Goal: Contribute content

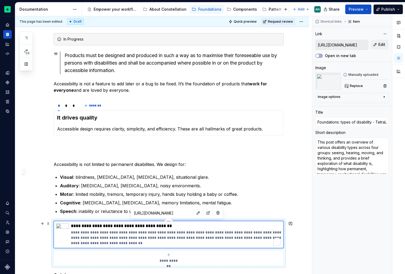
scroll to position [85, 0]
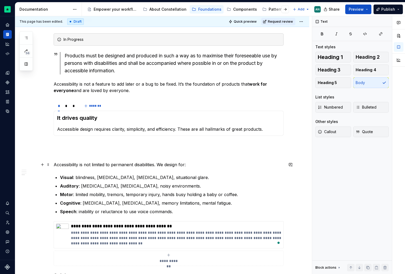
click at [171, 162] on p "Accessibility is not limited to permanent disabilities. We design for:" at bounding box center [169, 164] width 230 height 6
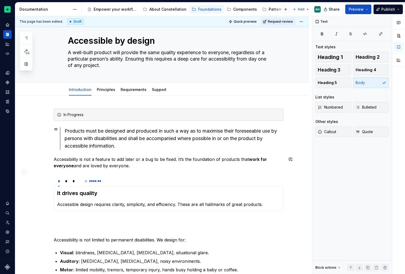
scroll to position [0, 0]
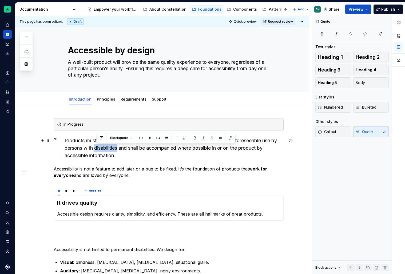
drag, startPoint x: 96, startPoint y: 148, endPoint x: 120, endPoint y: 147, distance: 23.5
click at [120, 147] on div "Products must be designed and produced in such a way as to maximise their fores…" at bounding box center [174, 148] width 219 height 22
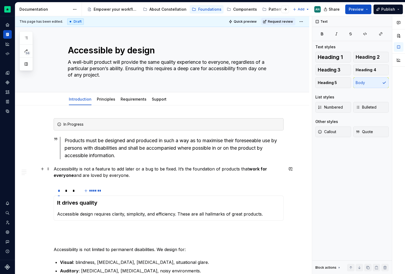
click at [192, 168] on p "Accessibility is not a feature to add later or a bug to be fixed. It’s the foun…" at bounding box center [169, 172] width 230 height 13
click at [48, 124] on span at bounding box center [48, 124] width 4 height 7
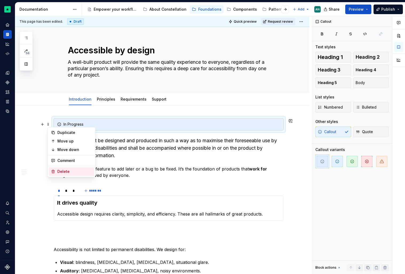
click at [71, 172] on div "Delete" at bounding box center [74, 171] width 35 height 5
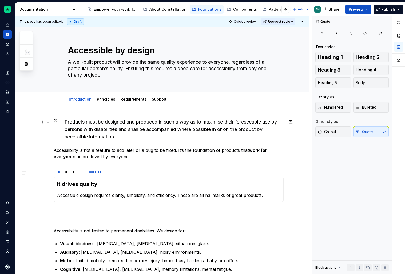
click at [158, 137] on div "Products must be designed and produced in such a way as to maximise their fores…" at bounding box center [174, 129] width 219 height 22
click at [113, 98] on link "Principles" at bounding box center [106, 99] width 18 height 5
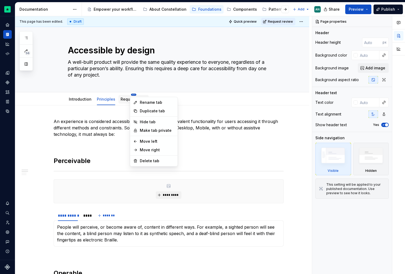
click at [133, 96] on html "Constellation Design System AN Dataset Default Documentation Accessibility guid…" at bounding box center [202, 137] width 405 height 274
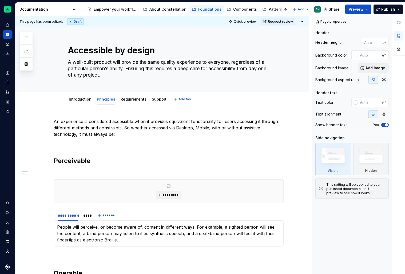
click at [118, 104] on html "Constellation Design System AN Dataset Default Documentation Accessibility guid…" at bounding box center [202, 137] width 405 height 274
click at [87, 145] on p at bounding box center [169, 144] width 230 height 6
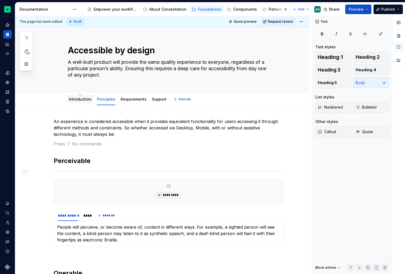
click at [81, 102] on div "Introduction" at bounding box center [80, 99] width 23 height 6
click at [75, 99] on link "Introduction" at bounding box center [80, 99] width 23 height 5
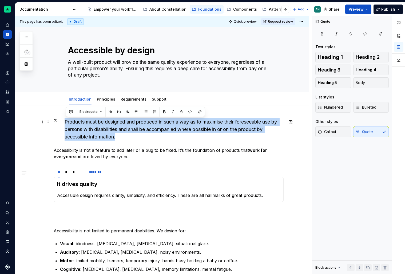
drag, startPoint x: 134, startPoint y: 137, endPoint x: 67, endPoint y: 120, distance: 69.2
click at [67, 120] on div "Products must be designed and produced in such a way as to maximise their fores…" at bounding box center [174, 129] width 219 height 22
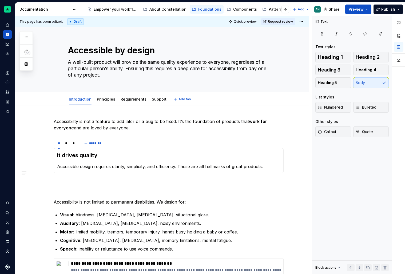
type textarea "*"
click at [150, 126] on p "Accessibility is not a feature to add later or a bug to be fixed. It’s the foun…" at bounding box center [169, 124] width 230 height 13
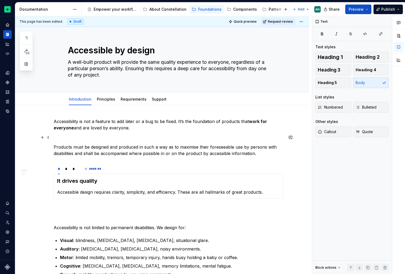
click at [109, 137] on p "To enrich screen reader interactions, please activate Accessibility in Grammarl…" at bounding box center [169, 137] width 230 height 6
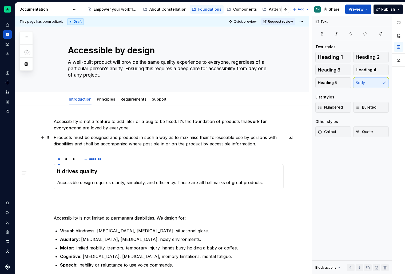
click at [270, 143] on p "Products must be designed and produced in such a way as to maximise their fores…" at bounding box center [169, 140] width 230 height 13
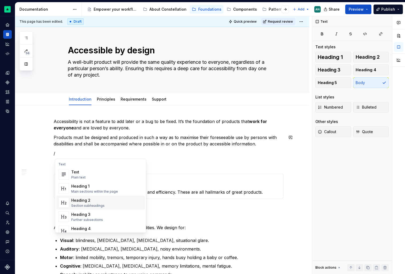
click at [114, 198] on div "Heading 2 Section subheadings" at bounding box center [106, 202] width 71 height 11
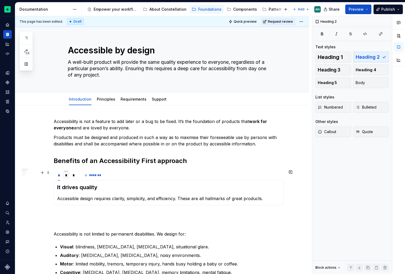
click at [69, 178] on div "*" at bounding box center [66, 175] width 7 height 7
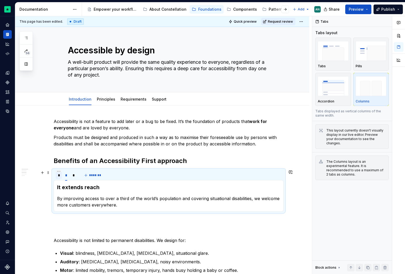
click at [60, 178] on div "*" at bounding box center [59, 175] width 2 height 5
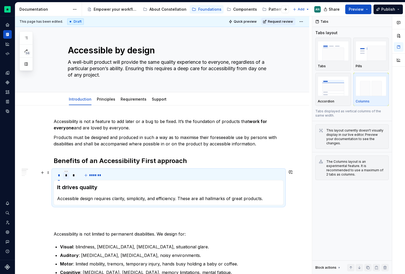
click at [69, 179] on div "*" at bounding box center [66, 175] width 7 height 9
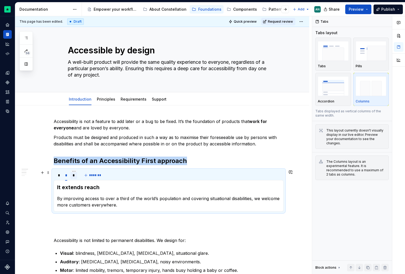
click at [77, 176] on div "*" at bounding box center [73, 175] width 7 height 7
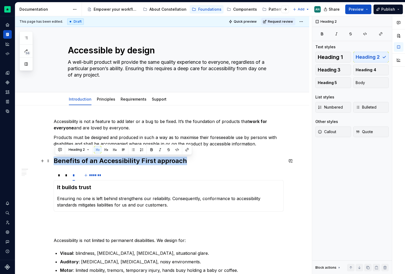
drag, startPoint x: 190, startPoint y: 163, endPoint x: 56, endPoint y: 160, distance: 134.2
click at [56, 160] on h2 "Benefits of an Accessibility First approach" at bounding box center [169, 161] width 230 height 9
copy h2 "Benefits of an Accessibility First approach"
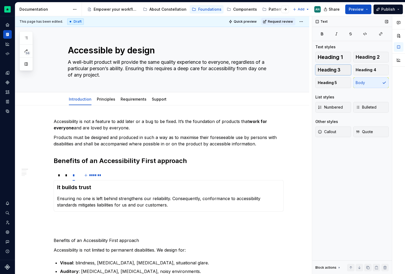
click at [339, 70] on span "Heading 3" at bounding box center [329, 69] width 23 height 5
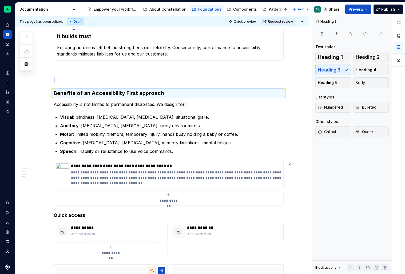
scroll to position [150, 0]
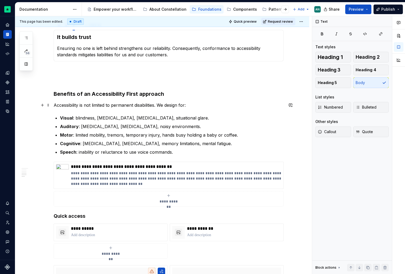
click at [199, 105] on p "Accessibility is not limited to permanent disabilities. We design for:" at bounding box center [169, 105] width 230 height 6
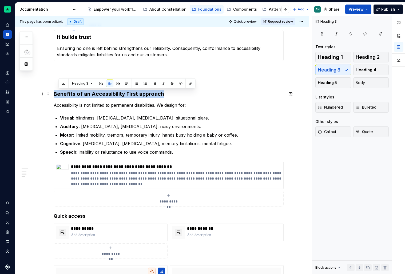
drag, startPoint x: 175, startPoint y: 96, endPoint x: 56, endPoint y: 94, distance: 119.0
click at [56, 94] on h3 "Benefits of an Accessibility First approach" at bounding box center [169, 93] width 230 height 7
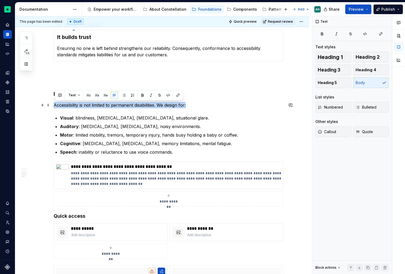
drag, startPoint x: 56, startPoint y: 105, endPoint x: 198, endPoint y: 103, distance: 142.5
click at [198, 103] on p "Accessibility is not limited to permanent disabilities. We design for:" at bounding box center [169, 105] width 230 height 6
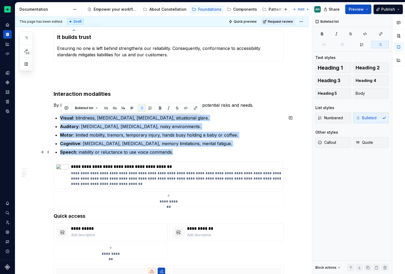
drag, startPoint x: 58, startPoint y: 116, endPoint x: 194, endPoint y: 152, distance: 140.8
click at [194, 152] on ul "Visual : blindness, [MEDICAL_DATA], [MEDICAL_DATA], situational glare. Auditory…" at bounding box center [172, 135] width 224 height 41
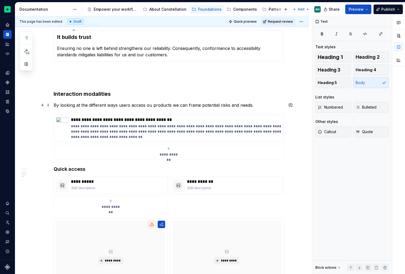
click at [259, 105] on p "By looking at the different ways users access ou products we can frame potentia…" at bounding box center [169, 105] width 230 height 6
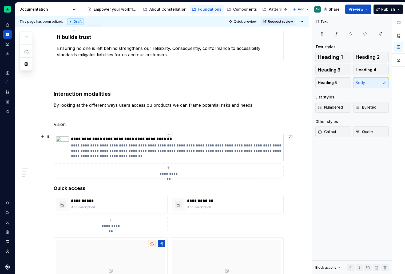
click at [120, 140] on p "**********" at bounding box center [176, 138] width 210 height 5
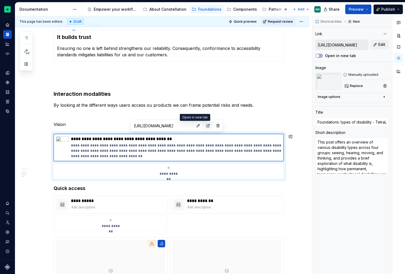
click at [204, 126] on button "button" at bounding box center [207, 125] width 7 height 7
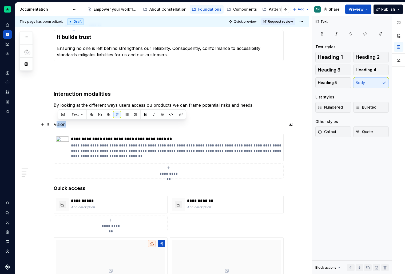
drag, startPoint x: 70, startPoint y: 123, endPoint x: 54, endPoint y: 123, distance: 16.3
click at [54, 123] on div "**********" at bounding box center [169, 199] width 230 height 463
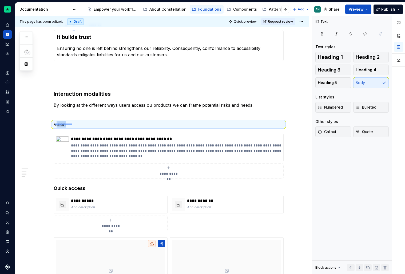
drag, startPoint x: 55, startPoint y: 124, endPoint x: 75, endPoint y: 124, distance: 20.5
click at [75, 124] on div "**********" at bounding box center [163, 145] width 297 height 258
click at [366, 60] on button "Heading 2" at bounding box center [371, 57] width 36 height 11
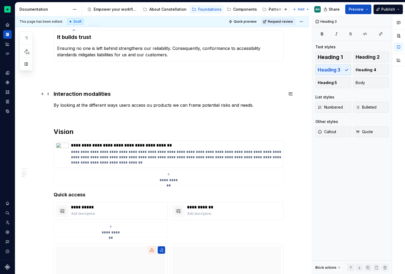
click at [89, 97] on h3 "Interaction modalities" at bounding box center [169, 93] width 230 height 7
click at [332, 56] on span "Heading 1" at bounding box center [330, 56] width 25 height 5
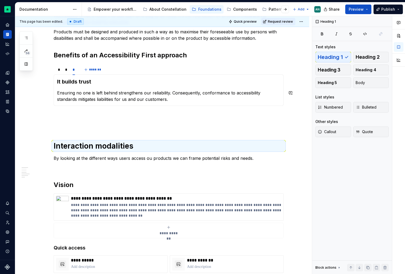
scroll to position [110, 0]
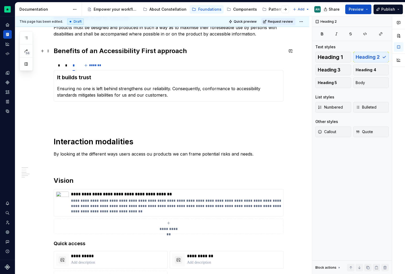
click at [137, 49] on h2 "Benefits of an Accessibility First approach" at bounding box center [169, 51] width 230 height 9
click at [157, 51] on h2 "Benefits of an Accessibility First approach" at bounding box center [169, 51] width 230 height 9
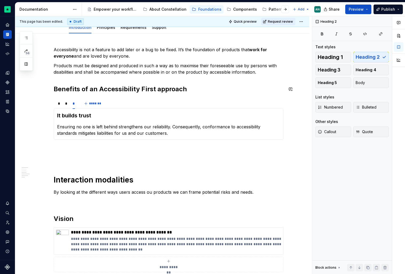
scroll to position [68, 0]
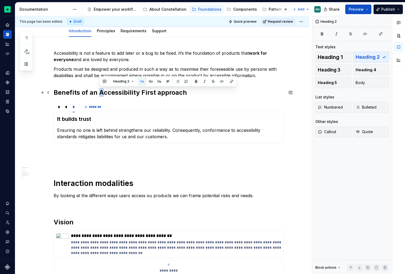
click at [102, 90] on h2 "Benefits of an Accessibility First approach" at bounding box center [169, 92] width 230 height 9
drag, startPoint x: 94, startPoint y: 93, endPoint x: 203, endPoint y: 94, distance: 108.6
click at [203, 94] on h2 "Benefits of an Accessibility First approach" at bounding box center [169, 92] width 230 height 9
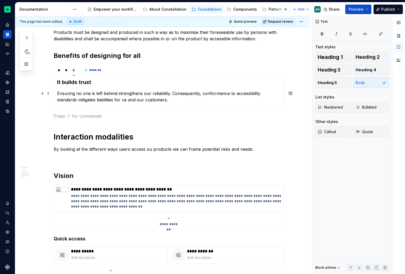
scroll to position [109, 0]
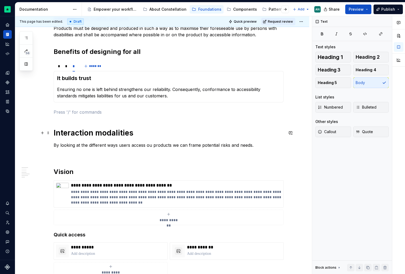
click at [137, 129] on h1 "Interaction modalities" at bounding box center [169, 133] width 230 height 10
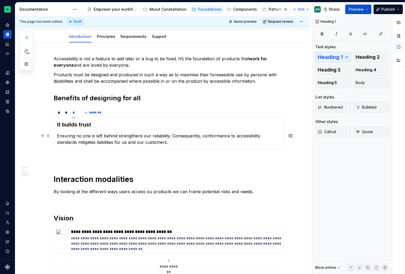
scroll to position [69, 0]
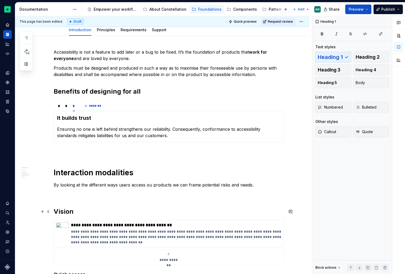
click at [79, 213] on h2 "Vision" at bounding box center [169, 211] width 230 height 9
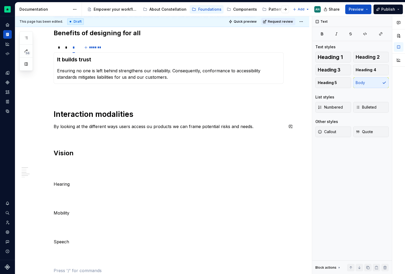
scroll to position [153, 0]
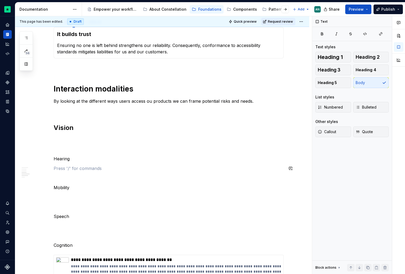
click at [70, 165] on div "Accessibility is not a feature to add later or a bug to be fixed. It’s the foun…" at bounding box center [169, 255] width 230 height 580
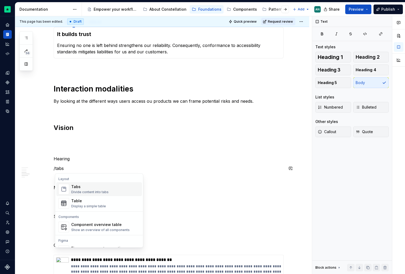
click at [83, 189] on div "Tabs Divide content into tabs" at bounding box center [89, 189] width 37 height 10
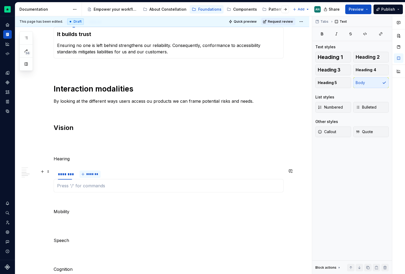
type textarea "*"
click at [88, 173] on span "*******" at bounding box center [92, 174] width 12 height 4
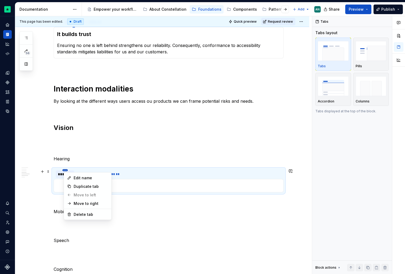
click at [65, 169] on html "Constellation Design System AN Dataset Default Documentation Accessibility guid…" at bounding box center [202, 137] width 405 height 274
click at [71, 174] on div "Edit name" at bounding box center [87, 178] width 45 height 9
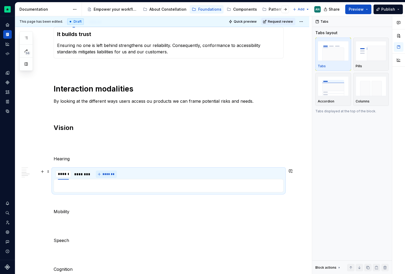
type input "*******"
click at [85, 173] on div "********" at bounding box center [84, 174] width 14 height 5
click at [85, 173] on div "********" at bounding box center [83, 174] width 14 height 5
type input "**"
click at [122, 170] on div "******* ** ** *******" at bounding box center [169, 174] width 230 height 11
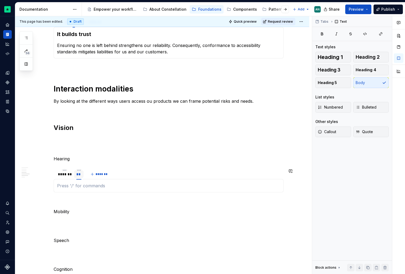
click at [83, 182] on div "To enrich screen reader interactions, please activate Accessibility in Grammarl…" at bounding box center [169, 185] width 230 height 13
click at [72, 158] on p "Hearing" at bounding box center [169, 159] width 230 height 6
click at [380, 57] on button "Heading 2" at bounding box center [371, 57] width 36 height 11
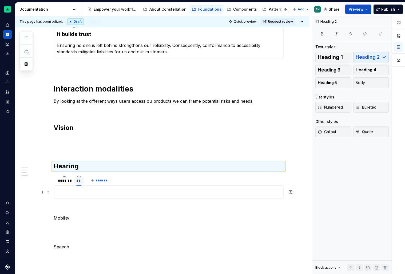
click at [97, 191] on p "To enrich screen reader interactions, please activate Accessibility in Grammarl…" at bounding box center [168, 192] width 223 height 6
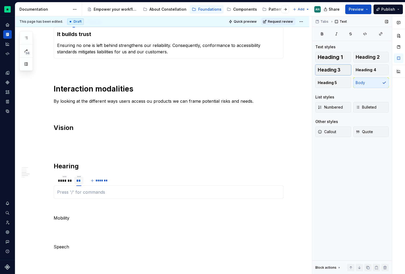
click at [340, 70] on span "Heading 3" at bounding box center [329, 69] width 23 height 5
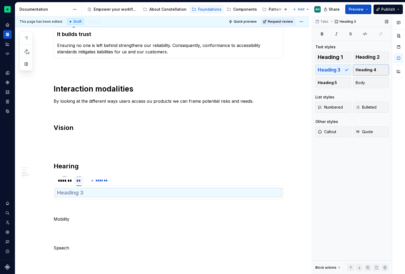
click at [368, 65] on button "Heading 4" at bounding box center [371, 70] width 36 height 11
click at [332, 69] on span "Heading 3" at bounding box center [329, 69] width 23 height 5
click at [77, 191] on h3 "To enrich screen reader interactions, please activate Accessibility in Grammarl…" at bounding box center [168, 192] width 223 height 7
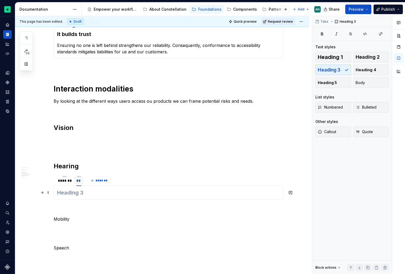
drag, startPoint x: 88, startPoint y: 192, endPoint x: 57, endPoint y: 192, distance: 31.2
click at [57, 192] on div "To enrich screen reader interactions, please activate Accessibility in Grammarl…" at bounding box center [169, 192] width 230 height 14
drag, startPoint x: 57, startPoint y: 192, endPoint x: 90, endPoint y: 192, distance: 32.5
click at [90, 192] on div "To enrich screen reader interactions, please activate Accessibility in Grammarl…" at bounding box center [169, 192] width 230 height 14
copy h3 "No Hearing"
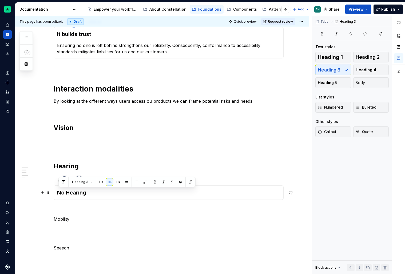
click at [76, 195] on h3 "No Hearing" at bounding box center [168, 192] width 223 height 7
click at [70, 182] on div "*******" at bounding box center [64, 180] width 13 height 5
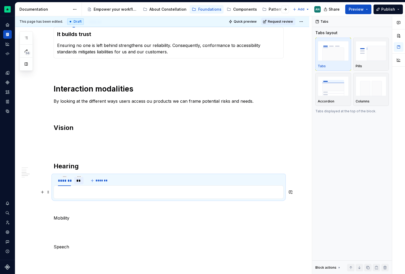
click at [69, 195] on p "To enrich screen reader interactions, please activate Accessibility in Grammarl…" at bounding box center [168, 192] width 223 height 6
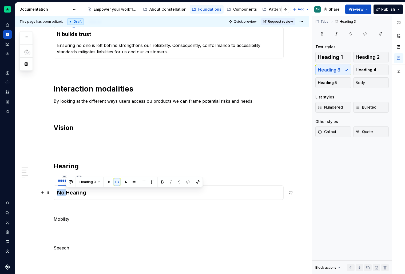
drag, startPoint x: 67, startPoint y: 194, endPoint x: 56, endPoint y: 194, distance: 10.7
click at [56, 194] on div "No Hearing No Hearing" at bounding box center [169, 192] width 230 height 14
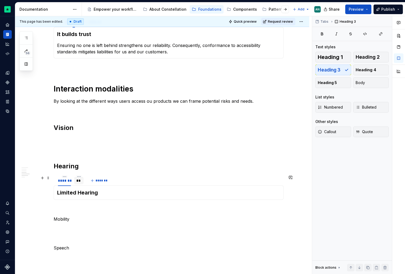
click at [81, 179] on div "**" at bounding box center [78, 180] width 5 height 5
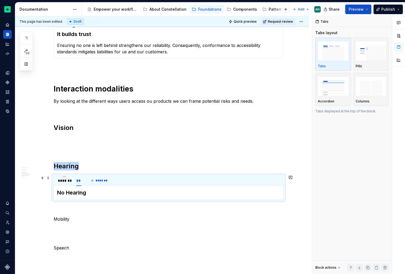
click at [145, 179] on div "******* ** *******" at bounding box center [169, 180] width 230 height 11
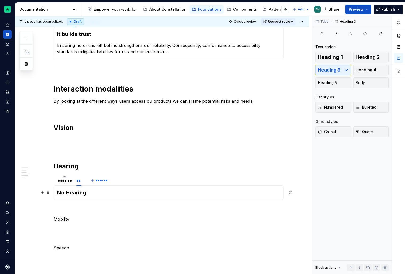
click at [97, 192] on h3 "No Hearing" at bounding box center [168, 192] width 223 height 7
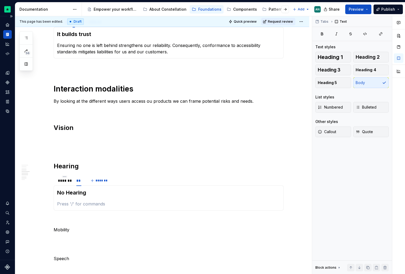
type textarea "*"
click at [49, 178] on span at bounding box center [48, 177] width 4 height 7
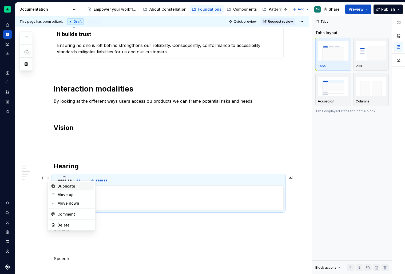
click at [78, 188] on div "Duplicate" at bounding box center [74, 186] width 35 height 5
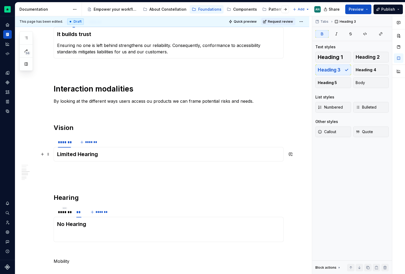
click at [106, 152] on h3 "Limited Hearing" at bounding box center [168, 153] width 223 height 7
drag, startPoint x: 79, startPoint y: 154, endPoint x: 155, endPoint y: 154, distance: 76.0
click at [155, 154] on h3 "Limited Hearing" at bounding box center [168, 153] width 223 height 7
click at [85, 140] on button "*******" at bounding box center [88, 141] width 21 height 7
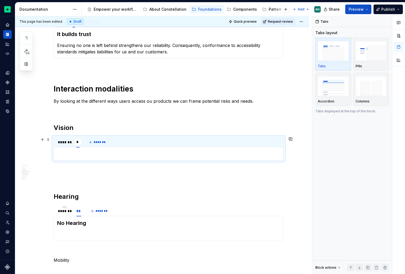
type input "**"
click at [91, 157] on div "Limited Vision" at bounding box center [169, 153] width 230 height 13
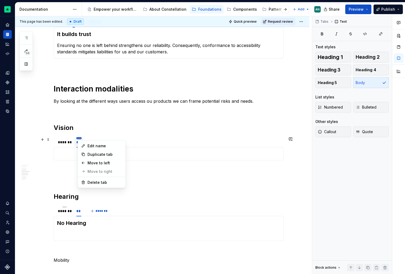
click at [81, 138] on html "Constellation Design System AN Dataset Default Documentation Accessibility guid…" at bounding box center [202, 137] width 405 height 274
click at [100, 178] on div "Delete tab" at bounding box center [101, 182] width 45 height 9
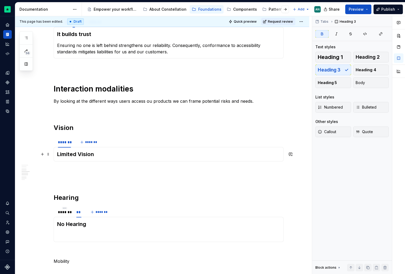
click at [102, 152] on h3 "Limited Vision" at bounding box center [168, 153] width 223 height 7
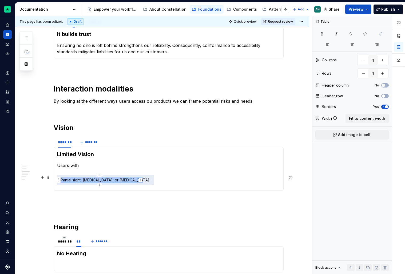
drag, startPoint x: 62, startPoint y: 181, endPoint x: 136, endPoint y: 179, distance: 73.9
click at [136, 179] on p "Partial sight, [MEDICAL_DATA], or [MEDICAL_DATA]." at bounding box center [106, 179] width 90 height 5
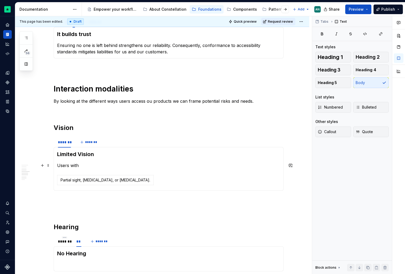
click at [111, 166] on p "Users with" at bounding box center [168, 165] width 223 height 6
click at [127, 180] on p "Partial sight, [MEDICAL_DATA], or [MEDICAL_DATA]." at bounding box center [106, 179] width 90 height 5
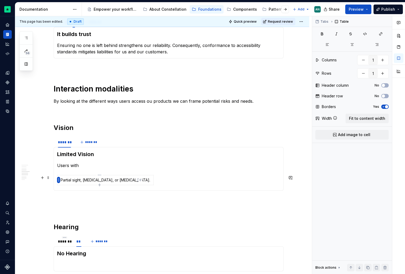
click at [59, 179] on html "Constellation Design System AN Dataset Default Documentation Accessibility guid…" at bounding box center [202, 137] width 405 height 274
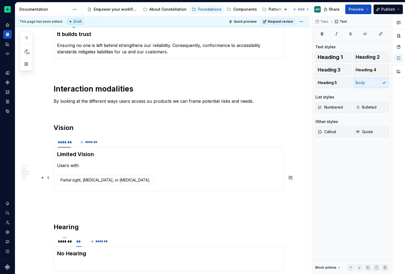
click at [58, 180] on html "Constellation Design System AN Dataset Default Documentation Accessibility guid…" at bounding box center [202, 137] width 405 height 274
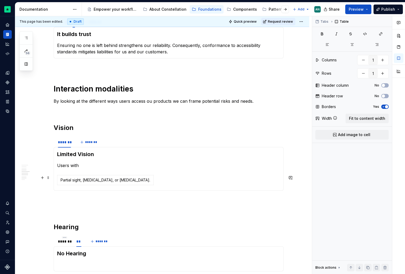
click at [58, 180] on div "Limited Vision Users with Partial sight, [MEDICAL_DATA], or [MEDICAL_DATA]." at bounding box center [169, 169] width 230 height 44
click at [156, 179] on div "Partial sight, [MEDICAL_DATA], or [MEDICAL_DATA]." at bounding box center [168, 181] width 223 height 12
click at [50, 178] on span at bounding box center [48, 177] width 4 height 7
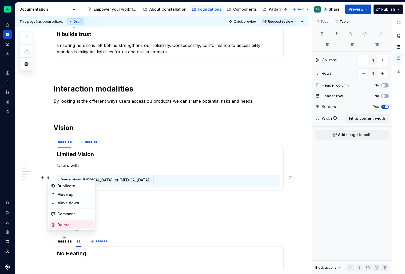
click at [61, 223] on div "Delete" at bounding box center [74, 224] width 35 height 5
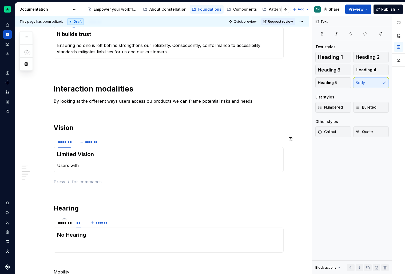
click at [97, 168] on p "Users with" at bounding box center [168, 165] width 223 height 6
click at [87, 113] on p "To enrich screen reader interactions, please activate Accessibility in Grammarl…" at bounding box center [169, 111] width 230 height 6
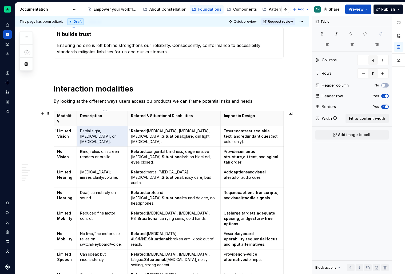
drag, startPoint x: 118, startPoint y: 133, endPoint x: 80, endPoint y: 124, distance: 39.5
click at [80, 126] on td "Partial sight, [MEDICAL_DATA], or [MEDICAL_DATA]." at bounding box center [102, 136] width 51 height 21
drag, startPoint x: 81, startPoint y: 124, endPoint x: 119, endPoint y: 132, distance: 38.4
click at [119, 132] on td "Partial sight, [MEDICAL_DATA], or [MEDICAL_DATA]." at bounding box center [102, 136] width 51 height 21
copy p "Partial sight, [MEDICAL_DATA], or [MEDICAL_DATA]."
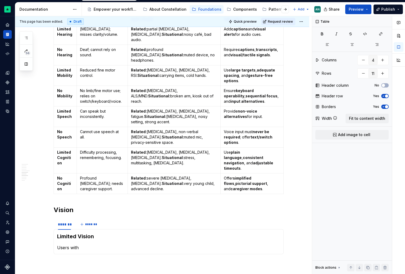
scroll to position [299, 0]
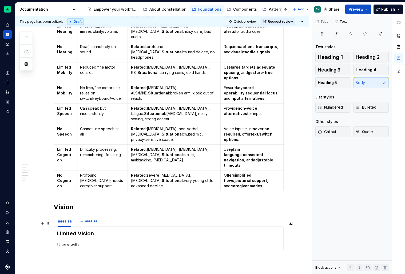
click at [83, 241] on p "Users with" at bounding box center [168, 244] width 223 height 6
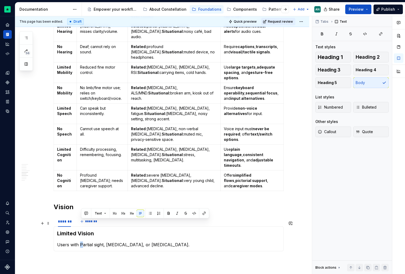
click at [83, 241] on p "Users with Partial sight, [MEDICAL_DATA], or [MEDICAL_DATA]." at bounding box center [168, 244] width 223 height 6
click at [185, 241] on p "Users with partial sight, [MEDICAL_DATA], or [MEDICAL_DATA]." at bounding box center [168, 244] width 223 height 6
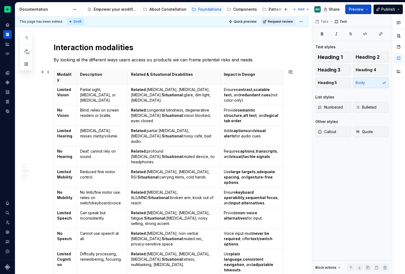
scroll to position [195, 0]
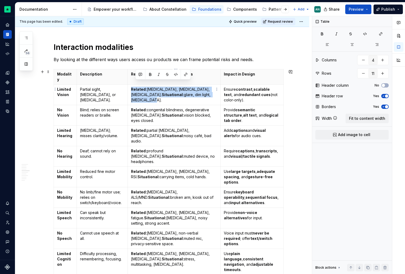
drag, startPoint x: 134, startPoint y: 84, endPoint x: 167, endPoint y: 93, distance: 34.0
click at [167, 93] on td "Related: [MEDICAL_DATA], [MEDICAL_DATA], [MEDICAL_DATA]. Situational: glare, di…" at bounding box center [174, 95] width 93 height 21
copy p "Related: [MEDICAL_DATA], [MEDICAL_DATA], [MEDICAL_DATA]. Situational: glare, di…"
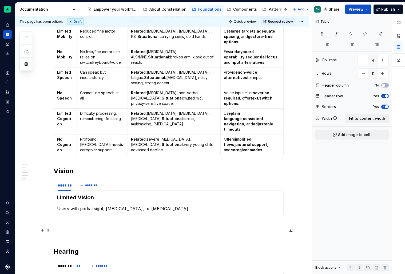
scroll to position [337, 0]
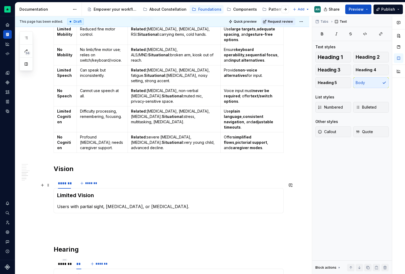
click at [172, 203] on p "Users with partial sight, [MEDICAL_DATA], or [MEDICAL_DATA]." at bounding box center [168, 206] width 223 height 6
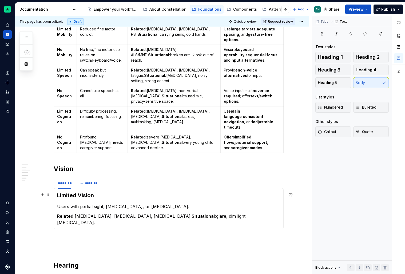
click at [192, 213] on strong "Situational:" at bounding box center [204, 215] width 25 height 5
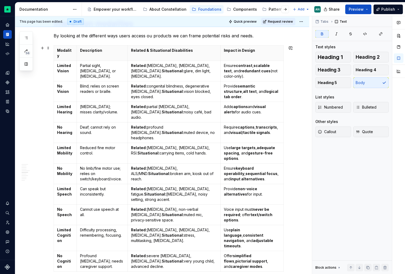
scroll to position [206, 0]
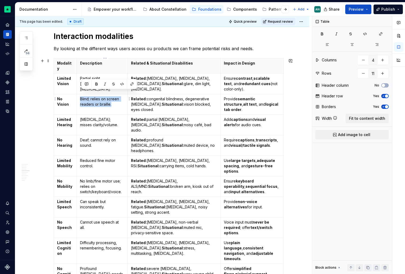
drag, startPoint x: 119, startPoint y: 100, endPoint x: 82, endPoint y: 94, distance: 37.5
click at [82, 96] on p "Blind; relies on screen readers or braille." at bounding box center [102, 101] width 44 height 11
copy p "Blind; relies on screen readers or braille."
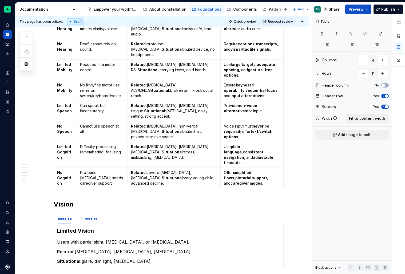
scroll to position [310, 0]
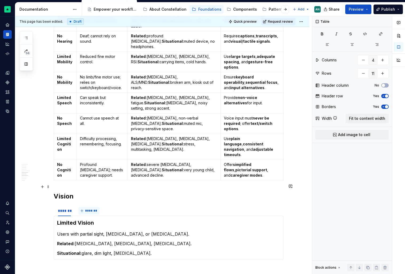
click at [87, 209] on span "*******" at bounding box center [91, 211] width 12 height 4
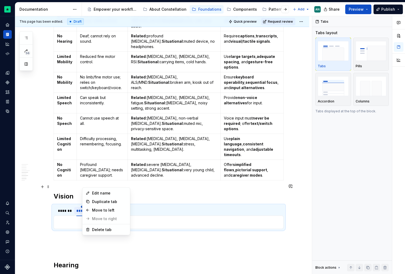
click at [85, 184] on html "Constellation Design System AN Dataset Default Documentation Accessibility guid…" at bounding box center [202, 137] width 405 height 274
click at [99, 232] on div "Delete tab" at bounding box center [106, 229] width 45 height 9
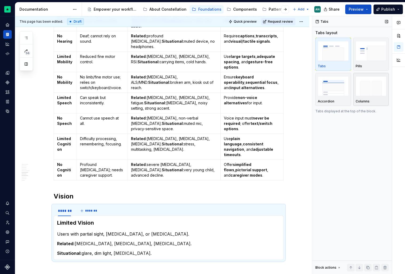
click at [366, 89] on img "button" at bounding box center [371, 85] width 31 height 19
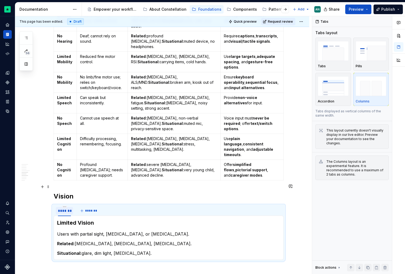
click at [63, 208] on div "*******" at bounding box center [64, 210] width 13 height 5
click at [65, 186] on html "Constellation Design System AN Dataset Default Documentation Accessibility guid…" at bounding box center [202, 137] width 405 height 274
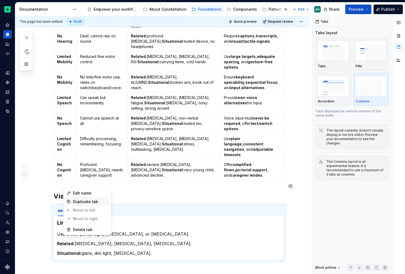
click at [77, 202] on div "Duplicate tab" at bounding box center [90, 201] width 35 height 5
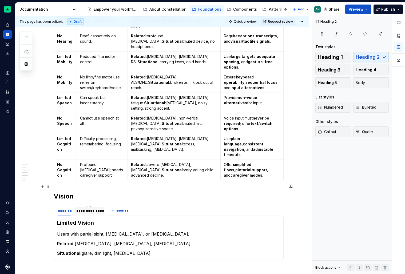
click at [86, 207] on div "**********" at bounding box center [89, 210] width 30 height 7
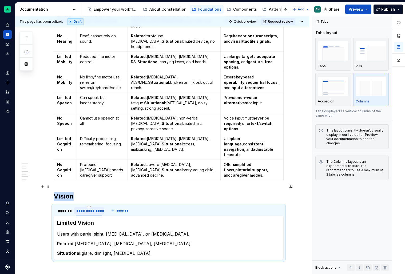
click at [86, 207] on div "**********" at bounding box center [89, 210] width 30 height 7
type input "**"
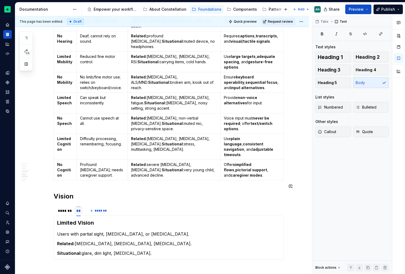
click at [104, 238] on div "Limited Vision Users with partial sight, [MEDICAL_DATA], or [MEDICAL_DATA]. Rel…" at bounding box center [169, 238] width 230 height 44
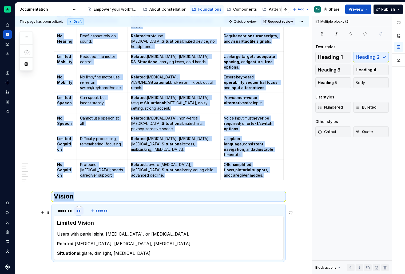
drag, startPoint x: 149, startPoint y: 235, endPoint x: 60, endPoint y: 213, distance: 91.6
click at [60, 216] on div "Limited Vision Users with partial sight, [MEDICAL_DATA], or [MEDICAL_DATA]. Rel…" at bounding box center [169, 238] width 230 height 44
click at [60, 231] on p "Users with partial sight, [MEDICAL_DATA], or [MEDICAL_DATA]." at bounding box center [168, 234] width 223 height 6
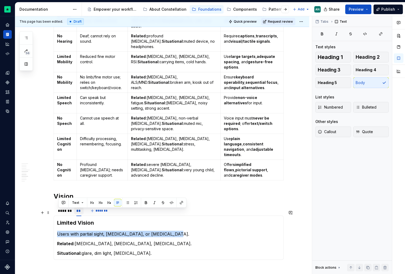
drag, startPoint x: 58, startPoint y: 213, endPoint x: 180, endPoint y: 215, distance: 121.9
click at [180, 231] on p "Users with partial sight, [MEDICAL_DATA], or [MEDICAL_DATA]." at bounding box center [168, 234] width 223 height 6
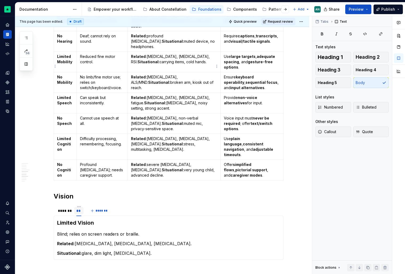
scroll to position [304, 0]
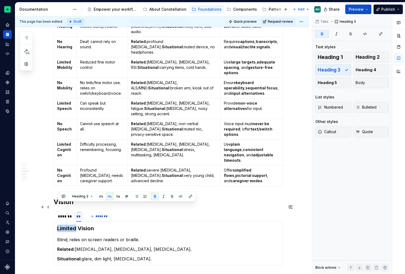
drag, startPoint x: 78, startPoint y: 207, endPoint x: 58, endPoint y: 207, distance: 19.5
click at [58, 221] on div "Limited Vision Users with partial sight, [MEDICAL_DATA], or [MEDICAL_DATA]. Rel…" at bounding box center [169, 243] width 230 height 44
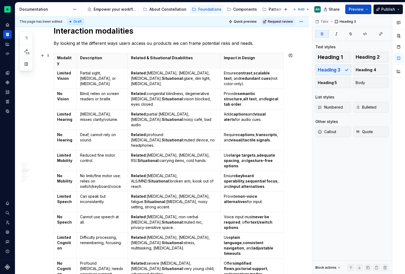
scroll to position [209, 0]
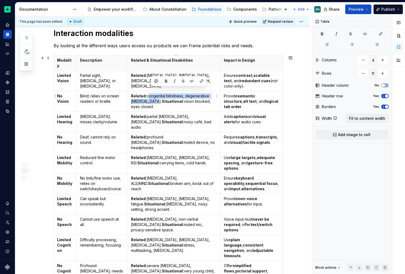
drag, startPoint x: 152, startPoint y: 91, endPoint x: 157, endPoint y: 95, distance: 6.8
click at [157, 95] on p "Related: congenital blindness, degenerative [MEDICAL_DATA]. Situational: vision…" at bounding box center [174, 101] width 86 height 16
copy p "congenital blindness, degenerative [MEDICAL_DATA]."
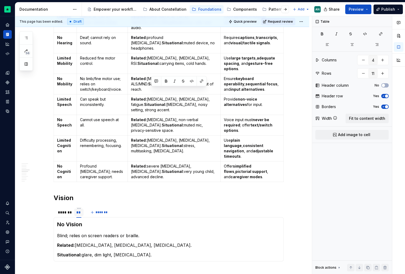
scroll to position [309, 0]
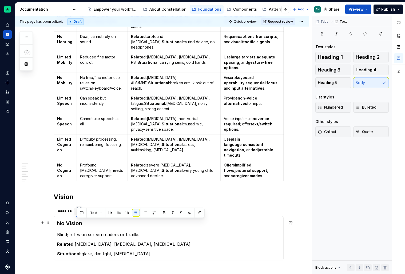
drag, startPoint x: 77, startPoint y: 222, endPoint x: 178, endPoint y: 222, distance: 101.4
click at [178, 241] on p "Related: [MEDICAL_DATA], [MEDICAL_DATA], [MEDICAL_DATA]." at bounding box center [168, 244] width 223 height 6
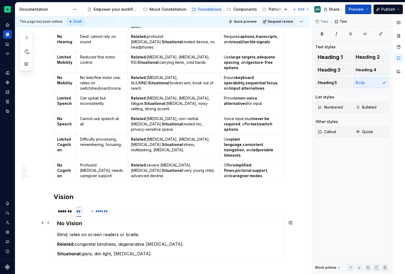
click at [78, 241] on p "Related: congenital blindness, degenerative [MEDICAL_DATA]." at bounding box center [168, 244] width 223 height 6
click at [72, 241] on strong "Related:" at bounding box center [66, 243] width 18 height 5
click at [73, 241] on strong "Related:" at bounding box center [66, 243] width 18 height 5
click at [80, 251] on strong "Situational:" at bounding box center [69, 253] width 25 height 5
click at [68, 209] on div "*******" at bounding box center [64, 211] width 13 height 5
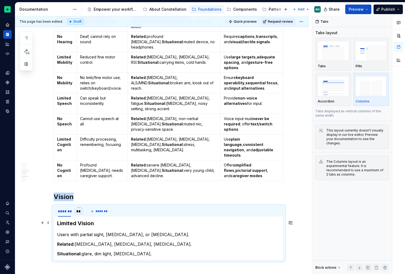
click at [74, 241] on strong "Related:" at bounding box center [66, 243] width 18 height 5
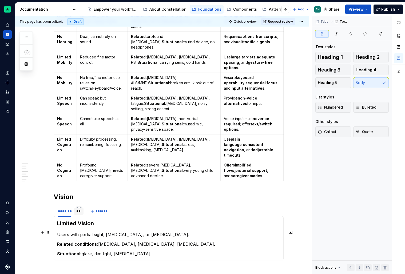
click at [81, 251] on strong "Situational:" at bounding box center [69, 253] width 25 height 5
click at [169, 251] on p "Situational conditions: glare, dim light, [MEDICAL_DATA]." at bounding box center [168, 254] width 223 height 6
click at [170, 251] on p "Situational conditions: glare, dim light, [MEDICAL_DATA]." at bounding box center [168, 254] width 223 height 6
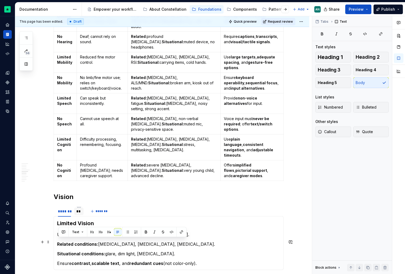
drag, startPoint x: 204, startPoint y: 241, endPoint x: 59, endPoint y: 241, distance: 145.1
click at [59, 260] on p "Ensure contrast , scalable text , and redundant cues (not color-only)." at bounding box center [168, 263] width 223 height 6
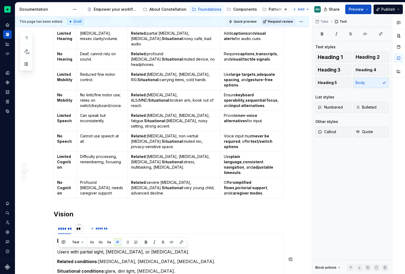
scroll to position [288, 0]
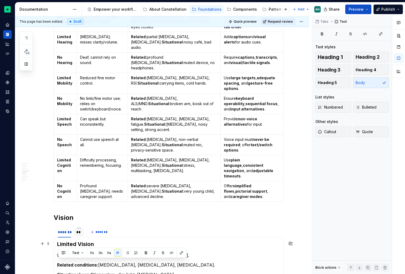
click at [230, 262] on p "Related conditions: [MEDICAL_DATA], [MEDICAL_DATA], [MEDICAL_DATA]." at bounding box center [168, 265] width 223 height 6
click at [98, 213] on h2 "Vision" at bounding box center [169, 217] width 230 height 9
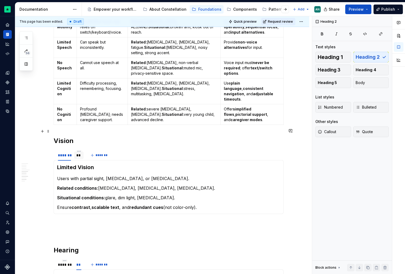
scroll to position [366, 0]
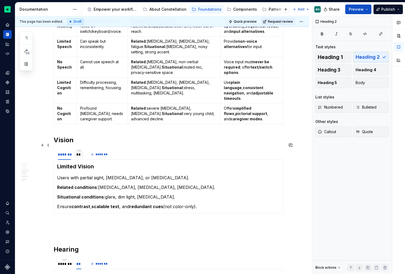
click at [59, 163] on strong "Limited Vision" at bounding box center [75, 166] width 37 height 6
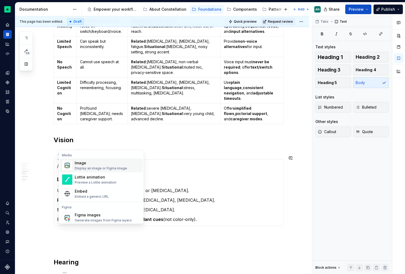
click at [79, 166] on div "Display an image or Figma image" at bounding box center [101, 168] width 52 height 4
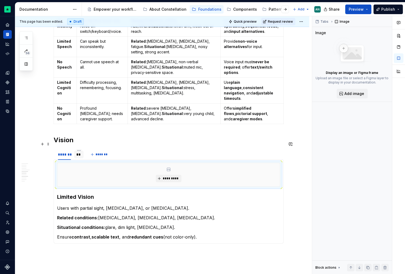
click at [106, 163] on div "*********" at bounding box center [168, 174] width 222 height 23
click at [50, 143] on span at bounding box center [48, 143] width 4 height 7
click at [96, 163] on div "*********" at bounding box center [168, 174] width 222 height 23
click at [50, 143] on span at bounding box center [48, 143] width 4 height 7
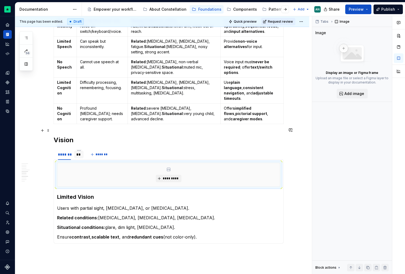
click at [81, 152] on div "**" at bounding box center [78, 154] width 5 height 5
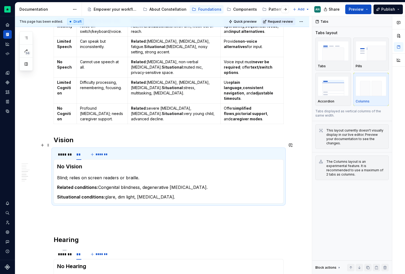
click at [58, 163] on strong "No Vision" at bounding box center [69, 166] width 25 height 6
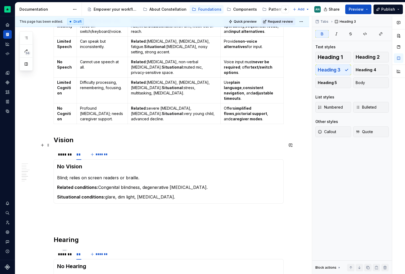
click at [59, 163] on strong "No Vision" at bounding box center [69, 166] width 25 height 6
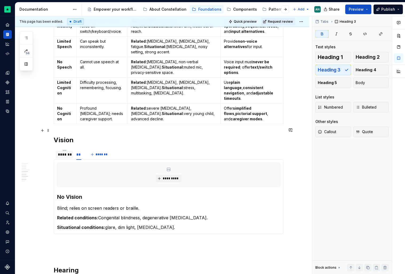
click at [62, 152] on div "*******" at bounding box center [64, 154] width 13 height 5
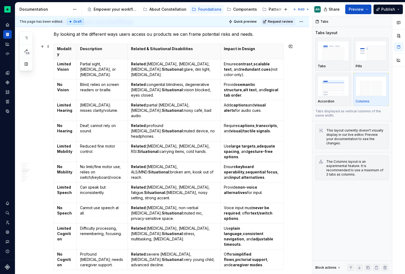
scroll to position [220, 0]
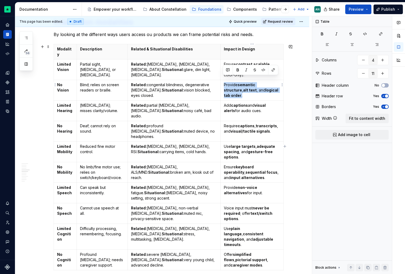
drag, startPoint x: 279, startPoint y: 85, endPoint x: 223, endPoint y: 77, distance: 57.1
click at [224, 82] on p "Provide semantic structure , alt text , and logical tab order ." at bounding box center [252, 90] width 56 height 16
copy p "Provide semantic structure , alt text , and logical tab order ."
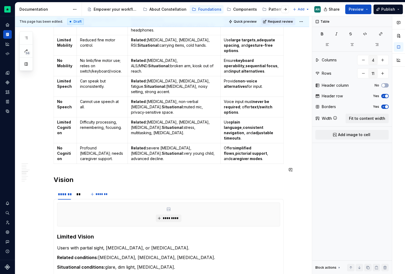
scroll to position [327, 0]
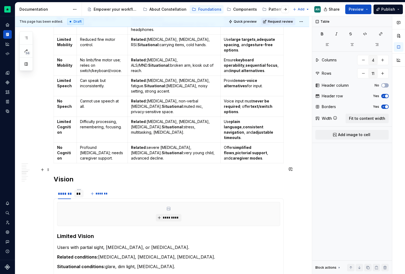
click at [80, 191] on div "**" at bounding box center [78, 193] width 5 height 5
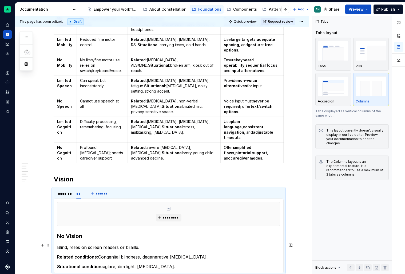
click at [165, 263] on p "Situational conditions: glare, dim light, [MEDICAL_DATA]." at bounding box center [168, 266] width 223 height 6
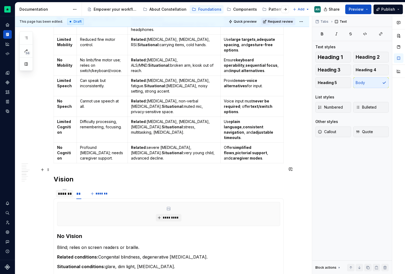
click at [68, 191] on div "*******" at bounding box center [64, 193] width 13 height 5
click at [59, 273] on p "Ensure contrast , scalable text , and redundant cues (not color-only)." at bounding box center [168, 276] width 223 height 6
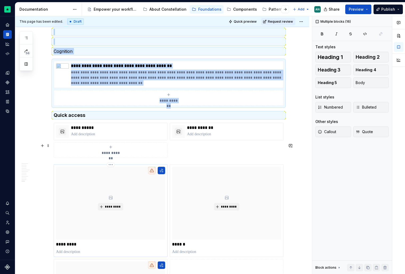
drag, startPoint x: 58, startPoint y: 254, endPoint x: 104, endPoint y: 255, distance: 45.9
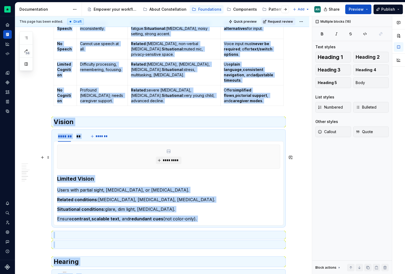
scroll to position [377, 0]
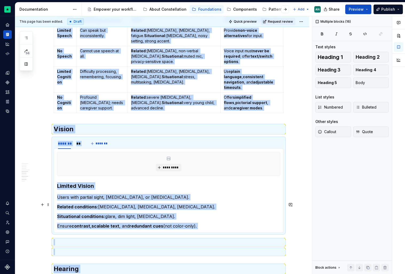
click at [157, 223] on strong "redundant cues" at bounding box center [146, 225] width 34 height 5
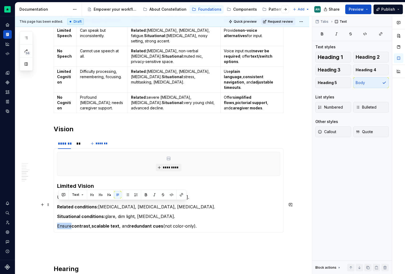
drag, startPoint x: 72, startPoint y: 205, endPoint x: 59, endPoint y: 205, distance: 12.8
click at [59, 223] on p "Ensure contrast , scalable text , and redundant cues (not color-only)." at bounding box center [168, 226] width 223 height 6
drag, startPoint x: 213, startPoint y: 205, endPoint x: 59, endPoint y: 203, distance: 154.7
click at [59, 223] on p "Require contrast , scalable text , and redundant cues (not color-only)." at bounding box center [168, 226] width 223 height 6
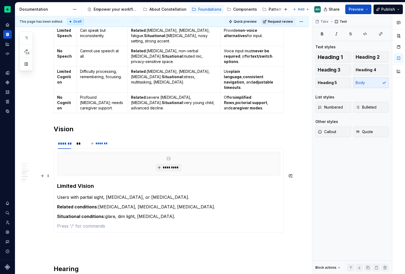
click at [174, 194] on p "Users with partial sight, [MEDICAL_DATA], or [MEDICAL_DATA]." at bounding box center [168, 197] width 223 height 6
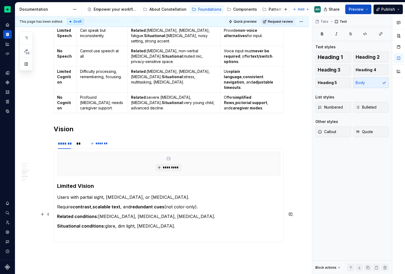
click at [62, 232] on p "To enrich screen reader interactions, please activate Accessibility in Grammarl…" at bounding box center [168, 235] width 223 height 6
click at [58, 214] on strong "Related conditions:" at bounding box center [77, 216] width 41 height 5
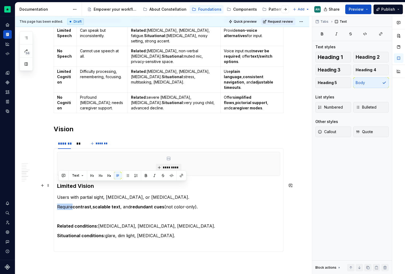
drag, startPoint x: 73, startPoint y: 186, endPoint x: 59, endPoint y: 186, distance: 14.1
click at [59, 204] on p "Require contrast , scalable text , and redundant cues (not color-only)." at bounding box center [168, 207] width 223 height 6
click at [143, 174] on button "button" at bounding box center [145, 175] width 7 height 7
drag, startPoint x: 210, startPoint y: 188, endPoint x: 57, endPoint y: 186, distance: 153.7
click at [57, 186] on div "********* Limited Vision Users with partial sight, [MEDICAL_DATA], or [MEDICAL_…" at bounding box center [169, 200] width 230 height 104
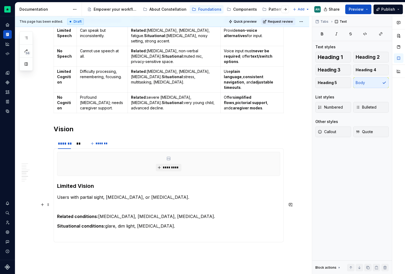
click at [172, 223] on p "Situational conditions: glare, dim light, [MEDICAL_DATA]." at bounding box center [168, 226] width 223 height 6
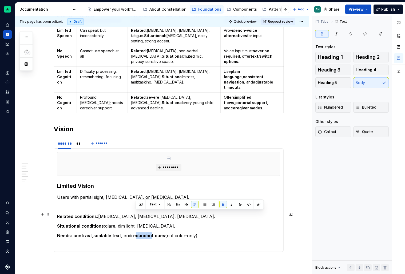
drag, startPoint x: 152, startPoint y: 215, endPoint x: 136, endPoint y: 215, distance: 16.0
click at [136, 233] on strong "redundant cues" at bounding box center [148, 235] width 34 height 5
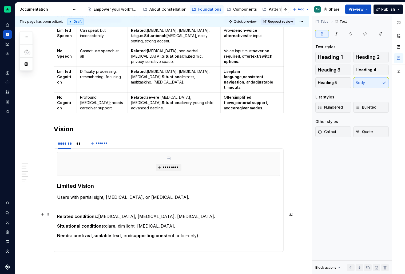
click at [198, 232] on p "Needs: contrast , scalable text , and supporting cues (not color-only)." at bounding box center [168, 235] width 223 height 6
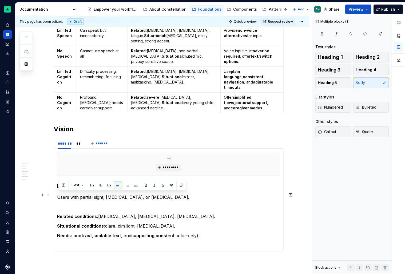
drag, startPoint x: 204, startPoint y: 213, endPoint x: 58, endPoint y: 190, distance: 147.9
click at [58, 190] on div "********* Limited Vision Users with partial sight, [MEDICAL_DATA], or [MEDICAL_…" at bounding box center [169, 200] width 230 height 104
click at [177, 232] on p "Needs: contrast , scalable text , and supporting cues (not color-only)." at bounding box center [168, 235] width 223 height 6
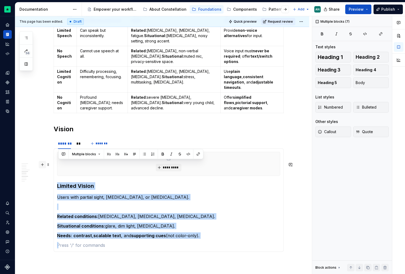
drag, startPoint x: 209, startPoint y: 219, endPoint x: 44, endPoint y: 164, distance: 174.3
click at [54, 164] on div "Accessibility is not a feature to add later or a bug to be fixed. It’s the foun…" at bounding box center [169, 228] width 230 height 975
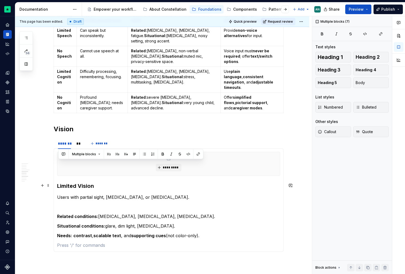
click at [78, 204] on p "To enrich screen reader interactions, please activate Accessibility in Grammarl…" at bounding box center [168, 207] width 223 height 6
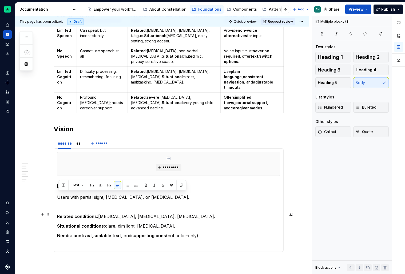
drag, startPoint x: 58, startPoint y: 194, endPoint x: 226, endPoint y: 217, distance: 169.4
click at [226, 217] on section-item-column "********* Limited Vision Users with partial sight, [MEDICAL_DATA], or [MEDICAL_…" at bounding box center [168, 200] width 223 height 97
copy section-item-column "Related conditions: [MEDICAL_DATA], [MEDICAL_DATA], [MEDICAL_DATA]. Situational…"
click at [111, 242] on p "To enrich screen reader interactions, please activate Accessibility in Grammarl…" at bounding box center [168, 245] width 223 height 6
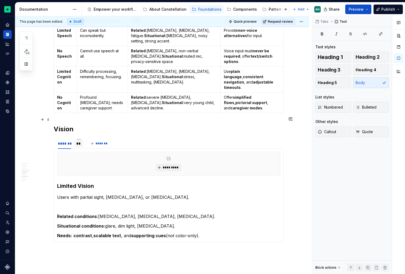
click at [80, 141] on div "**" at bounding box center [78, 143] width 5 height 5
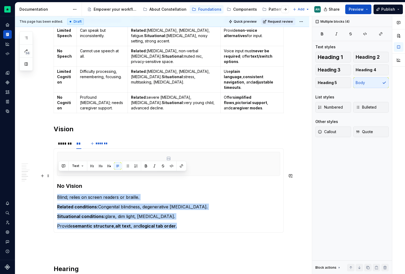
drag, startPoint x: 182, startPoint y: 207, endPoint x: 59, endPoint y: 173, distance: 128.3
click at [59, 173] on section-item-column "********* No Vision Blind; relies on screen readers or braille. Related conditi…" at bounding box center [168, 190] width 223 height 77
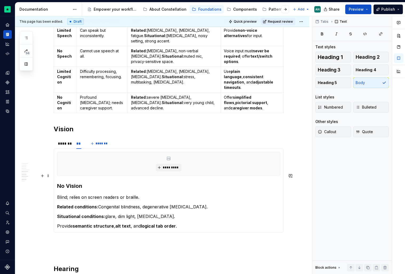
click at [154, 194] on p "Blind; relies on screen readers or braille." at bounding box center [168, 197] width 223 height 6
click at [69, 141] on div "*******" at bounding box center [64, 143] width 13 height 5
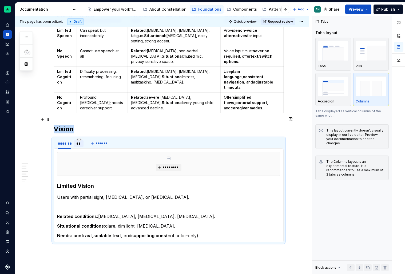
click at [80, 141] on div "**" at bounding box center [78, 143] width 5 height 5
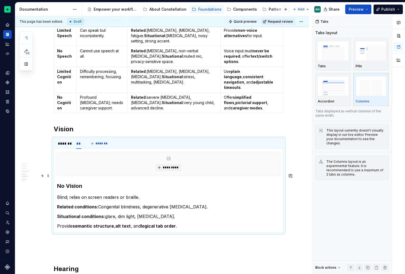
click at [157, 194] on p "Blind; relies on screen readers or braille." at bounding box center [168, 197] width 223 height 6
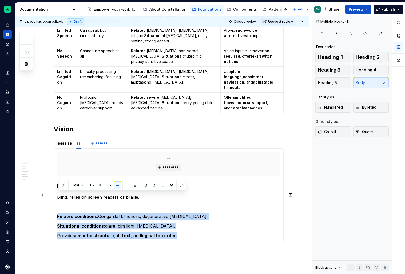
drag, startPoint x: 182, startPoint y: 216, endPoint x: 57, endPoint y: 195, distance: 126.6
click at [57, 195] on div "********* Limited Vision Users with partial sight, [MEDICAL_DATA], or [MEDICAL_…" at bounding box center [169, 195] width 230 height 94
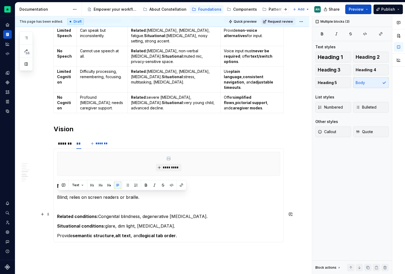
click at [65, 232] on p "Provide semantic structure , alt text , and logical tab order ." at bounding box center [168, 235] width 223 height 6
click at [58, 232] on p "Provide semantic structure , alt text , and logical tab order ." at bounding box center [168, 235] width 223 height 6
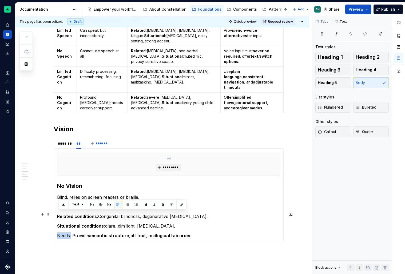
drag, startPoint x: 73, startPoint y: 215, endPoint x: 59, endPoint y: 215, distance: 13.3
click at [59, 232] on p "Needs: Provide semantic structure , alt text , and logical tab order ." at bounding box center [168, 235] width 223 height 6
click at [374, 58] on span "Heading 2" at bounding box center [368, 56] width 24 height 5
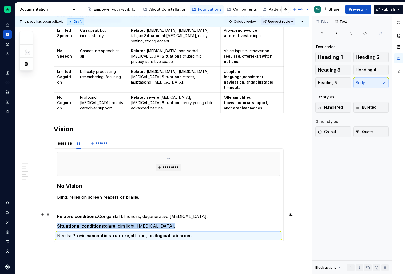
click at [73, 232] on p "Needs: Provide semantic structure , alt text , and logical tab order ." at bounding box center [168, 235] width 223 height 6
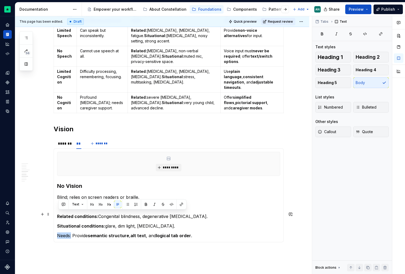
drag, startPoint x: 73, startPoint y: 215, endPoint x: 59, endPoint y: 214, distance: 13.6
click at [59, 232] on p "Needs: Provide semantic structure , alt text , and logical tab order ." at bounding box center [168, 235] width 223 height 6
click at [362, 68] on span "Heading 4" at bounding box center [366, 69] width 21 height 5
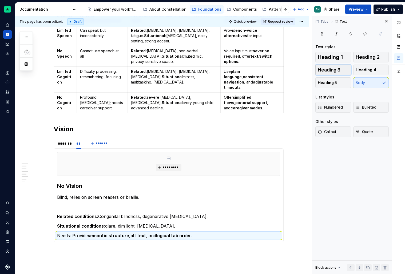
click at [340, 72] on button "Heading 3" at bounding box center [333, 70] width 36 height 11
click at [336, 81] on button "Heading 5" at bounding box center [333, 82] width 36 height 11
click at [73, 232] on p "Needs: Provide semantic structure , alt text , and logical tab order ." at bounding box center [168, 235] width 223 height 6
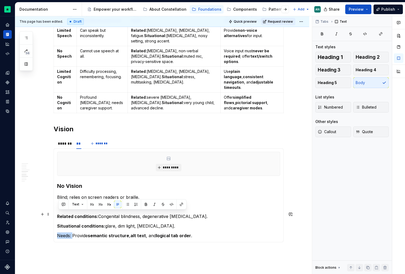
drag, startPoint x: 73, startPoint y: 214, endPoint x: 59, endPoint y: 214, distance: 14.4
click at [59, 232] on p "Needs: Provide semantic structure , alt text , and logical tab order ." at bounding box center [168, 235] width 223 height 6
click at [116, 219] on div "********* Limited Vision Users with partial sight, [MEDICAL_DATA], or [MEDICAL_…" at bounding box center [169, 195] width 230 height 94
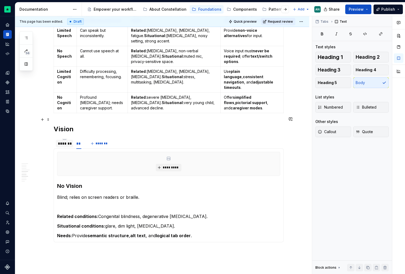
click at [70, 141] on div "*******" at bounding box center [64, 143] width 13 height 5
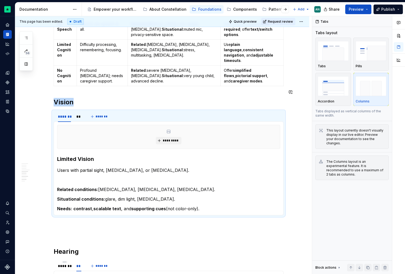
scroll to position [405, 0]
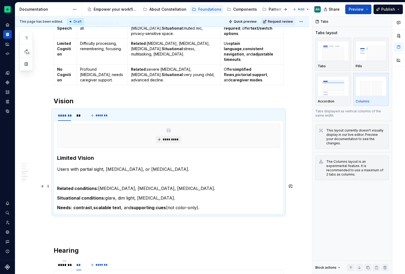
click at [74, 205] on strong "contrast" at bounding box center [82, 207] width 19 height 5
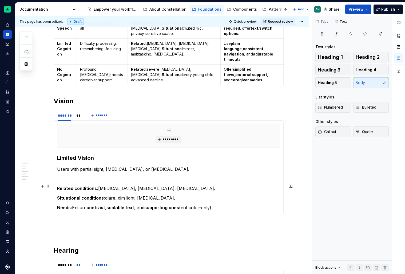
click at [223, 182] on section-item-column "********* Limited Vision Users with partial sight, [MEDICAL_DATA], or [MEDICAL_…" at bounding box center [168, 167] width 223 height 87
click at [81, 113] on div "**" at bounding box center [78, 115] width 5 height 5
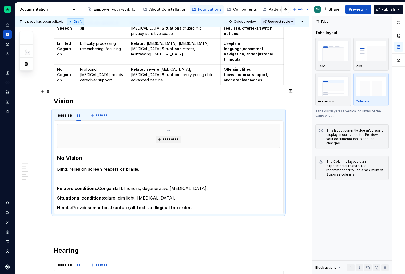
click at [148, 110] on div "******* ** *******" at bounding box center [169, 115] width 230 height 11
click at [49, 91] on span at bounding box center [48, 91] width 4 height 7
click at [73, 99] on div "Duplicate" at bounding box center [74, 99] width 35 height 5
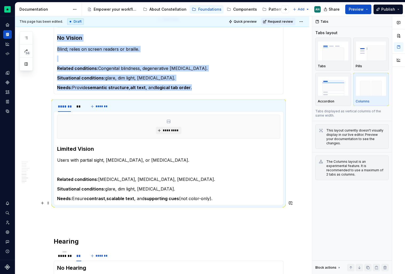
scroll to position [538, 0]
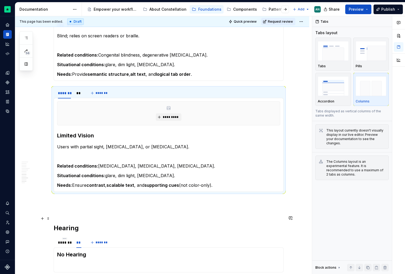
click at [123, 237] on div "******* ** *******" at bounding box center [169, 242] width 230 height 11
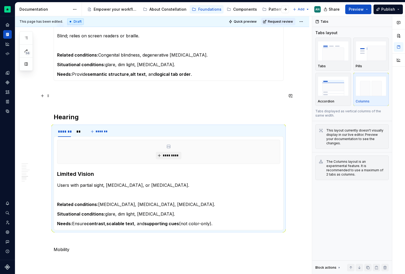
click at [102, 113] on h2 "Hearing" at bounding box center [169, 117] width 230 height 9
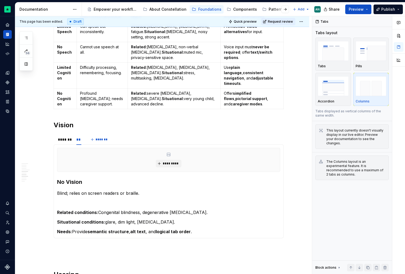
scroll to position [378, 0]
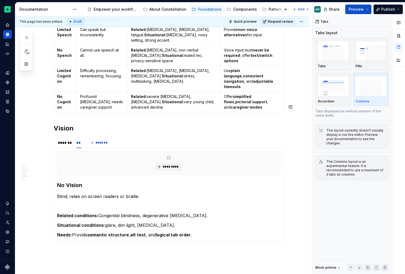
click at [101, 124] on h2 "Vision" at bounding box center [169, 128] width 230 height 9
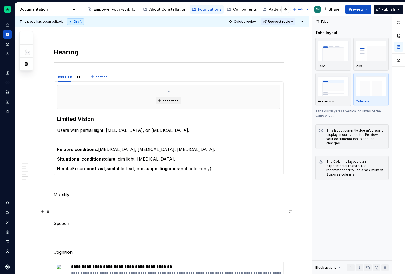
scroll to position [613, 0]
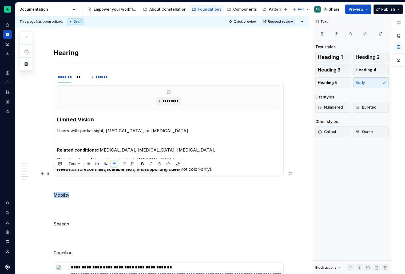
drag, startPoint x: 76, startPoint y: 175, endPoint x: 54, endPoint y: 175, distance: 22.1
click at [54, 175] on div "Accessibility is not a feature to add later or a bug to be fixed. It’s the foun…" at bounding box center [162, 67] width 294 height 1149
click at [374, 60] on button "Heading 2" at bounding box center [371, 57] width 36 height 11
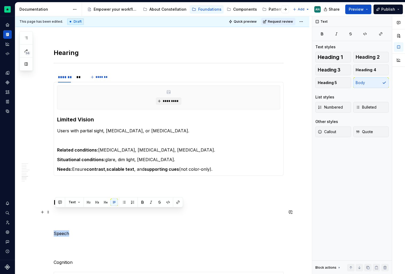
drag, startPoint x: 81, startPoint y: 210, endPoint x: 55, endPoint y: 210, distance: 26.1
click at [55, 230] on p "Speech" at bounding box center [169, 233] width 230 height 6
click at [374, 53] on button "Heading 2" at bounding box center [371, 57] width 36 height 11
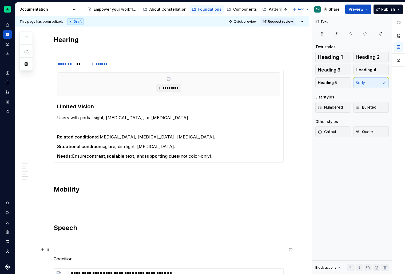
scroll to position [646, 0]
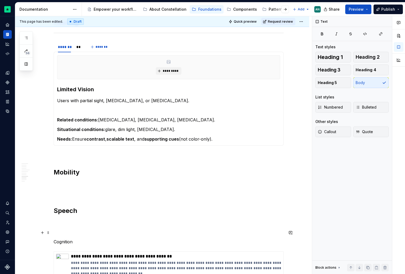
drag, startPoint x: 76, startPoint y: 249, endPoint x: 51, endPoint y: 249, distance: 25.3
click at [51, 249] on div "Accessibility is not a feature to add later or a bug to be fixed. It’s the foun…" at bounding box center [162, 47] width 294 height 1168
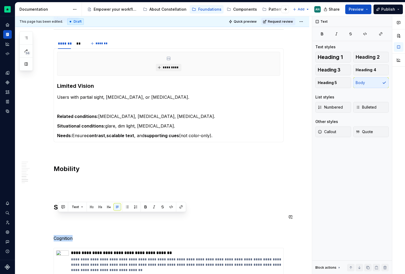
drag, startPoint x: 81, startPoint y: 215, endPoint x: 55, endPoint y: 212, distance: 26.0
click at [55, 212] on div "Accessibility is not a feature to add later or a bug to be fixed. It’s the foun…" at bounding box center [169, 5] width 230 height 1066
click at [368, 55] on span "Heading 2" at bounding box center [368, 56] width 24 height 5
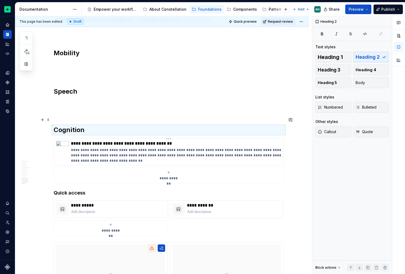
scroll to position [761, 0]
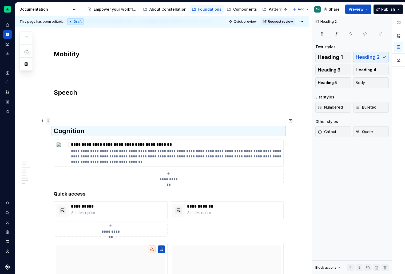
click at [50, 120] on span at bounding box center [48, 120] width 4 height 7
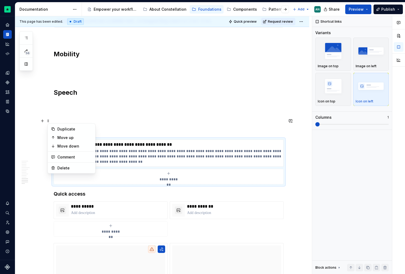
click at [116, 140] on div "**********" at bounding box center [169, 162] width 230 height 45
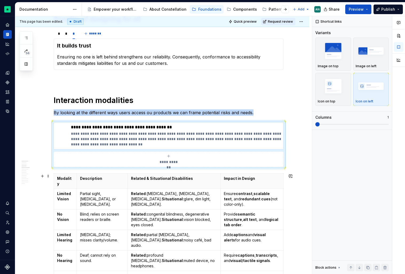
scroll to position [142, 0]
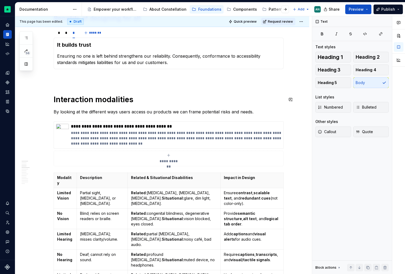
click at [256, 111] on p "By looking at the different ways users access ou products we can frame potentia…" at bounding box center [169, 112] width 230 height 6
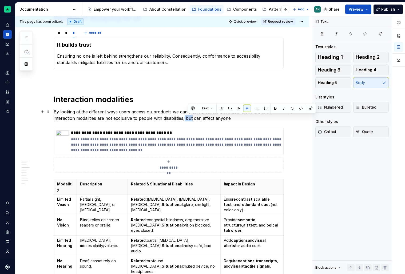
drag, startPoint x: 194, startPoint y: 119, endPoint x: 187, endPoint y: 118, distance: 7.0
click at [187, 118] on p "By looking at the different ways users access ou products we can frame potentia…" at bounding box center [169, 115] width 230 height 13
drag, startPoint x: 188, startPoint y: 118, endPoint x: 242, endPoint y: 119, distance: 53.9
click at [242, 119] on p "By looking at the different ways users access ou products we can frame potentia…" at bounding box center [169, 115] width 230 height 13
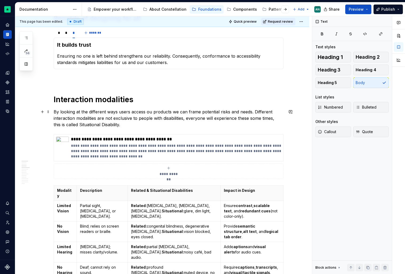
click at [81, 125] on p "By looking at the different ways users access ou products we can frame potentia…" at bounding box center [169, 118] width 230 height 19
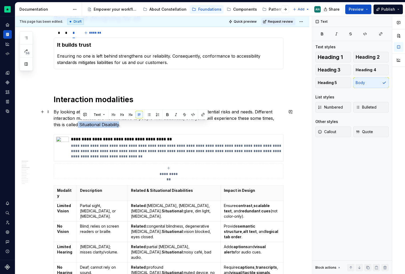
drag, startPoint x: 80, startPoint y: 125, endPoint x: 121, endPoint y: 125, distance: 41.1
click at [121, 125] on p "By looking at the different ways users access ou products we can frame potentia…" at bounding box center [169, 118] width 230 height 19
click at [166, 113] on button "button" at bounding box center [167, 114] width 7 height 7
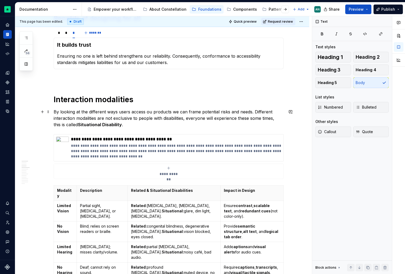
click at [136, 126] on p "By looking at the different ways users access ou products we can frame potentia…" at bounding box center [169, 118] width 230 height 19
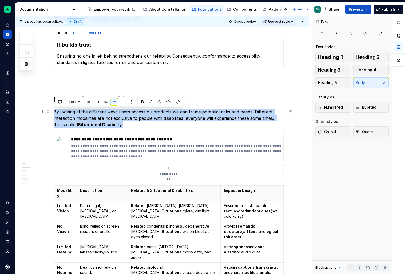
drag, startPoint x: 136, startPoint y: 126, endPoint x: 53, endPoint y: 110, distance: 85.3
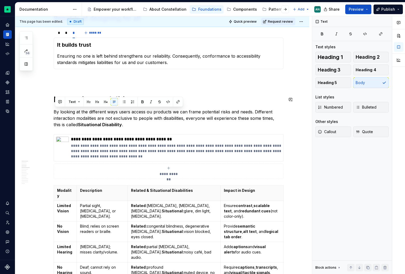
click at [162, 97] on div "Text" at bounding box center [119, 102] width 128 height 10
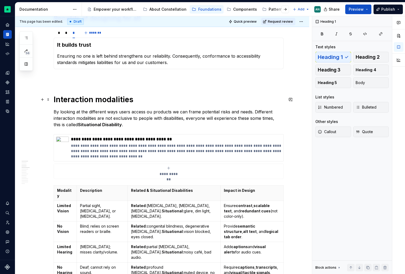
click at [147, 102] on h1 "Interaction modalities" at bounding box center [169, 100] width 230 height 10
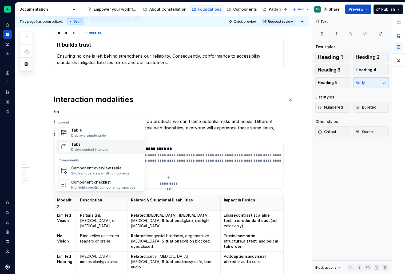
click at [98, 147] on div "Tabs Divide content into tabs" at bounding box center [89, 147] width 37 height 10
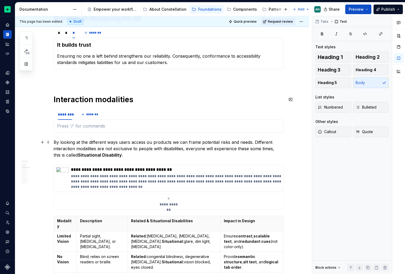
type textarea "*"
click at [65, 114] on div "********" at bounding box center [65, 114] width 14 height 5
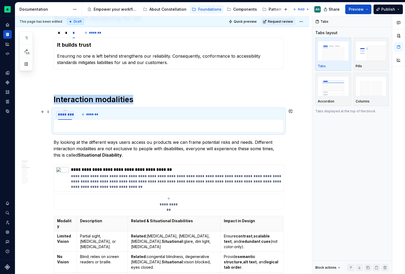
click at [65, 114] on div "********" at bounding box center [65, 114] width 14 height 5
type input "****"
click at [133, 115] on div "**** **** *******" at bounding box center [169, 114] width 230 height 11
click at [86, 114] on span "*******" at bounding box center [86, 114] width 12 height 4
click at [86, 114] on input "********" at bounding box center [78, 114] width 18 height 10
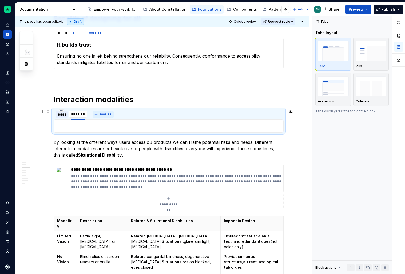
type input "********"
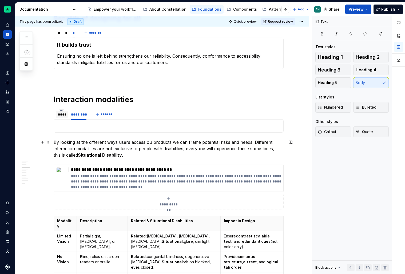
drag, startPoint x: 141, startPoint y: 154, endPoint x: 129, endPoint y: 154, distance: 11.5
click at [129, 154] on p "By looking at the different ways users access ou products we can frame potentia…" at bounding box center [169, 148] width 230 height 19
drag, startPoint x: 62, startPoint y: 141, endPoint x: 57, endPoint y: 141, distance: 5.9
click at [56, 141] on p "By looking at the different ways users access ou products we can frame potentia…" at bounding box center [169, 148] width 230 height 19
click at [64, 141] on p "By looking at the different ways users access ou products we can frame potentia…" at bounding box center [169, 148] width 230 height 19
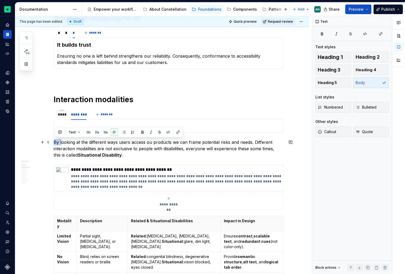
drag, startPoint x: 62, startPoint y: 141, endPoint x: 55, endPoint y: 141, distance: 7.2
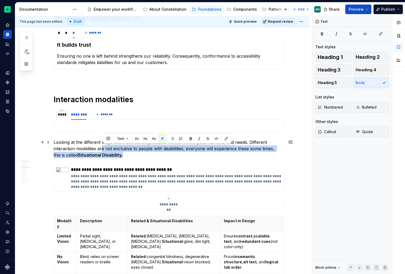
drag, startPoint x: 136, startPoint y: 152, endPoint x: 103, endPoint y: 150, distance: 33.5
click at [103, 150] on p "Looking at the different ways users access ou products we can frame potential r…" at bounding box center [169, 148] width 230 height 19
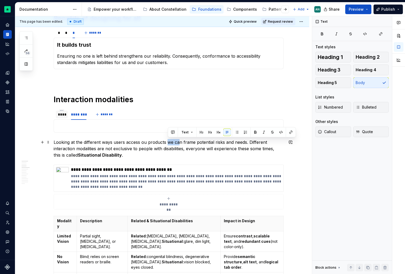
drag, startPoint x: 181, startPoint y: 142, endPoint x: 168, endPoint y: 142, distance: 12.6
click at [168, 142] on p "Looking at the different ways users access ou products we can frame potential r…" at bounding box center [169, 148] width 230 height 19
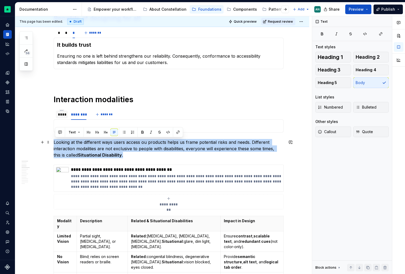
drag, startPoint x: 138, startPoint y: 154, endPoint x: 56, endPoint y: 141, distance: 83.5
click at [56, 141] on p "Looking at the different ways users access ou products helps us frame potential…" at bounding box center [169, 148] width 230 height 19
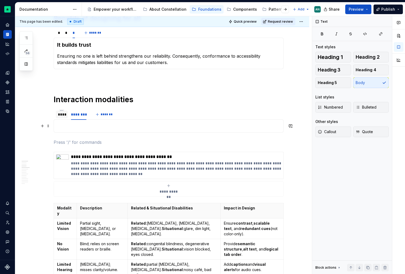
click at [82, 126] on p "To enrich screen reader interactions, please activate Accessibility in Grammarl…" at bounding box center [168, 126] width 223 height 6
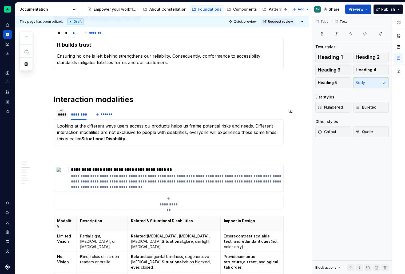
drag, startPoint x: 59, startPoint y: 152, endPoint x: 102, endPoint y: 153, distance: 43.2
click at [102, 153] on p "To enrich screen reader interactions, please activate Accessibility in Grammarl…" at bounding box center [169, 155] width 230 height 6
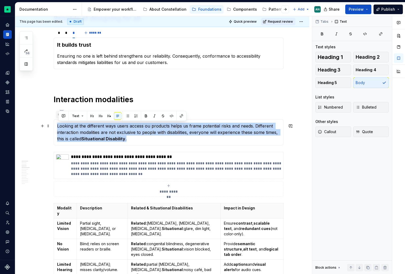
drag, startPoint x: 129, startPoint y: 136, endPoint x: 58, endPoint y: 126, distance: 71.7
click at [58, 126] on p "Looking at the different ways users access ou products helps us frame potential…" at bounding box center [168, 132] width 223 height 19
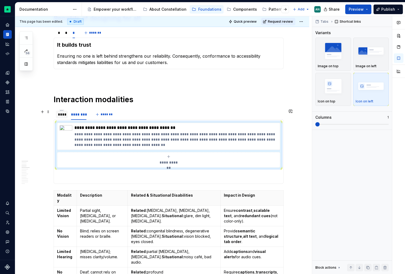
click at [64, 115] on div "****" at bounding box center [62, 114] width 8 height 5
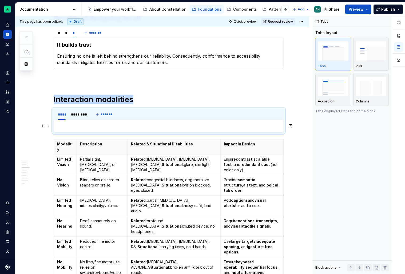
click at [78, 125] on p "To enrich screen reader interactions, please activate Accessibility in Grammarl…" at bounding box center [168, 126] width 223 height 6
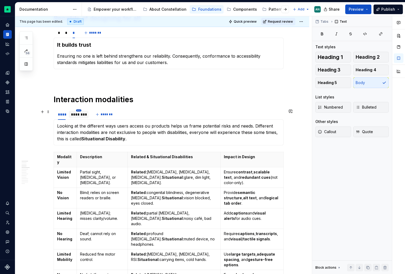
click at [81, 110] on html "Constellation Design System AN Dataset Default Documentation Accessibility guid…" at bounding box center [202, 137] width 405 height 274
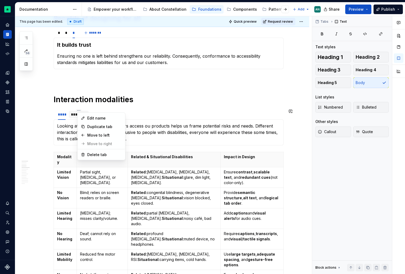
click at [74, 114] on html "Constellation Design System AN Dataset Default Documentation Accessibility guid…" at bounding box center [202, 137] width 405 height 274
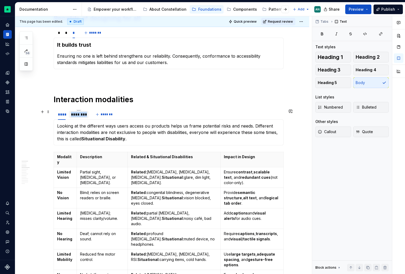
click at [74, 114] on div "********" at bounding box center [78, 114] width 15 height 5
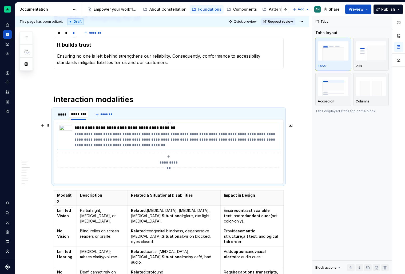
click at [153, 137] on p "**********" at bounding box center [175, 140] width 203 height 16
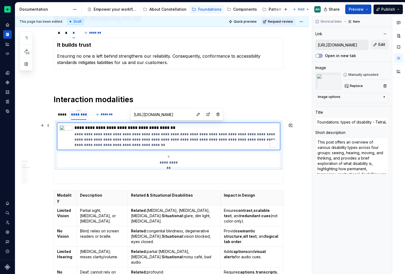
click at [57, 151] on div "**********" at bounding box center [168, 145] width 223 height 45
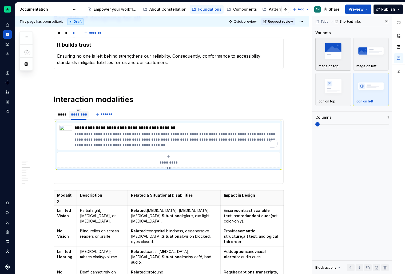
click at [333, 58] on img "button" at bounding box center [333, 50] width 31 height 19
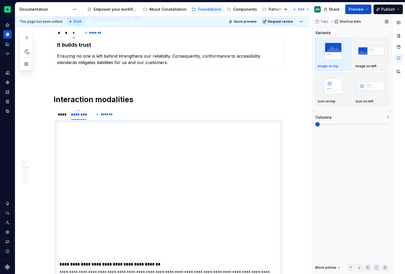
scroll to position [173, 0]
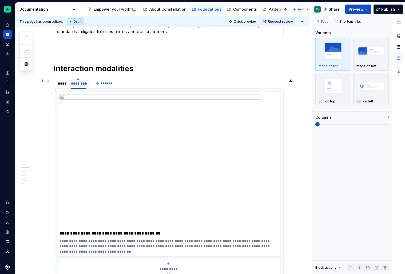
click at [149, 84] on div "**** ******** *******" at bounding box center [169, 83] width 230 height 11
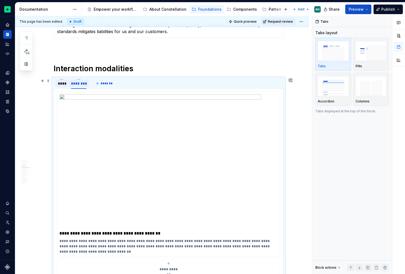
click at [68, 87] on div "****" at bounding box center [62, 83] width 12 height 7
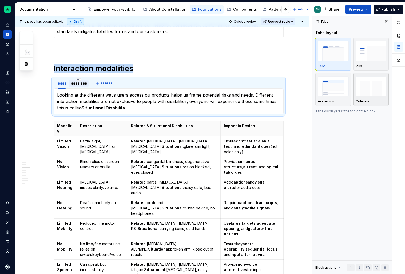
click at [372, 89] on img "button" at bounding box center [371, 85] width 31 height 19
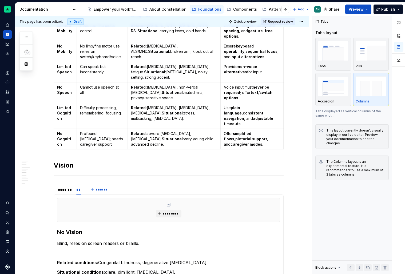
scroll to position [376, 0]
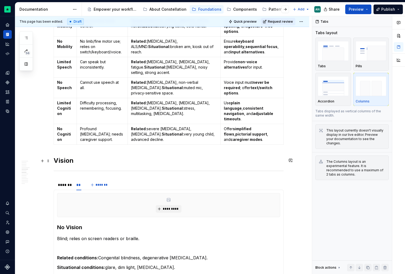
click at [127, 180] on div "******* ** *******" at bounding box center [169, 185] width 230 height 11
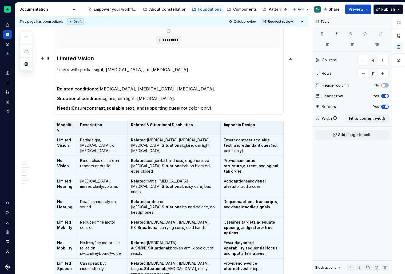
scroll to position [0, 0]
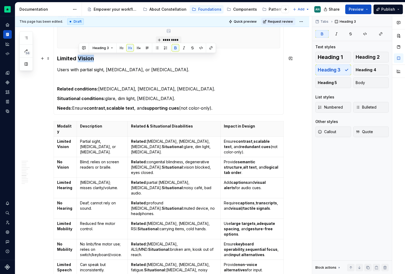
drag, startPoint x: 79, startPoint y: 57, endPoint x: 97, endPoint y: 57, distance: 18.1
click at [97, 57] on h3 "Limited Vision" at bounding box center [168, 58] width 223 height 7
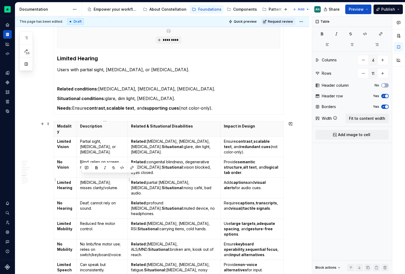
drag, startPoint x: 109, startPoint y: 184, endPoint x: 80, endPoint y: 177, distance: 29.9
click at [80, 178] on td "[MEDICAL_DATA]; misses clarity/volume." at bounding box center [102, 188] width 51 height 21
copy p "[MEDICAL_DATA]; misses clarity/volume."
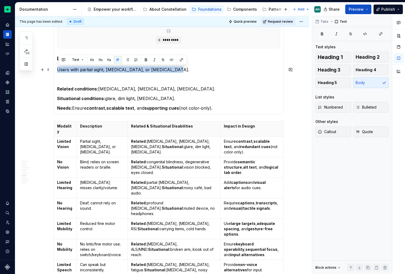
drag, startPoint x: 172, startPoint y: 70, endPoint x: 58, endPoint y: 69, distance: 113.4
click at [58, 69] on p "Users with partial sight, [MEDICAL_DATA], or [MEDICAL_DATA]." at bounding box center [168, 69] width 223 height 6
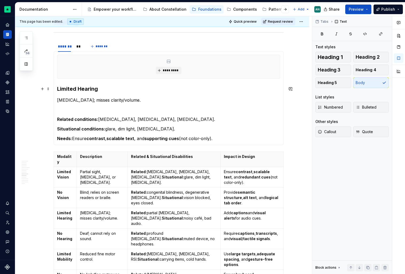
scroll to position [472, 0]
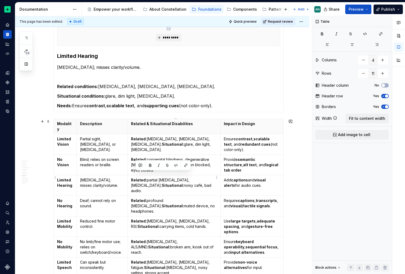
drag, startPoint x: 198, startPoint y: 179, endPoint x: 135, endPoint y: 174, distance: 63.7
click at [135, 177] on p "Related: partial [MEDICAL_DATA], [MEDICAL_DATA]. Situational: noisy café, bad a…" at bounding box center [174, 185] width 86 height 16
click at [158, 177] on p "Related: partial [MEDICAL_DATA], [MEDICAL_DATA]. Situational: noisy café, bad a…" at bounding box center [174, 185] width 86 height 16
drag, startPoint x: 152, startPoint y: 175, endPoint x: 215, endPoint y: 176, distance: 63.0
click at [215, 176] on body "Constellation Design System AN Dataset Default Documentation Accessibility guid…" at bounding box center [202, 137] width 405 height 274
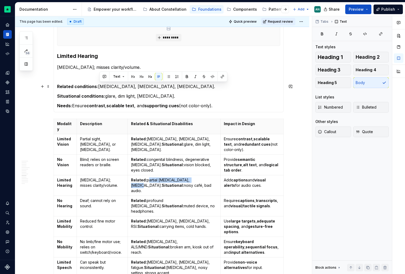
drag, startPoint x: 100, startPoint y: 86, endPoint x: 229, endPoint y: 88, distance: 129.9
click at [229, 88] on p "Related conditions: [MEDICAL_DATA], [MEDICAL_DATA], [MEDICAL_DATA]." at bounding box center [168, 86] width 223 height 6
click at [116, 88] on p "Related conditions: [MEDICAL_DATA], [MEDICAL_DATA], [MEDICAL_DATA]." at bounding box center [168, 86] width 223 height 6
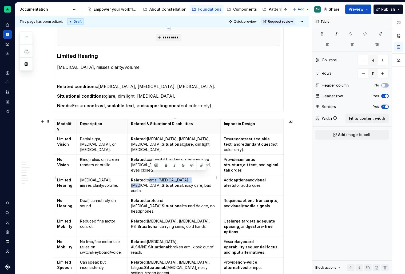
drag, startPoint x: 152, startPoint y: 175, endPoint x: 196, endPoint y: 175, distance: 44.3
click at [196, 177] on p "Related: partial [MEDICAL_DATA], [MEDICAL_DATA]. Situational: noisy café, bad a…" at bounding box center [174, 185] width 86 height 16
copy p "partial [MEDICAL_DATA], [MEDICAL_DATA]."
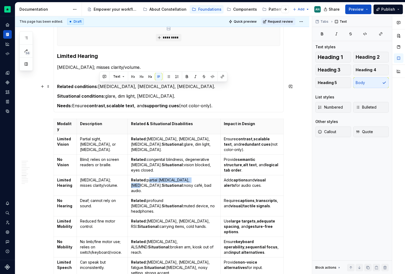
drag, startPoint x: 100, startPoint y: 86, endPoint x: 199, endPoint y: 86, distance: 99.2
click at [199, 86] on p "Related conditions: [MEDICAL_DATA], [MEDICAL_DATA], [MEDICAL_DATA]." at bounding box center [168, 86] width 223 height 6
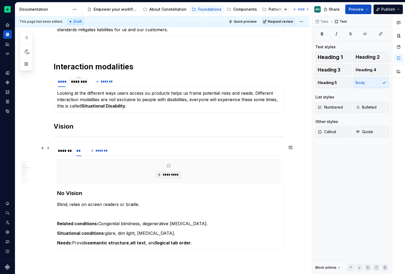
scroll to position [171, 0]
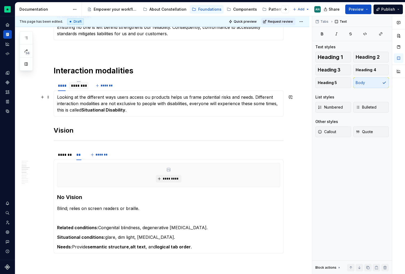
click at [129, 110] on p "Looking at the different ways users access ou products helps us frame potential…" at bounding box center [168, 103] width 223 height 19
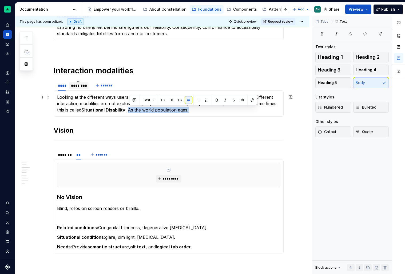
drag, startPoint x: 129, startPoint y: 109, endPoint x: 205, endPoint y: 108, distance: 75.5
click at [205, 108] on p "Looking at the different ways users access ou products helps us frame potential…" at bounding box center [168, 103] width 223 height 19
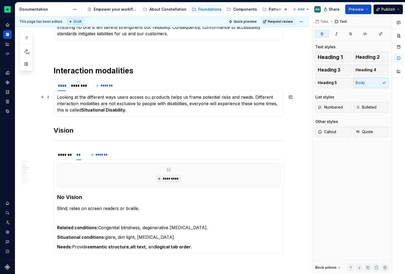
click at [84, 110] on strong "Situational Disability" at bounding box center [103, 109] width 44 height 5
click at [127, 110] on strong "(Situational Disability" at bounding box center [104, 109] width 46 height 5
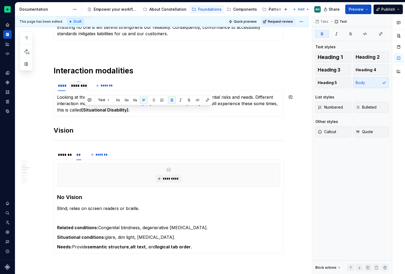
click at [84, 110] on strong "(Situational Disability)" at bounding box center [104, 109] width 47 height 5
click at [86, 110] on strong "(Situational Disability)" at bounding box center [104, 109] width 47 height 5
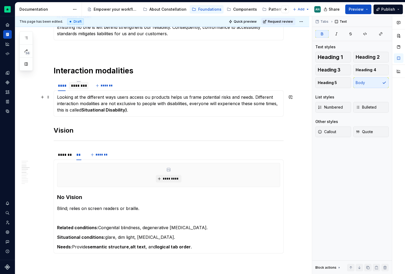
click at [127, 110] on strong "Situational Disability)" at bounding box center [104, 109] width 46 height 5
click at [144, 112] on p "Looking at the different ways users access ou products helps us frame potential…" at bounding box center [168, 103] width 223 height 19
click at [256, 96] on p "Looking at the different ways users access ou products helps us frame potential…" at bounding box center [168, 103] width 223 height 19
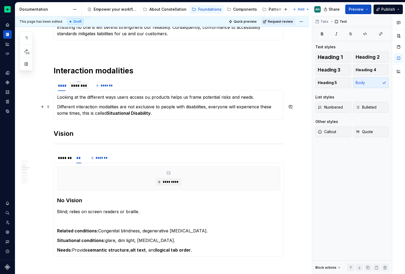
click at [186, 113] on p "Different interaction modalities are not exclusive to people with disabilities,…" at bounding box center [168, 110] width 223 height 13
click at [177, 108] on p "Different interaction modalities are not exclusive to people with disabilities,…" at bounding box center [168, 110] width 223 height 13
click at [208, 107] on p "Different interaction modalities are not exclusive to people who were born or d…" at bounding box center [168, 110] width 223 height 13
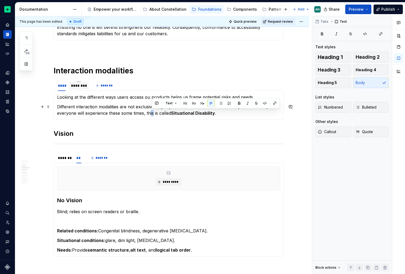
click at [152, 113] on p "Different interaction modalities are not exclusive to people who were born with…" at bounding box center [168, 110] width 223 height 13
click at [155, 113] on p "Different interaction modalities are not exclusive to people who were born with…" at bounding box center [168, 110] width 223 height 13
drag, startPoint x: 148, startPoint y: 114, endPoint x: 154, endPoint y: 114, distance: 6.9
click at [154, 114] on p "Different interaction modalities are not exclusive to people who were born with…" at bounding box center [168, 110] width 223 height 13
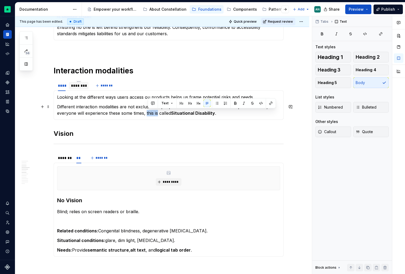
drag, startPoint x: 159, startPoint y: 114, endPoint x: 148, endPoint y: 114, distance: 10.9
click at [148, 114] on p "Different interaction modalities are not exclusive to people who were born with…" at bounding box center [168, 110] width 223 height 13
drag, startPoint x: 173, startPoint y: 112, endPoint x: 162, endPoint y: 112, distance: 10.4
click at [162, 112] on p "Different interaction modalities are not exclusive to people who were born with…" at bounding box center [168, 110] width 223 height 13
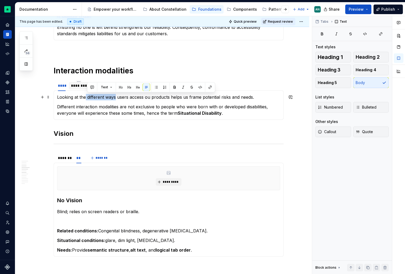
drag, startPoint x: 88, startPoint y: 97, endPoint x: 117, endPoint y: 97, distance: 29.9
click at [117, 97] on p "Looking at the different ways users access ou products helps us frame potential…" at bounding box center [168, 97] width 223 height 6
click at [174, 110] on p "Different interaction modalities are not exclusive to people who were born with…" at bounding box center [168, 110] width 223 height 13
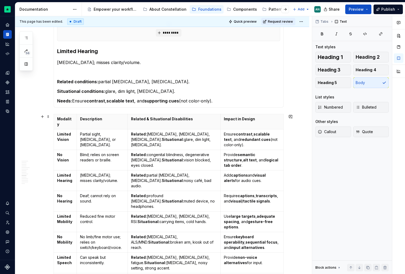
scroll to position [469, 0]
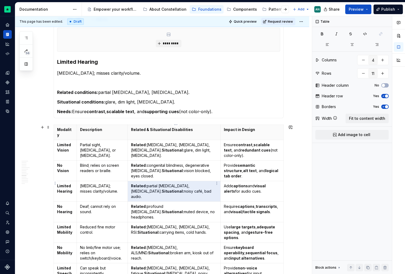
drag, startPoint x: 206, startPoint y: 188, endPoint x: 158, endPoint y: 181, distance: 48.6
click at [158, 183] on p "Related: partial [MEDICAL_DATA], [MEDICAL_DATA]. Situational: noisy café, bad a…" at bounding box center [174, 191] width 86 height 16
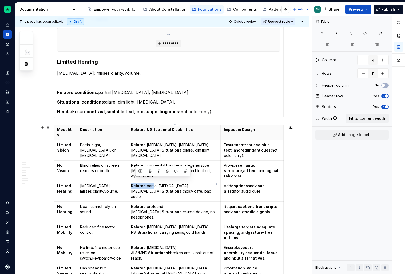
click at [158, 183] on p "Related: partial [MEDICAL_DATA], [MEDICAL_DATA]. Situational: noisy café, bad a…" at bounding box center [174, 191] width 86 height 16
drag, startPoint x: 156, startPoint y: 187, endPoint x: 204, endPoint y: 188, distance: 47.2
click at [204, 188] on p "Related: partial [MEDICAL_DATA], [MEDICAL_DATA]. Situational: noisy café, bad a…" at bounding box center [174, 191] width 86 height 16
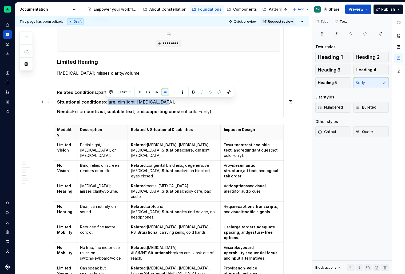
drag, startPoint x: 106, startPoint y: 102, endPoint x: 166, endPoint y: 104, distance: 59.8
click at [166, 104] on p "Situational conditions: glare, dim light, [MEDICAL_DATA]." at bounding box center [168, 102] width 223 height 6
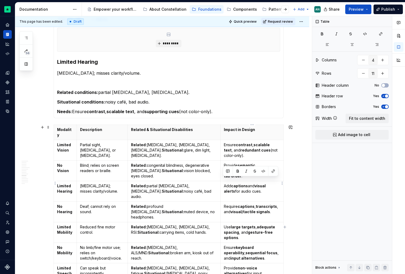
drag, startPoint x: 222, startPoint y: 181, endPoint x: 263, endPoint y: 185, distance: 40.8
click at [263, 185] on td "Add captions and visual alerts for audio cues." at bounding box center [252, 191] width 63 height 21
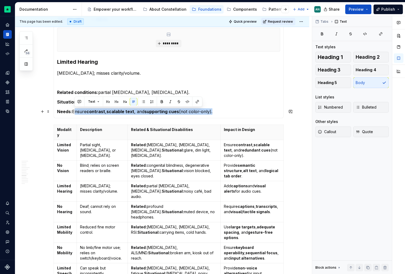
drag, startPoint x: 213, startPoint y: 112, endPoint x: 75, endPoint y: 111, distance: 137.7
click at [75, 111] on p "Needs: Ensure contrast , scalable text , and supporting cues (not color-only)." at bounding box center [168, 111] width 223 height 6
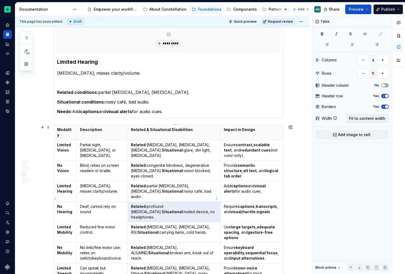
drag, startPoint x: 204, startPoint y: 201, endPoint x: 135, endPoint y: 195, distance: 69.4
click at [135, 202] on td "Related: profound [MEDICAL_DATA]. Situational: muted device, no headphones." at bounding box center [174, 212] width 93 height 21
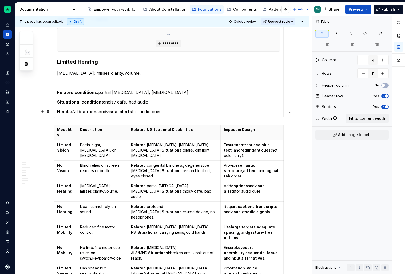
click at [148, 110] on p "Needs: Add captions and visual alerts for audio cues." at bounding box center [168, 111] width 223 height 6
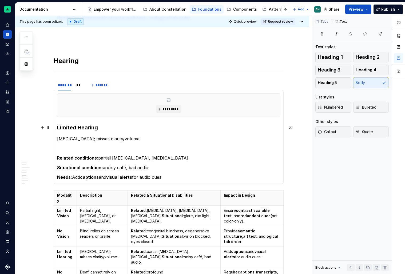
scroll to position [402, 0]
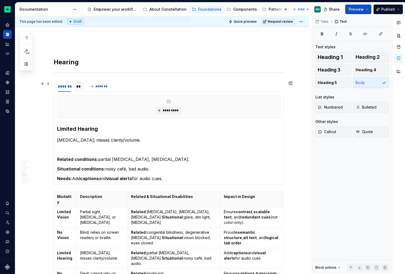
click at [81, 88] on div "**" at bounding box center [78, 86] width 5 height 5
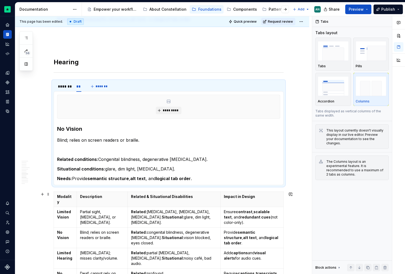
scroll to position [442, 0]
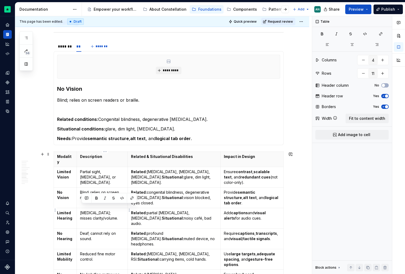
drag, startPoint x: 117, startPoint y: 214, endPoint x: 82, endPoint y: 208, distance: 36.0
click at [82, 210] on p "[MEDICAL_DATA]; misses clarity/volume." at bounding box center [102, 215] width 44 height 11
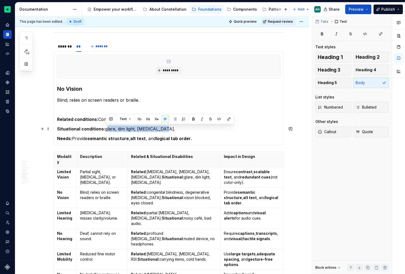
drag, startPoint x: 173, startPoint y: 130, endPoint x: 106, endPoint y: 129, distance: 67.2
click at [106, 129] on p "Situational conditions: glare, dim light, [MEDICAL_DATA]." at bounding box center [168, 129] width 223 height 6
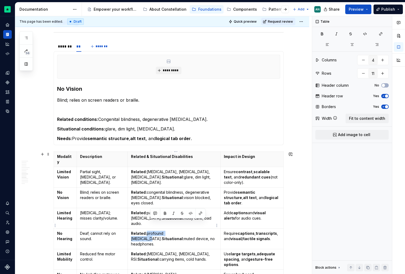
drag, startPoint x: 186, startPoint y: 223, endPoint x: 150, endPoint y: 222, distance: 35.8
click at [150, 231] on p "Related: profound [MEDICAL_DATA]. Situational: muted device, no headphones." at bounding box center [174, 239] width 86 height 16
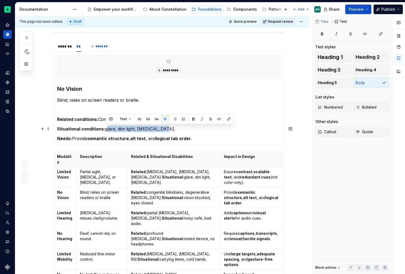
drag, startPoint x: 106, startPoint y: 129, endPoint x: 160, endPoint y: 129, distance: 54.4
click at [160, 129] on p "Situational conditions: glare, dim light, [MEDICAL_DATA]." at bounding box center [168, 129] width 223 height 6
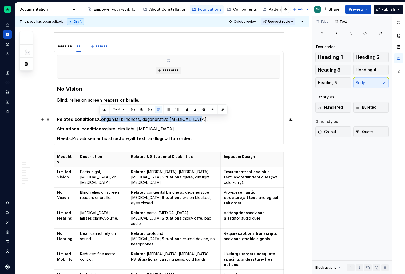
drag, startPoint x: 100, startPoint y: 119, endPoint x: 195, endPoint y: 121, distance: 95.3
click at [195, 121] on p "Related conditions: Congenital blindness, degenerative [MEDICAL_DATA]." at bounding box center [168, 119] width 223 height 6
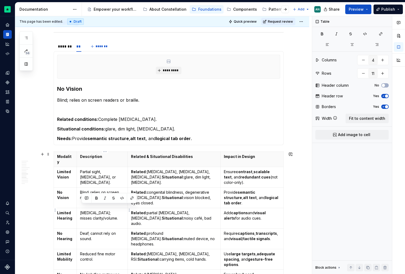
drag, startPoint x: 117, startPoint y: 215, endPoint x: 82, endPoint y: 207, distance: 35.6
click at [82, 210] on p "[MEDICAL_DATA]; misses clarity/volume." at bounding box center [102, 215] width 44 height 11
drag, startPoint x: 103, startPoint y: 226, endPoint x: 82, endPoint y: 225, distance: 20.9
click at [82, 231] on p "Deaf; cannot rely on sound." at bounding box center [102, 236] width 44 height 11
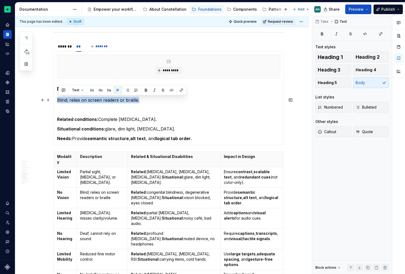
drag, startPoint x: 146, startPoint y: 99, endPoint x: 59, endPoint y: 99, distance: 86.4
click at [59, 99] on p "Blind; relies on screen readers or braille." at bounding box center [168, 100] width 223 height 6
drag, startPoint x: 73, startPoint y: 101, endPoint x: 58, endPoint y: 101, distance: 14.7
click at [58, 101] on p "Deaf; cannot rely on sound." at bounding box center [168, 100] width 223 height 6
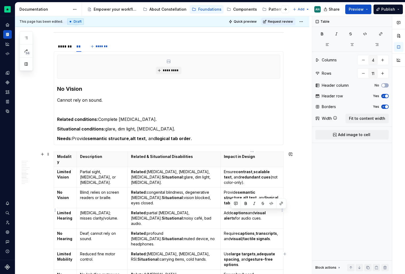
drag, startPoint x: 252, startPoint y: 213, endPoint x: 231, endPoint y: 210, distance: 20.5
click at [231, 210] on p "Add captions and visual alerts for audio cues." at bounding box center [252, 215] width 56 height 11
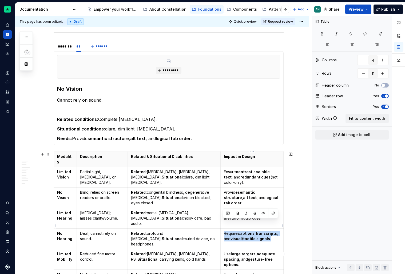
drag, startPoint x: 272, startPoint y: 228, endPoint x: 222, endPoint y: 221, distance: 50.0
click at [222, 229] on td "Require captions , transcripts , and visual/tactile signals ." at bounding box center [252, 239] width 63 height 21
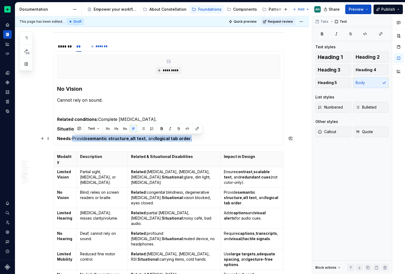
drag, startPoint x: 74, startPoint y: 137, endPoint x: 193, endPoint y: 139, distance: 118.2
click at [193, 139] on p "Needs: Provide semantic structure , alt text , and logical tab order ." at bounding box center [168, 138] width 223 height 6
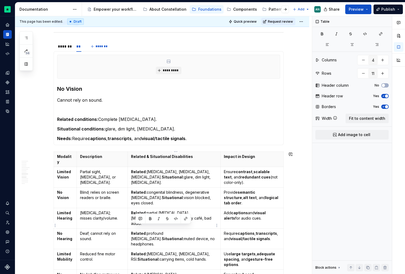
drag, startPoint x: 191, startPoint y: 228, endPoint x: 136, endPoint y: 228, distance: 55.2
click at [136, 231] on p "Related: profound [MEDICAL_DATA]. Situational: muted device, no headphones." at bounding box center [174, 239] width 86 height 16
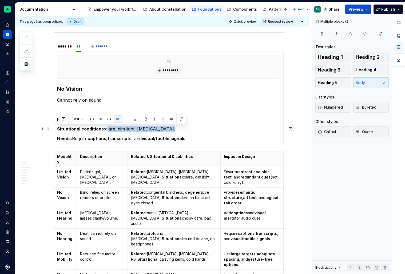
drag, startPoint x: 106, startPoint y: 130, endPoint x: 184, endPoint y: 132, distance: 78.2
click at [184, 132] on section-item-column "********* No Vision Cannot rely on sound. Related conditions: Complete [MEDICAL…" at bounding box center [168, 98] width 223 height 87
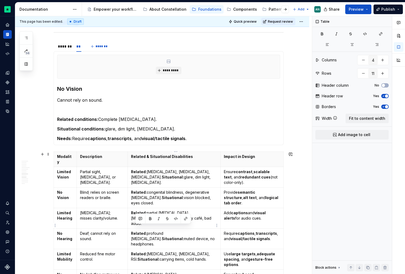
drag, startPoint x: 190, startPoint y: 228, endPoint x: 135, endPoint y: 226, distance: 55.0
click at [135, 231] on p "Related: profound [MEDICAL_DATA]. Situational: muted device, no headphones." at bounding box center [174, 239] width 86 height 16
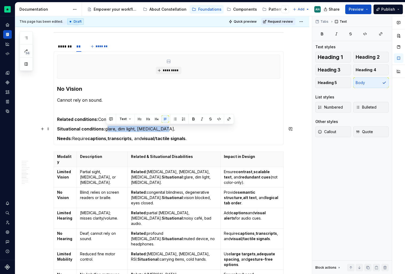
drag, startPoint x: 165, startPoint y: 127, endPoint x: 107, endPoint y: 128, distance: 57.9
click at [107, 128] on p "Situational conditions: glare, dim light, [MEDICAL_DATA]." at bounding box center [168, 129] width 223 height 6
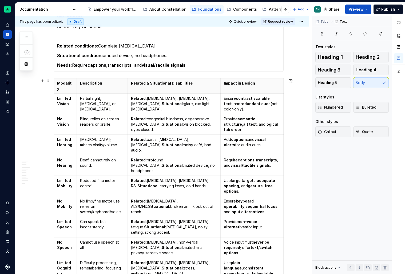
scroll to position [517, 0]
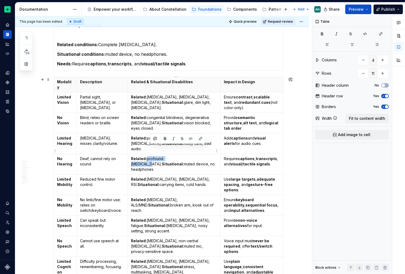
drag, startPoint x: 150, startPoint y: 148, endPoint x: 186, endPoint y: 148, distance: 35.2
click at [186, 156] on p "Related: profound [MEDICAL_DATA]. Situational: muted device, no headphones." at bounding box center [174, 164] width 86 height 16
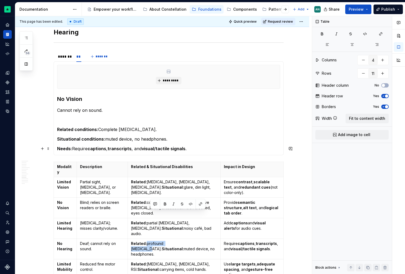
scroll to position [411, 0]
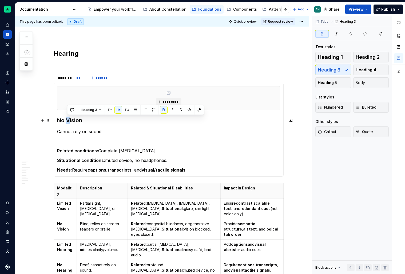
click at [70, 118] on strong "No Vision" at bounding box center [69, 120] width 25 height 6
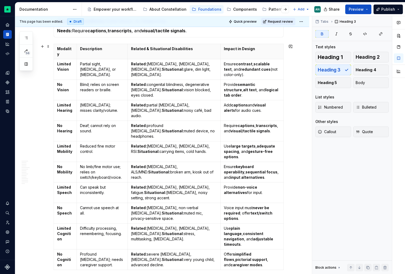
scroll to position [549, 0]
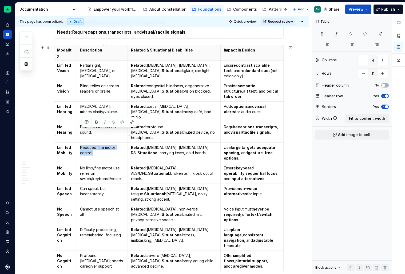
drag, startPoint x: 102, startPoint y: 137, endPoint x: 82, endPoint y: 132, distance: 21.0
click at [82, 145] on p "Reduced fine motor control." at bounding box center [102, 150] width 44 height 11
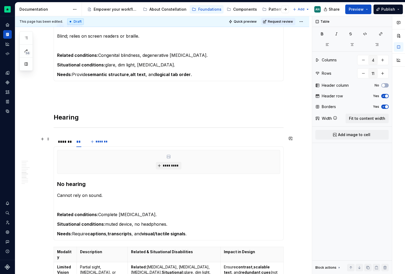
scroll to position [345, 0]
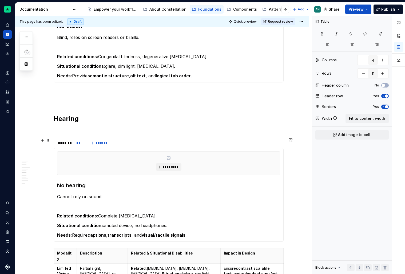
click at [127, 143] on div "******* ** *******" at bounding box center [169, 143] width 230 height 11
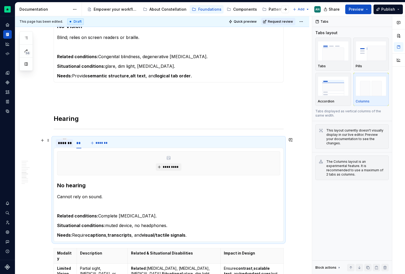
click at [61, 144] on div "*******" at bounding box center [64, 142] width 13 height 5
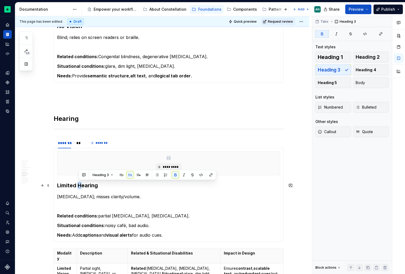
click at [81, 185] on strong "Limited Hearing" at bounding box center [77, 185] width 41 height 6
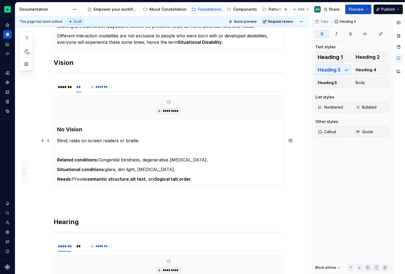
scroll to position [234, 0]
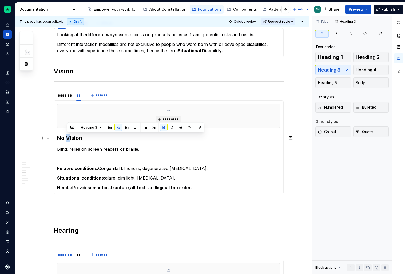
click at [68, 135] on strong "No Vision" at bounding box center [69, 138] width 25 height 6
click at [64, 99] on div "*******" at bounding box center [64, 95] width 17 height 7
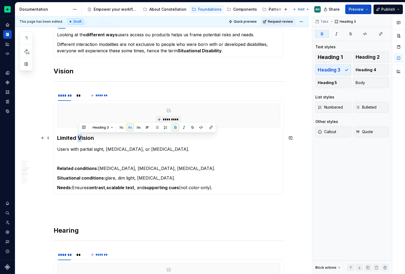
click at [80, 136] on strong "Limited Vision" at bounding box center [75, 138] width 37 height 6
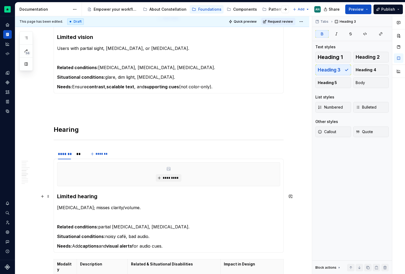
scroll to position [347, 0]
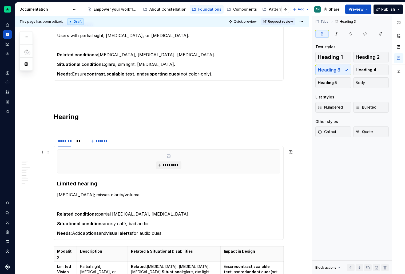
click at [144, 140] on div "******* ** *******" at bounding box center [169, 141] width 230 height 11
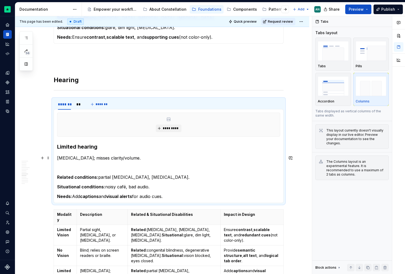
scroll to position [383, 0]
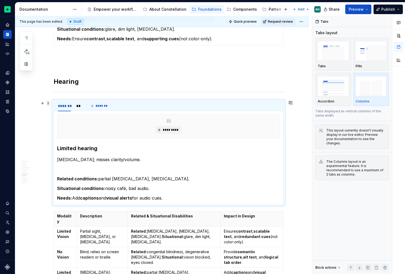
click at [50, 103] on span at bounding box center [48, 103] width 4 height 7
click at [65, 111] on div "Duplicate" at bounding box center [74, 111] width 35 height 5
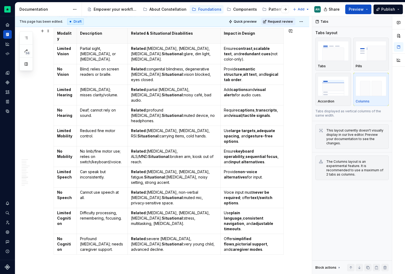
scroll to position [567, 0]
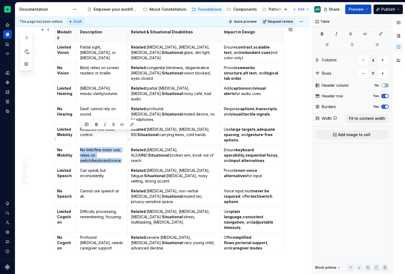
drag, startPoint x: 124, startPoint y: 145, endPoint x: 81, endPoint y: 133, distance: 44.1
click at [81, 147] on p "No limb/fine motor use; relies on switch/keyboard/voice." at bounding box center [102, 155] width 44 height 16
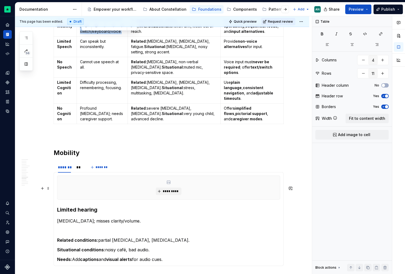
scroll to position [695, 0]
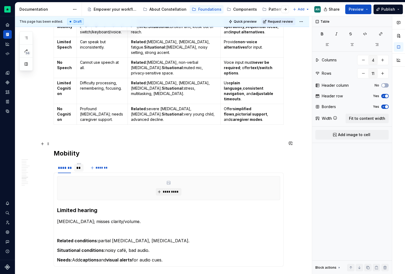
click at [80, 165] on div "**" at bounding box center [78, 167] width 5 height 5
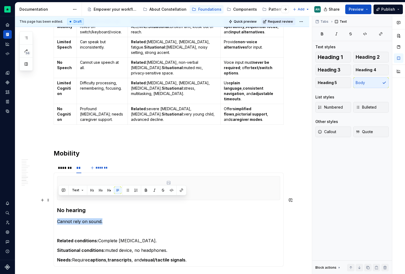
drag, startPoint x: 124, startPoint y: 198, endPoint x: 58, endPoint y: 198, distance: 65.9
click at [58, 218] on p "Cannot rely on sound." at bounding box center [168, 221] width 223 height 6
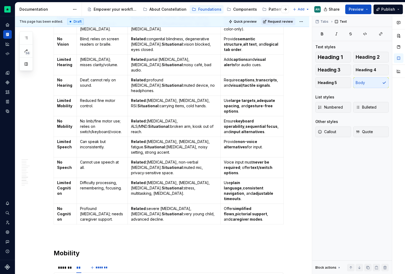
scroll to position [595, 0]
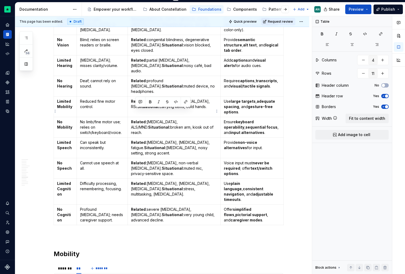
drag, startPoint x: 135, startPoint y: 112, endPoint x: 191, endPoint y: 114, distance: 56.6
click at [191, 117] on td "Related: [MEDICAL_DATA], ALS/MND. Situational: broken arm, kiosk out of reach." at bounding box center [174, 127] width 93 height 21
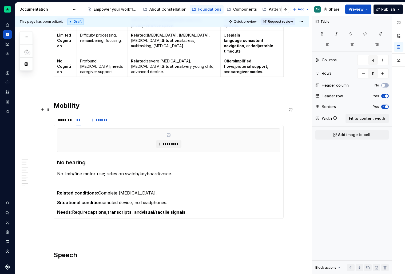
scroll to position [743, 0]
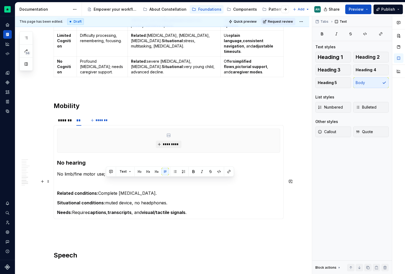
drag, startPoint x: 106, startPoint y: 182, endPoint x: 178, endPoint y: 182, distance: 72.0
click at [178, 200] on p "Situational conditions: muted device, no headphones." at bounding box center [168, 203] width 223 height 6
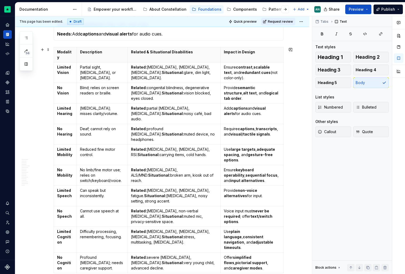
scroll to position [546, 0]
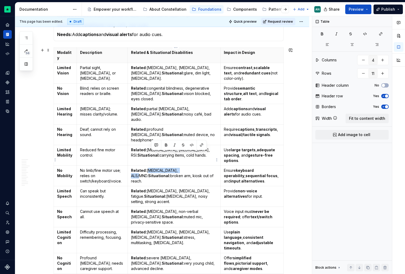
drag, startPoint x: 187, startPoint y: 155, endPoint x: 151, endPoint y: 155, distance: 36.0
click at [151, 168] on p "Related: [MEDICAL_DATA], ALS/MND. Situational: broken arm, kiosk out of reach." at bounding box center [174, 176] width 86 height 16
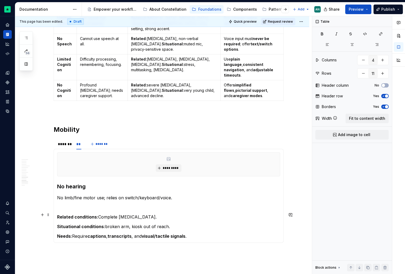
scroll to position [731, 0]
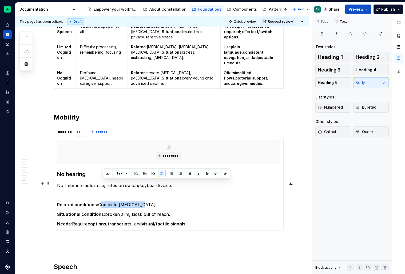
drag, startPoint x: 148, startPoint y: 182, endPoint x: 99, endPoint y: 183, distance: 48.6
click at [99, 201] on p "Related conditions: Complete [MEDICAL_DATA]." at bounding box center [168, 204] width 223 height 6
click at [102, 201] on p "Related conditions: [MEDICAL_DATA], ALS/MND." at bounding box center [168, 204] width 223 height 6
drag, startPoint x: 76, startPoint y: 183, endPoint x: 96, endPoint y: 183, distance: 20.5
click at [96, 202] on strong "Related conditions:" at bounding box center [77, 204] width 41 height 5
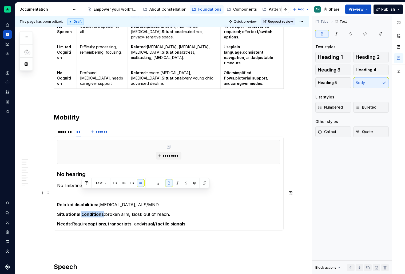
drag, startPoint x: 81, startPoint y: 193, endPoint x: 104, endPoint y: 193, distance: 22.4
click at [104, 212] on strong "Situational conditions:" at bounding box center [81, 214] width 48 height 5
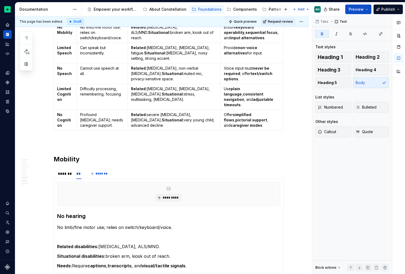
scroll to position [703, 0]
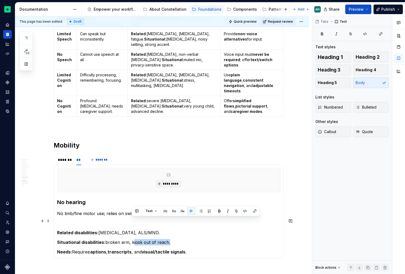
drag, startPoint x: 132, startPoint y: 221, endPoint x: 168, endPoint y: 220, distance: 36.3
click at [168, 239] on p "Situational disabilities: broken arm, kiosk out of reach." at bounding box center [168, 242] width 223 height 6
click at [148, 239] on p "Situational disabilities: broken arm, kiosk out of reach." at bounding box center [168, 242] width 223 height 6
drag, startPoint x: 144, startPoint y: 221, endPoint x: 132, endPoint y: 221, distance: 11.5
click at [132, 239] on p "Situational disabilities: broken arm, kiosk out of reach." at bounding box center [168, 242] width 223 height 6
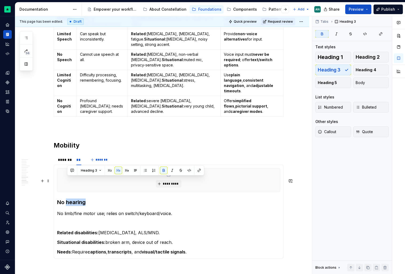
drag, startPoint x: 89, startPoint y: 178, endPoint x: 67, endPoint y: 178, distance: 21.1
click at [67, 198] on h3 "No hearing" at bounding box center [168, 201] width 223 height 7
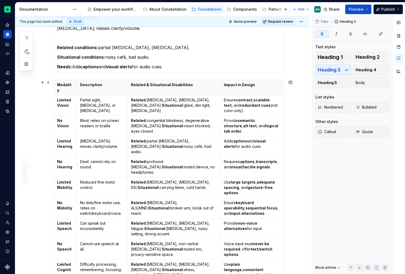
scroll to position [514, 0]
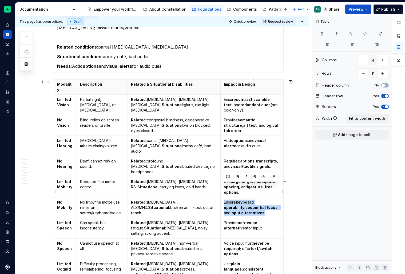
drag, startPoint x: 254, startPoint y: 197, endPoint x: 223, endPoint y: 184, distance: 33.0
click at [224, 200] on p "Ensure keyboard operability , sequential focus , and input alternatives ." at bounding box center [252, 208] width 56 height 16
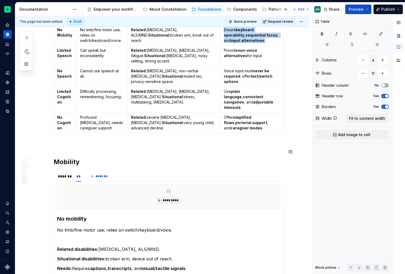
scroll to position [751, 0]
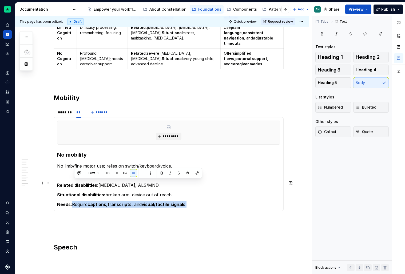
drag, startPoint x: 192, startPoint y: 182, endPoint x: 75, endPoint y: 184, distance: 116.9
click at [75, 201] on p "Needs: Require captions , transcripts , and visual/tactile signals ." at bounding box center [168, 204] width 223 height 6
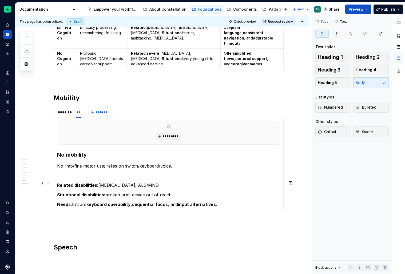
click at [91, 202] on strong "keyboard operability" at bounding box center [108, 204] width 44 height 5
drag, startPoint x: 90, startPoint y: 182, endPoint x: 109, endPoint y: 182, distance: 19.2
click at [109, 202] on strong "keyboard operability" at bounding box center [108, 204] width 44 height 5
drag, startPoint x: 127, startPoint y: 183, endPoint x: 75, endPoint y: 182, distance: 52.0
click at [75, 201] on p "Needs: Ensure Assis operability , sequential focus , and input alternatives ." at bounding box center [168, 204] width 223 height 6
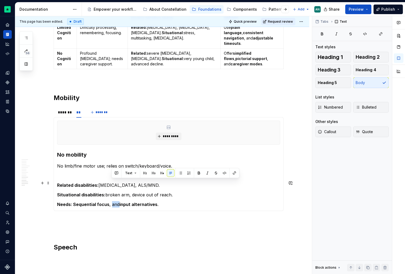
drag, startPoint x: 119, startPoint y: 183, endPoint x: 111, endPoint y: 183, distance: 7.5
click at [111, 201] on p "Needs: Sequential focus , and input alternatives ." at bounding box center [168, 204] width 223 height 6
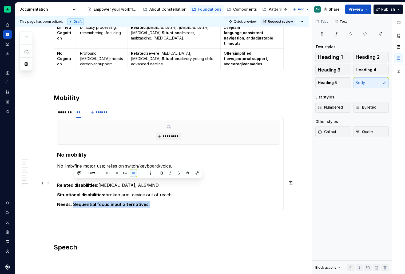
drag, startPoint x: 154, startPoint y: 184, endPoint x: 74, endPoint y: 182, distance: 79.8
click at [74, 201] on p "Needs: Sequential focus , input alternatives ." at bounding box center [168, 204] width 223 height 6
click at [172, 187] on div "********* Limited hearing [MEDICAL_DATA]; misses clarity/volume. Related condit…" at bounding box center [169, 164] width 230 height 94
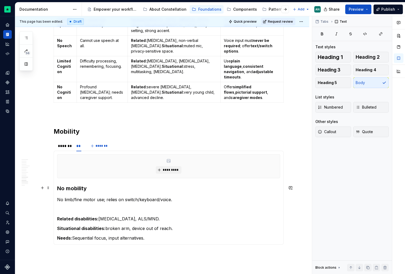
scroll to position [713, 0]
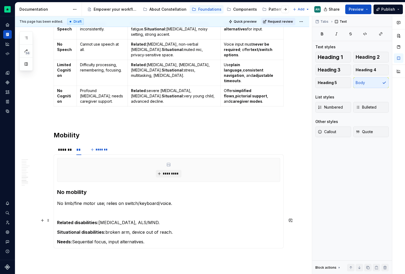
click at [109, 239] on p "Needs: Sequential focus, input alternatives." at bounding box center [168, 242] width 223 height 6
click at [65, 147] on div "*******" at bounding box center [64, 149] width 13 height 5
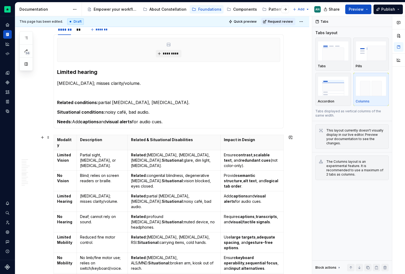
scroll to position [488, 0]
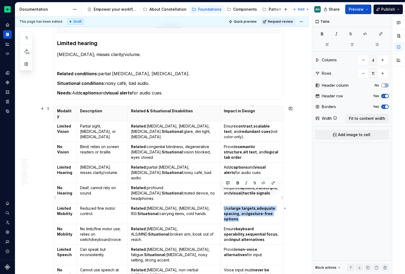
drag, startPoint x: 258, startPoint y: 203, endPoint x: 222, endPoint y: 192, distance: 37.8
click at [222, 204] on td "Use large targets , adequate spacing , and gesture-free options ." at bounding box center [252, 214] width 63 height 21
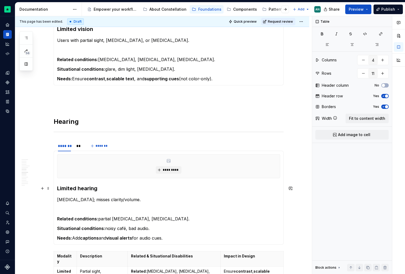
scroll to position [339, 0]
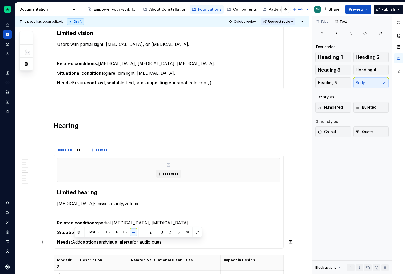
drag, startPoint x: 172, startPoint y: 242, endPoint x: 75, endPoint y: 241, distance: 96.6
click at [75, 241] on p "Needs: Add captions and visual alerts for audio cues." at bounding box center [168, 242] width 223 height 6
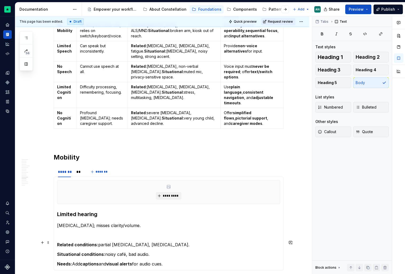
scroll to position [691, 0]
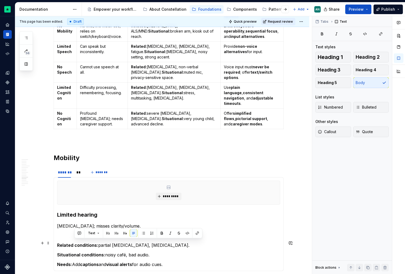
drag, startPoint x: 170, startPoint y: 242, endPoint x: 75, endPoint y: 242, distance: 95.0
click at [75, 261] on p "Needs: Add captions and visual alerts for audio cues." at bounding box center [168, 264] width 223 height 6
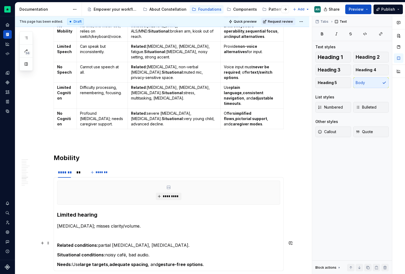
click at [83, 261] on p "Needs: Use large targets , adequate spacing , and gesture-free options ." at bounding box center [168, 264] width 223 height 6
click at [94, 262] on strong "large targets" at bounding box center [94, 264] width 28 height 5
click at [83, 261] on p "Needs: Use large hit targets , adequate spacing , and gesture-free options ." at bounding box center [168, 264] width 223 height 6
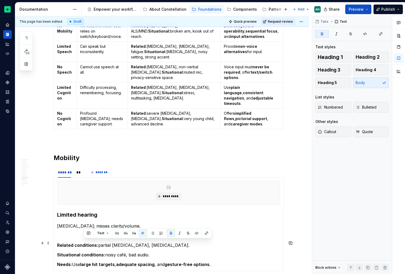
click at [117, 261] on p "Needs: Use large hit targets , adequate spacing , and gesture-free options ." at bounding box center [168, 264] width 223 height 6
drag, startPoint x: 233, startPoint y: 241, endPoint x: 83, endPoint y: 241, distance: 150.5
click at [83, 261] on p "Needs: Use large hit targets , adequate spacing , and gesture-free options ." at bounding box center [168, 264] width 223 height 6
click at [84, 261] on p "Needs: Use large hit targets, adequate spacing, and gesture-free options." at bounding box center [168, 264] width 223 height 6
drag, startPoint x: 84, startPoint y: 243, endPoint x: 75, endPoint y: 243, distance: 9.1
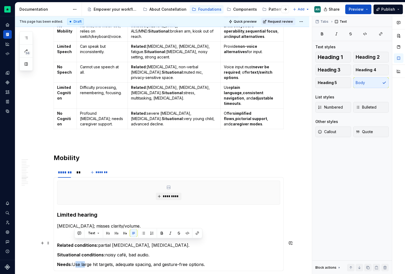
click at [75, 261] on p "Needs: Use large hit targets, adequate spacing, and gesture-free options." at bounding box center [168, 264] width 223 height 6
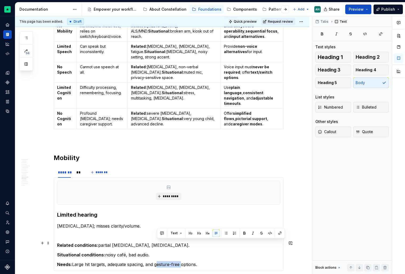
drag, startPoint x: 157, startPoint y: 243, endPoint x: 182, endPoint y: 242, distance: 25.1
click at [182, 261] on p "Needs: Large hit targets, adequate spacing, and gesture-free options." at bounding box center [168, 264] width 223 height 6
drag, startPoint x: 178, startPoint y: 243, endPoint x: 192, endPoint y: 243, distance: 13.6
click at [192, 261] on p "Needs: Large hit targets, adequate spacing, and simplified options." at bounding box center [168, 264] width 223 height 6
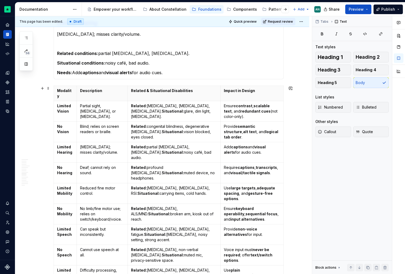
scroll to position [507, 0]
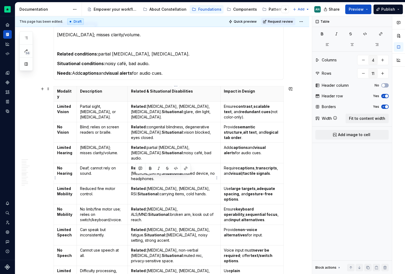
drag, startPoint x: 192, startPoint y: 177, endPoint x: 134, endPoint y: 177, distance: 57.6
click at [134, 184] on td "Related: [MEDICAL_DATA], [MEDICAL_DATA], RSI. Situational: carrying items, cold…" at bounding box center [174, 194] width 93 height 21
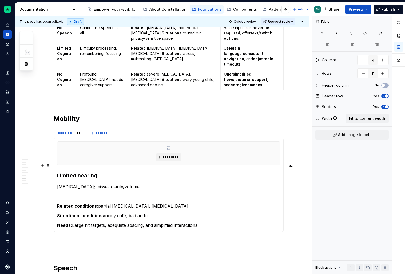
scroll to position [730, 0]
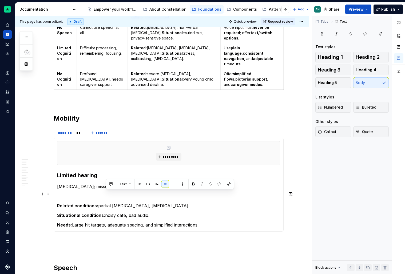
drag, startPoint x: 154, startPoint y: 192, endPoint x: 106, endPoint y: 193, distance: 48.6
click at [106, 212] on p "Situational conditions: noisy café, bad audio." at bounding box center [168, 215] width 223 height 6
click at [137, 212] on p "Situational conditions: carrying items, cold hands." at bounding box center [168, 215] width 223 height 6
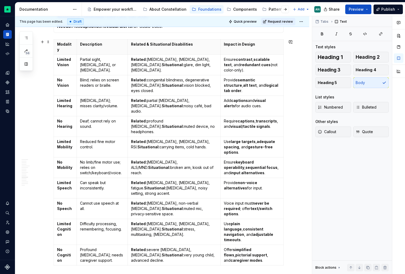
scroll to position [554, 0]
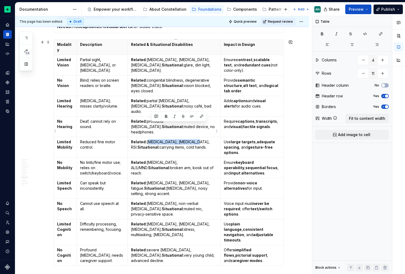
drag, startPoint x: 190, startPoint y: 125, endPoint x: 151, endPoint y: 125, distance: 39.2
click at [151, 139] on p "Related: [MEDICAL_DATA], [MEDICAL_DATA], RSI. Situational: carrying items, cold…" at bounding box center [174, 144] width 86 height 11
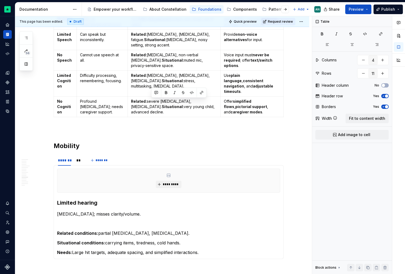
scroll to position [710, 0]
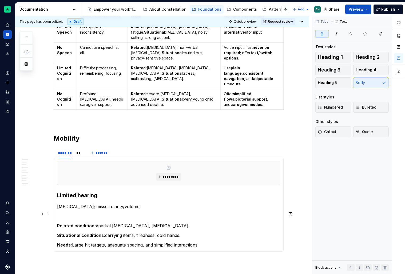
click at [152, 208] on section-item-column "********* Limited hearing [MEDICAL_DATA]; misses clarity/volume. Related condit…" at bounding box center [168, 204] width 223 height 87
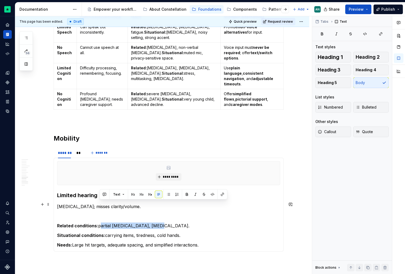
drag, startPoint x: 154, startPoint y: 204, endPoint x: 100, endPoint y: 205, distance: 54.7
click at [100, 222] on p "Related conditions: partial [MEDICAL_DATA], [MEDICAL_DATA]." at bounding box center [168, 225] width 223 height 6
click at [99, 222] on p "Related conditions: [MEDICAL_DATA], [MEDICAL_DATA], RSI." at bounding box center [168, 225] width 223 height 6
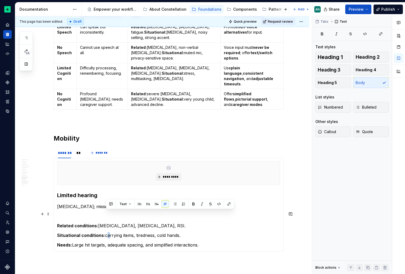
click at [106, 232] on p "Situational conditions: carrying items, tiredness, cold hands." at bounding box center [168, 235] width 223 height 6
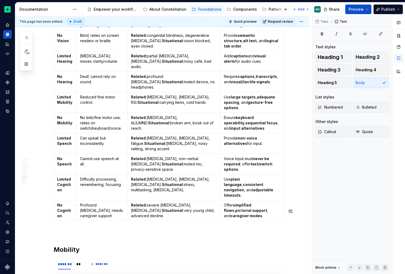
scroll to position [594, 0]
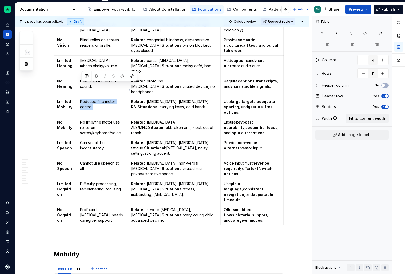
drag, startPoint x: 109, startPoint y: 92, endPoint x: 82, endPoint y: 85, distance: 28.0
click at [82, 99] on p "Reduced fine motor control." at bounding box center [102, 104] width 44 height 11
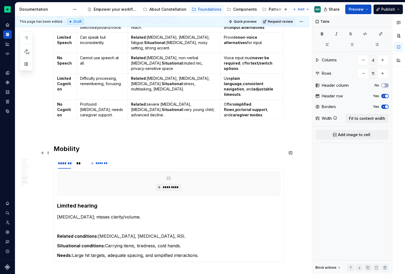
scroll to position [699, 0]
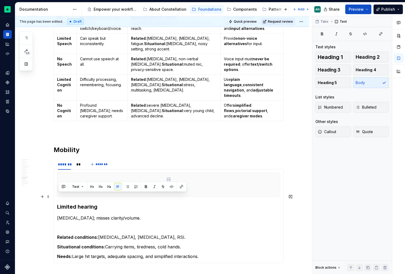
drag, startPoint x: 148, startPoint y: 198, endPoint x: 57, endPoint y: 197, distance: 91.0
click at [57, 197] on div "********* Limited hearing [MEDICAL_DATA]; misses clarity/volume. Related condit…" at bounding box center [169, 216] width 230 height 94
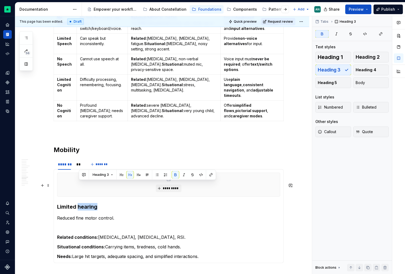
drag, startPoint x: 79, startPoint y: 184, endPoint x: 101, endPoint y: 184, distance: 22.7
click at [101, 203] on h3 "Limited hearing" at bounding box center [168, 206] width 223 height 7
click at [79, 162] on div "**" at bounding box center [78, 164] width 5 height 5
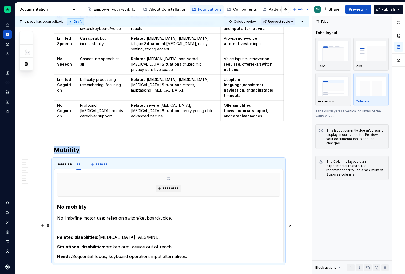
click at [110, 244] on p "Situational disabilities: broken arm, device out of reach." at bounding box center [168, 247] width 223 height 6
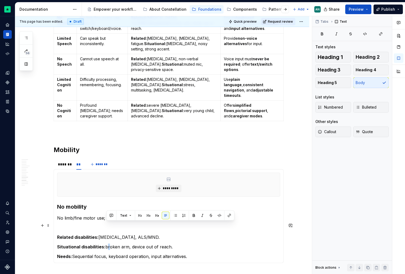
click at [107, 244] on p "Situational disabilities: broken arm, device out of reach." at bounding box center [168, 247] width 223 height 6
click at [129, 244] on p "Situational disabilities: Broken arm, device out of reach." at bounding box center [168, 247] width 223 height 6
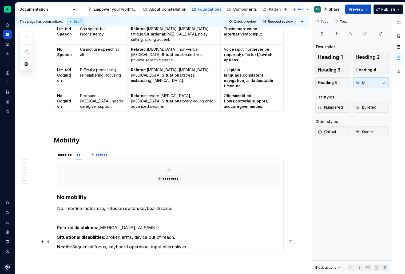
scroll to position [715, 0]
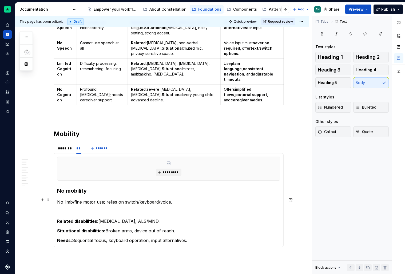
click at [140, 218] on p "Related disabilities: [MEDICAL_DATA], ALS/MND." at bounding box center [168, 221] width 223 height 6
click at [142, 218] on p "Related disabilities: [MEDICAL_DATA], ALS/MND, limbs." at bounding box center [168, 221] width 223 height 6
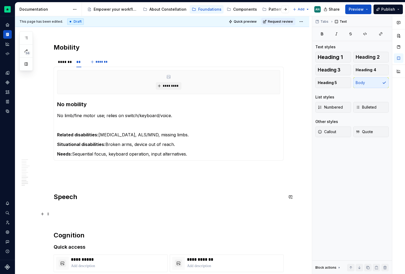
scroll to position [801, 0]
click at [50, 39] on span at bounding box center [48, 37] width 4 height 7
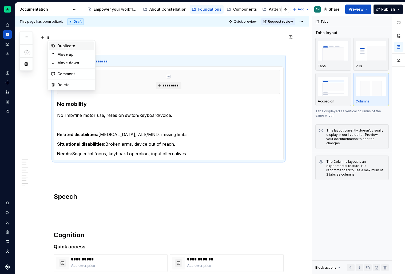
click at [68, 45] on div "Duplicate" at bounding box center [74, 45] width 35 height 5
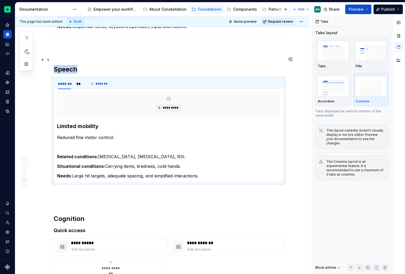
scroll to position [818, 0]
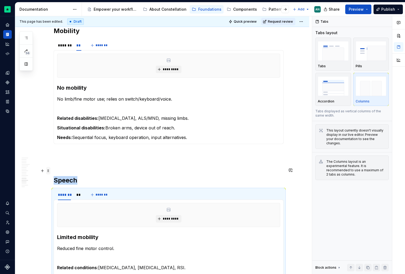
click at [50, 171] on span at bounding box center [48, 170] width 4 height 7
click at [63, 177] on div "Duplicate" at bounding box center [74, 178] width 35 height 5
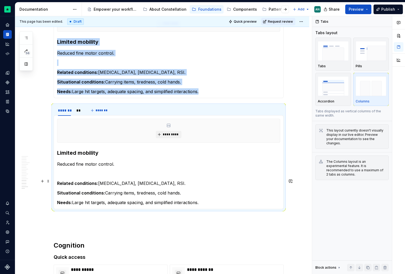
scroll to position [1014, 0]
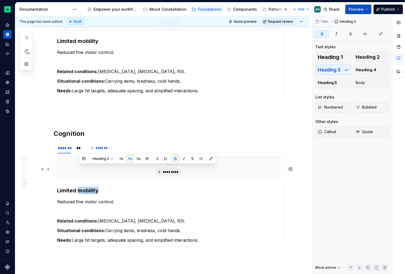
drag, startPoint x: 80, startPoint y: 169, endPoint x: 120, endPoint y: 169, distance: 39.8
click at [120, 187] on h3 "Limited mobility" at bounding box center [168, 190] width 223 height 7
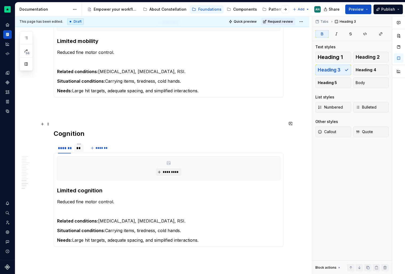
click at [78, 144] on div "**" at bounding box center [78, 147] width 9 height 7
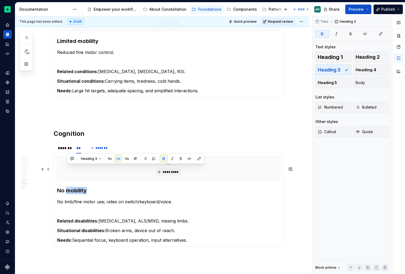
drag, startPoint x: 68, startPoint y: 169, endPoint x: 100, endPoint y: 169, distance: 31.5
click at [100, 187] on h3 "No mobility" at bounding box center [168, 190] width 223 height 7
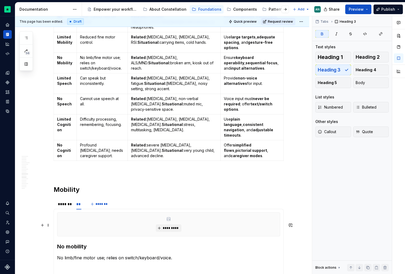
scroll to position [657, 0]
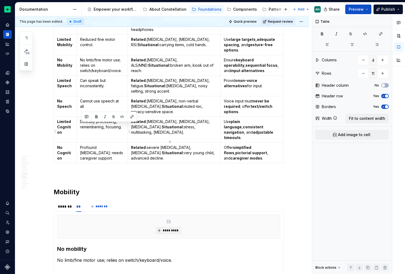
drag, startPoint x: 116, startPoint y: 139, endPoint x: 82, endPoint y: 126, distance: 36.4
click at [82, 145] on p "Profound [MEDICAL_DATA]; needs caregiver support." at bounding box center [102, 153] width 44 height 16
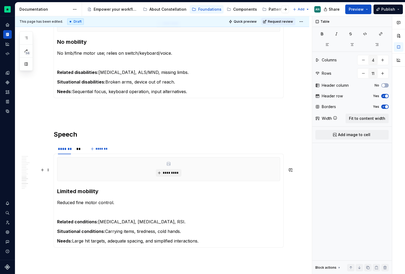
scroll to position [859, 0]
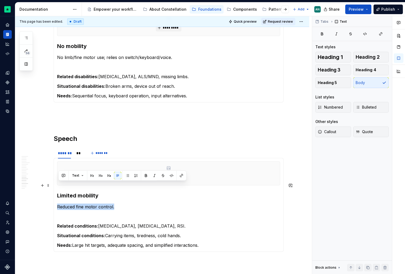
drag, startPoint x: 122, startPoint y: 185, endPoint x: 57, endPoint y: 185, distance: 65.1
click at [57, 185] on div "********* Limited mobility Reduced fine motor control. Related conditions: [MED…" at bounding box center [169, 205] width 230 height 94
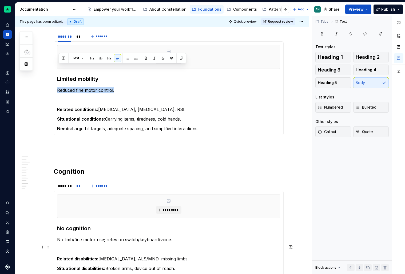
scroll to position [977, 0]
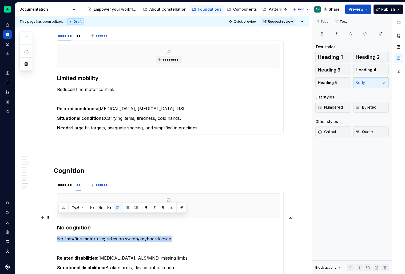
drag, startPoint x: 180, startPoint y: 217, endPoint x: 59, endPoint y: 216, distance: 120.9
click at [59, 236] on p "No limb/fine motor use; relies on switch/keyboard/voice." at bounding box center [168, 239] width 223 height 6
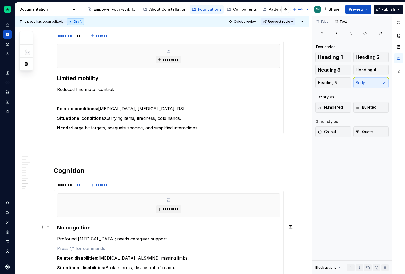
click at [100, 245] on p "To enrich screen reader interactions, please activate Accessibility in Grammarl…" at bounding box center [168, 248] width 223 height 6
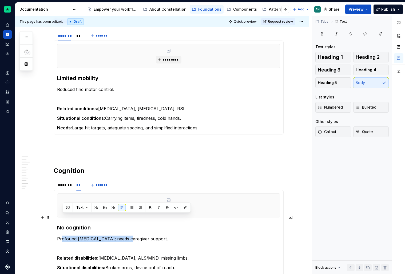
drag, startPoint x: 118, startPoint y: 218, endPoint x: 63, endPoint y: 216, distance: 55.3
click at [63, 236] on p "Profound [MEDICAL_DATA]; needs caregiver support." at bounding box center [168, 239] width 223 height 6
click at [122, 236] on p "Profound [MEDICAL_DATA]; needs caregiver support." at bounding box center [168, 239] width 223 height 6
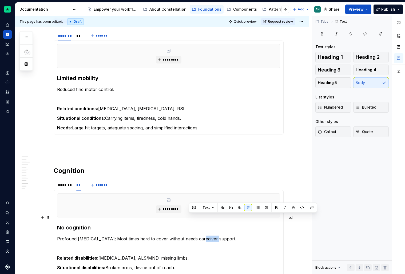
click at [204, 236] on p "Profound [MEDICAL_DATA]; Most times hard to cover without needs caregiver suppo…" at bounding box center [168, 239] width 223 height 6
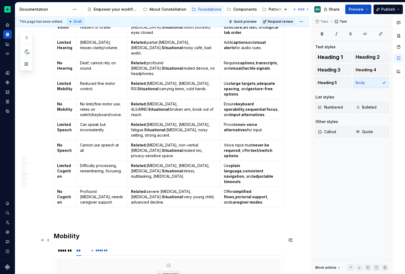
scroll to position [611, 0]
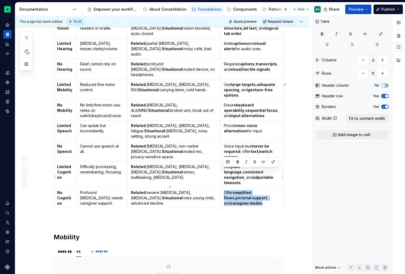
drag, startPoint x: 223, startPoint y: 172, endPoint x: 277, endPoint y: 179, distance: 54.9
click at [277, 190] on p "Offer simplified flows , pictorial support , and caregiver modes ." at bounding box center [252, 198] width 56 height 16
click at [258, 201] on strong "caregiver modes" at bounding box center [247, 203] width 32 height 5
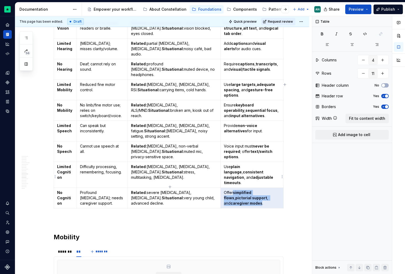
drag, startPoint x: 233, startPoint y: 172, endPoint x: 277, endPoint y: 176, distance: 44.4
click at [277, 190] on p "Offer simplified flows , pictorial support , and caregiver modes ." at bounding box center [252, 198] width 56 height 16
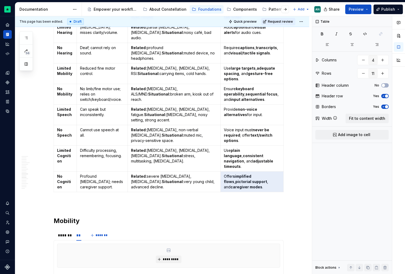
scroll to position [628, 0]
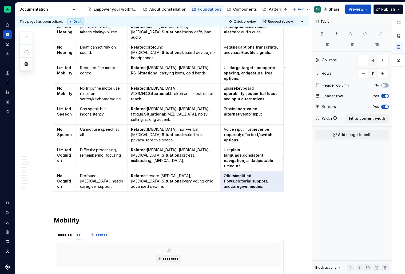
click at [267, 179] on strong "pictorial support" at bounding box center [251, 181] width 32 height 5
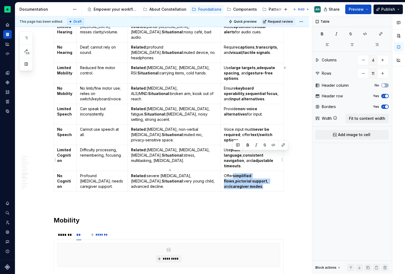
drag, startPoint x: 278, startPoint y: 158, endPoint x: 233, endPoint y: 155, distance: 45.5
click at [233, 173] on p "Offer simplified flows , pictorial support , and caregiver modes ." at bounding box center [252, 181] width 56 height 16
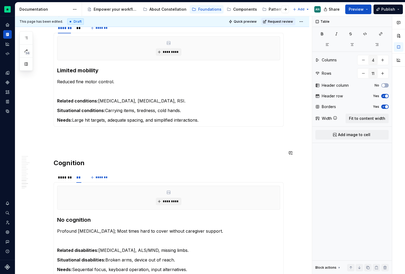
scroll to position [987, 0]
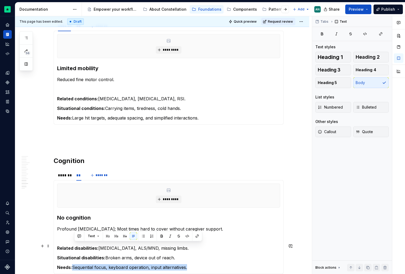
drag, startPoint x: 191, startPoint y: 245, endPoint x: 75, endPoint y: 243, distance: 115.8
click at [75, 264] on p "Needs: Sequential focus, keyboard operation, input alternatives." at bounding box center [168, 267] width 223 height 6
click at [76, 265] on strong "Needs: simplified flows" at bounding box center [81, 267] width 49 height 5
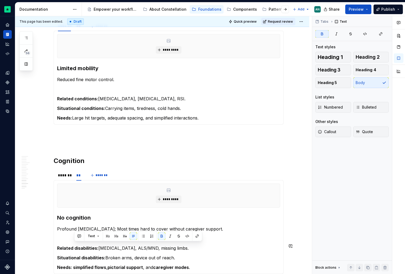
scroll to position [987, 0]
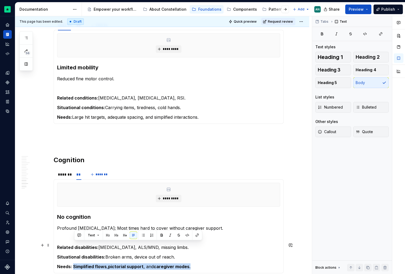
drag, startPoint x: 74, startPoint y: 246, endPoint x: 198, endPoint y: 246, distance: 123.3
click at [198, 263] on p "Needs: Simplified flows , pictorial support , and caregiver modes ." at bounding box center [168, 266] width 223 height 6
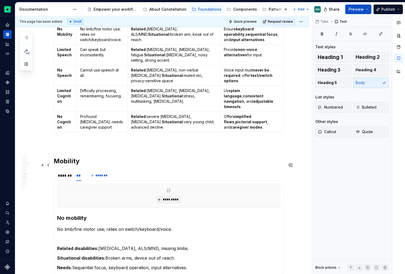
scroll to position [686, 0]
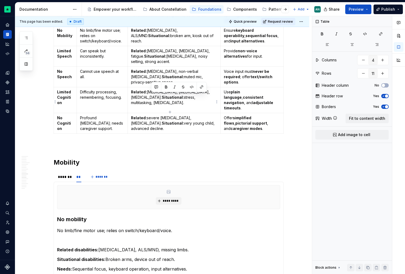
drag, startPoint x: 173, startPoint y: 107, endPoint x: 152, endPoint y: 96, distance: 24.2
click at [152, 115] on p "Related: severe [MEDICAL_DATA], [MEDICAL_DATA]. Situational: very young child, …" at bounding box center [174, 123] width 86 height 16
drag, startPoint x: 153, startPoint y: 102, endPoint x: 151, endPoint y: 96, distance: 6.0
click at [151, 115] on p "Related: severe [MEDICAL_DATA], [MEDICAL_DATA]. Situational: very young child, …" at bounding box center [174, 123] width 86 height 16
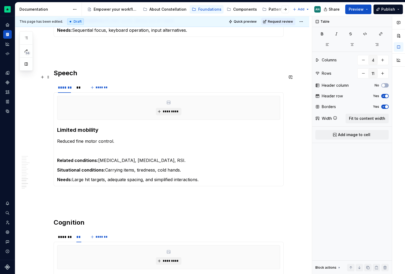
scroll to position [890, 0]
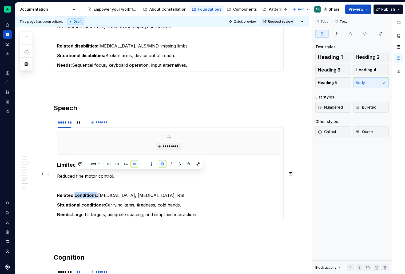
drag, startPoint x: 75, startPoint y: 174, endPoint x: 97, endPoint y: 174, distance: 21.6
click at [97, 193] on strong "Related conditions:" at bounding box center [77, 195] width 41 height 5
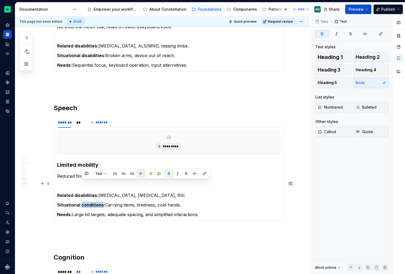
drag, startPoint x: 82, startPoint y: 183, endPoint x: 104, endPoint y: 183, distance: 21.6
click at [104, 202] on strong "Situational conditions:" at bounding box center [81, 204] width 48 height 5
click at [81, 120] on div "**" at bounding box center [78, 122] width 5 height 5
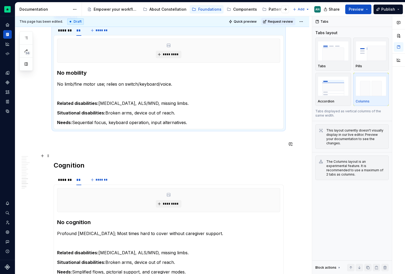
scroll to position [986, 0]
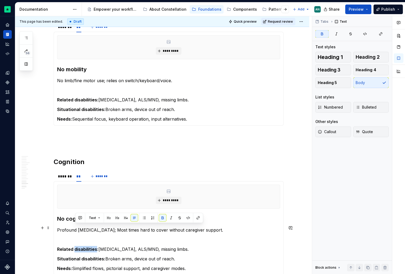
drag, startPoint x: 75, startPoint y: 229, endPoint x: 97, endPoint y: 228, distance: 22.1
click at [97, 247] on strong "Related disabilities:" at bounding box center [77, 249] width 41 height 5
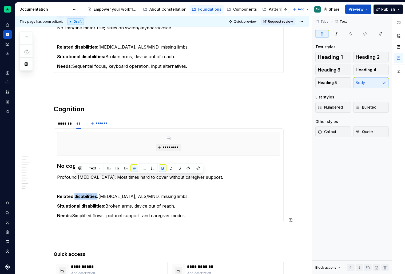
scroll to position [1040, 0]
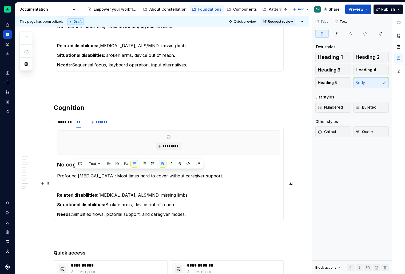
click at [122, 201] on p "Situational disabilities: Broken arms, device out of reach." at bounding box center [168, 204] width 223 height 6
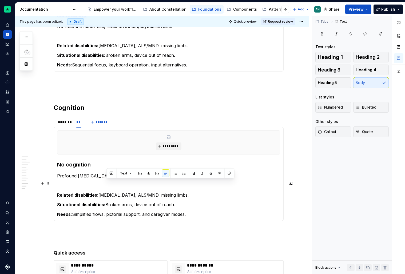
drag, startPoint x: 106, startPoint y: 183, endPoint x: 208, endPoint y: 184, distance: 101.6
click at [208, 201] on p "Situational disabilities: Broken arms, device out of reach." at bounding box center [168, 204] width 223 height 6
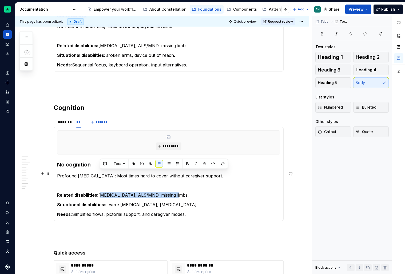
drag, startPoint x: 173, startPoint y: 173, endPoint x: 101, endPoint y: 173, distance: 71.8
click at [101, 192] on p "Related disabilities: [MEDICAL_DATA], ALS/MND, missing limbs." at bounding box center [168, 195] width 223 height 6
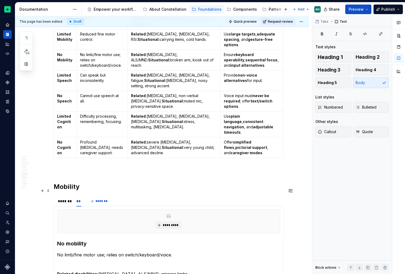
scroll to position [658, 0]
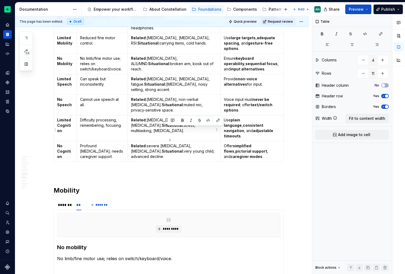
drag, startPoint x: 176, startPoint y: 131, endPoint x: 177, endPoint y: 135, distance: 4.7
click at [177, 143] on p "Related: severe [MEDICAL_DATA], [MEDICAL_DATA]. Situational: very young child, …" at bounding box center [174, 151] width 86 height 16
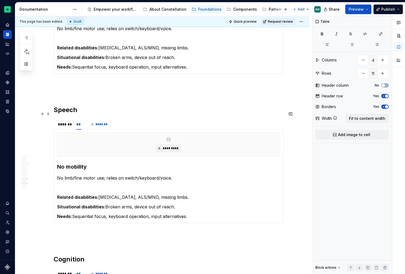
scroll to position [889, 0]
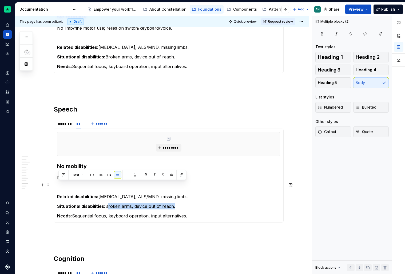
drag, startPoint x: 181, startPoint y: 188, endPoint x: 107, endPoint y: 184, distance: 74.5
click at [107, 184] on section-item-column "********* No mobility No limb/fine motor use; relies on switch/keyboard/voice. …" at bounding box center [168, 175] width 223 height 87
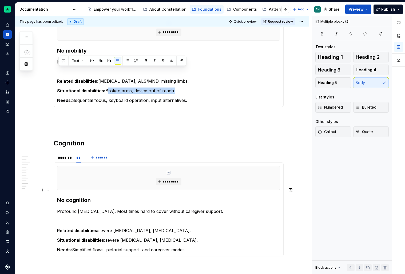
scroll to position [1016, 0]
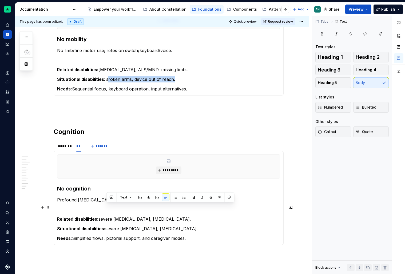
drag, startPoint x: 195, startPoint y: 205, endPoint x: 107, endPoint y: 206, distance: 88.0
click at [107, 225] on p "Situational disabilities: severe [MEDICAL_DATA], [MEDICAL_DATA]." at bounding box center [168, 228] width 223 height 6
click at [107, 225] on p "Situational disabilities: very young child, advanced decline." at bounding box center [168, 228] width 223 height 6
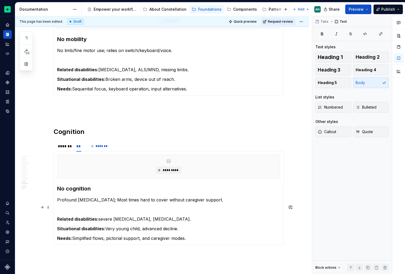
click at [144, 225] on p "Situational disabilities: Very young child, advanced decline." at bounding box center [168, 228] width 223 height 6
click at [102, 216] on p "Related disabilities: severe [MEDICAL_DATA], [MEDICAL_DATA]." at bounding box center [168, 219] width 223 height 6
click at [145, 225] on p "Situational disabilities: Very young child, advanced decline." at bounding box center [168, 228] width 223 height 6
drag, startPoint x: 143, startPoint y: 208, endPoint x: 178, endPoint y: 206, distance: 35.3
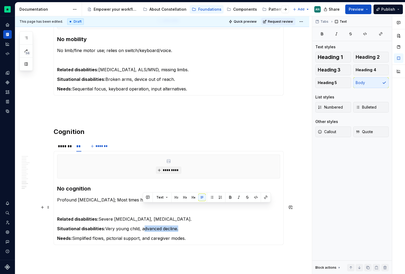
click at [178, 225] on p "Situational disabilities: Very young child, advanced decline." at bounding box center [168, 228] width 223 height 6
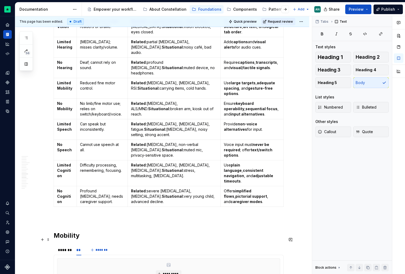
scroll to position [611, 0]
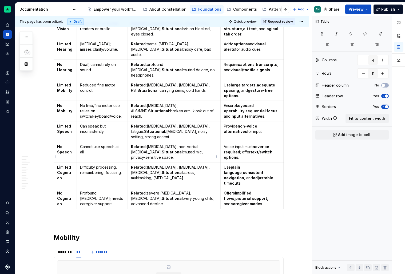
click at [208, 165] on p "Related: [MEDICAL_DATA], [MEDICAL_DATA], [MEDICAL_DATA]. Situational: stress, m…" at bounding box center [174, 173] width 86 height 16
drag, startPoint x: 207, startPoint y: 157, endPoint x: 159, endPoint y: 157, distance: 48.0
click at [159, 165] on p "Related: [MEDICAL_DATA], [MEDICAL_DATA], [MEDICAL_DATA]. Situational: stress, m…" at bounding box center [174, 173] width 86 height 16
click at [248, 165] on p "Use plain language , consistent navigation , and adjustable timeouts ." at bounding box center [252, 175] width 56 height 21
drag, startPoint x: 212, startPoint y: 158, endPoint x: 157, endPoint y: 157, distance: 54.7
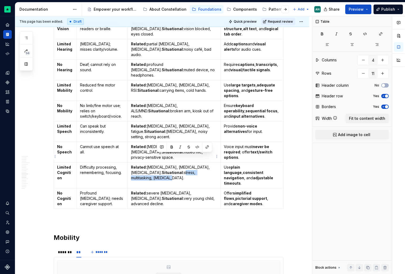
click at [157, 165] on p "Related: [MEDICAL_DATA], [MEDICAL_DATA], [MEDICAL_DATA]. Situational: stress, m…" at bounding box center [174, 173] width 86 height 16
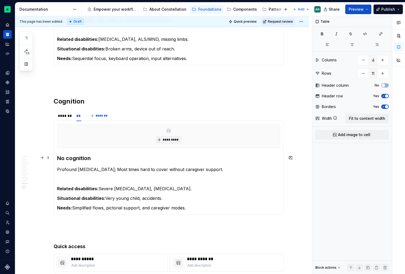
scroll to position [1046, 0]
click at [66, 113] on div "*******" at bounding box center [64, 115] width 13 height 5
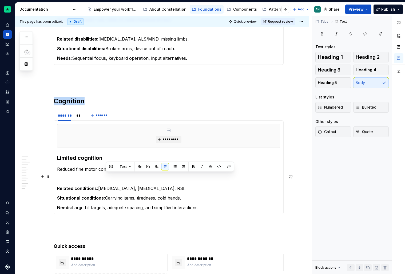
drag, startPoint x: 190, startPoint y: 178, endPoint x: 106, endPoint y: 177, distance: 84.0
click at [106, 195] on p "Situational conditions: Carrying items, tiredness, cold hands." at bounding box center [168, 198] width 223 height 6
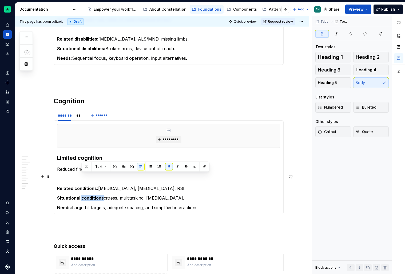
drag, startPoint x: 103, startPoint y: 177, endPoint x: 81, endPoint y: 177, distance: 22.1
click at [81, 195] on strong "Situational conditions:" at bounding box center [81, 197] width 48 height 5
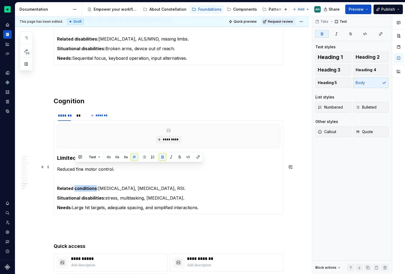
drag, startPoint x: 74, startPoint y: 167, endPoint x: 97, endPoint y: 167, distance: 22.1
click at [97, 186] on strong "Related conditions:" at bounding box center [77, 188] width 41 height 5
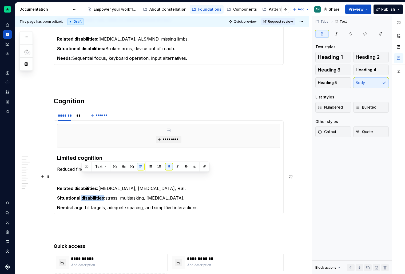
drag, startPoint x: 103, startPoint y: 176, endPoint x: 82, endPoint y: 176, distance: 21.6
click at [82, 195] on strong "Situational disabilities:" at bounding box center [81, 197] width 48 height 5
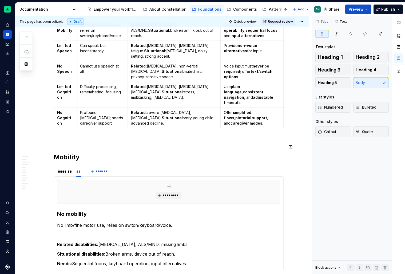
scroll to position [674, 0]
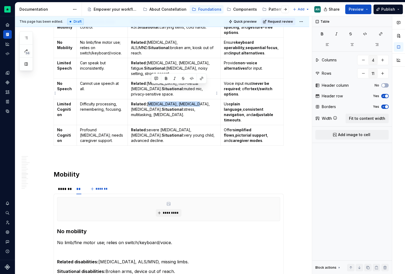
drag, startPoint x: 151, startPoint y: 86, endPoint x: 197, endPoint y: 87, distance: 46.2
click at [197, 101] on p "Related: [MEDICAL_DATA], [MEDICAL_DATA], [MEDICAL_DATA]. Situational: stress, m…" at bounding box center [174, 109] width 86 height 16
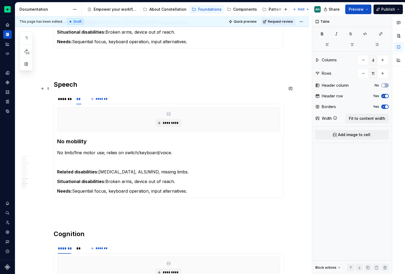
scroll to position [913, 0]
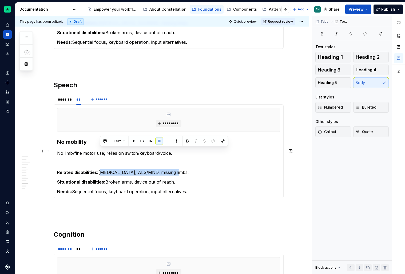
drag, startPoint x: 100, startPoint y: 151, endPoint x: 172, endPoint y: 151, distance: 72.6
click at [172, 169] on p "Related disabilities: [MEDICAL_DATA], ALS/MND, missing limbs." at bounding box center [168, 172] width 223 height 6
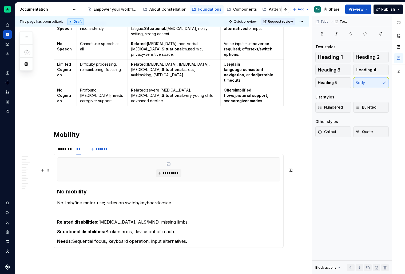
scroll to position [711, 0]
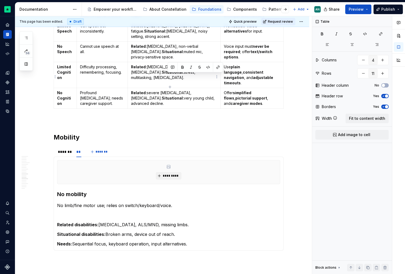
drag, startPoint x: 177, startPoint y: 77, endPoint x: 183, endPoint y: 82, distance: 7.8
click at [183, 90] on p "Related: severe [MEDICAL_DATA], [MEDICAL_DATA]. Situational: very young child, …" at bounding box center [174, 98] width 86 height 16
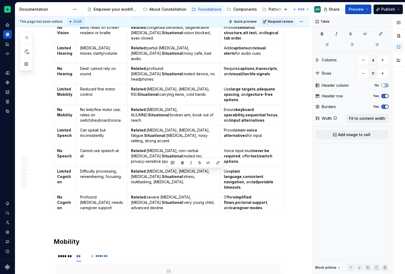
scroll to position [617, 0]
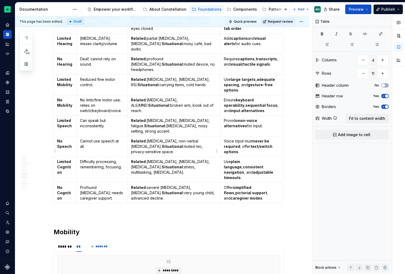
click at [161, 159] on p "Related: [MEDICAL_DATA], [MEDICAL_DATA], [MEDICAL_DATA]. Situational: stress, m…" at bounding box center [174, 167] width 86 height 16
drag, startPoint x: 250, startPoint y: 157, endPoint x: 223, endPoint y: 147, distance: 28.9
click at [224, 159] on p "Use plain language , consistent navigation , and adjustable timeouts ." at bounding box center [252, 169] width 56 height 21
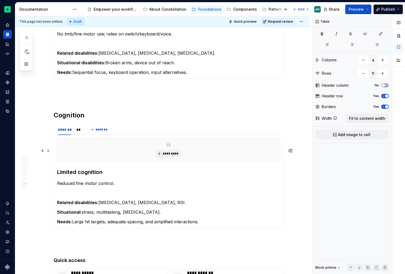
scroll to position [1032, 0]
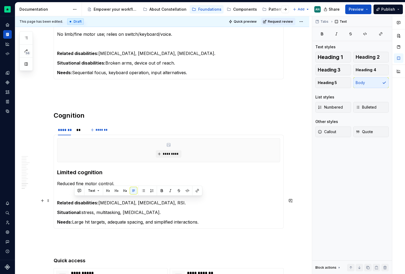
drag, startPoint x: 209, startPoint y: 202, endPoint x: 75, endPoint y: 201, distance: 134.2
click at [75, 219] on p "Needs: Large hit targets, adequate spacing, and simplified interactions." at bounding box center [168, 222] width 223 height 6
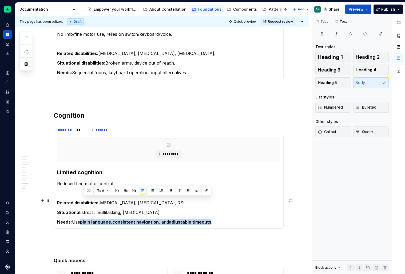
drag, startPoint x: 84, startPoint y: 201, endPoint x: 213, endPoint y: 202, distance: 129.4
click at [213, 219] on p "Needs: Use plain language , consistent navigation , and adjustable timeouts ." at bounding box center [168, 222] width 223 height 6
click at [100, 219] on p "Needs: Use plain language, consistent navigation, and adjustable timeouts." at bounding box center [168, 222] width 223 height 6
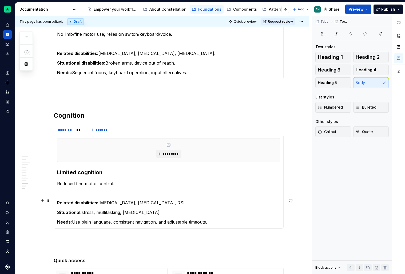
click at [117, 219] on p "Needs: Use plain language, consistent navigation, and adjustable timeouts." at bounding box center [168, 222] width 223 height 6
click at [116, 219] on p "Needs: Use plain language, consistent navigation, and adjustable timeouts." at bounding box center [168, 222] width 223 height 6
drag, startPoint x: 245, startPoint y: 200, endPoint x: 193, endPoint y: 202, distance: 51.8
click at [193, 219] on p "Needs: Use plain language, concise content, consistent navigation, and adjustab…" at bounding box center [168, 222] width 223 height 6
click at [85, 209] on p "Situational: stress, multitasking, [MEDICAL_DATA]." at bounding box center [168, 212] width 223 height 6
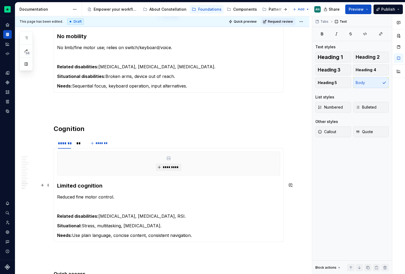
scroll to position [1017, 0]
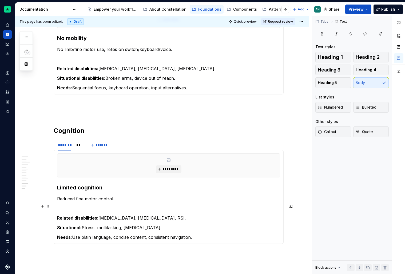
click at [125, 224] on p "Situational: Stress, multitasking, [MEDICAL_DATA]." at bounding box center [168, 227] width 223 height 6
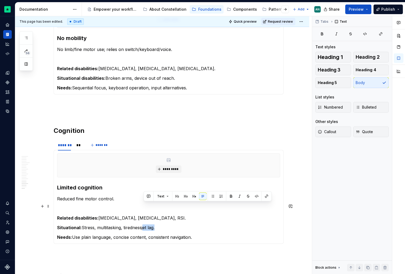
click at [155, 224] on p "Situational: Stress, multitasking, tirednessjet lag." at bounding box center [168, 227] width 223 height 6
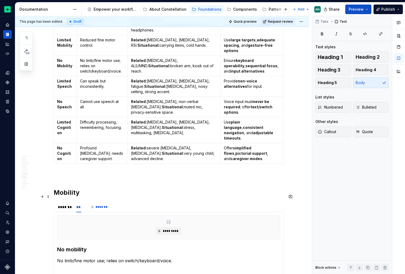
scroll to position [655, 0]
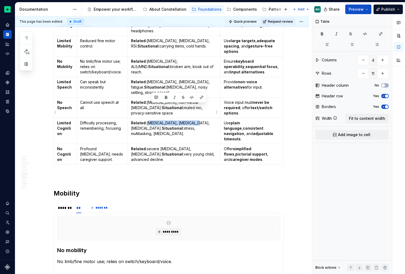
drag, startPoint x: 196, startPoint y: 106, endPoint x: 152, endPoint y: 106, distance: 44.3
click at [152, 120] on p "Related: [MEDICAL_DATA], [MEDICAL_DATA], [MEDICAL_DATA]. Situational: stress, m…" at bounding box center [174, 128] width 86 height 16
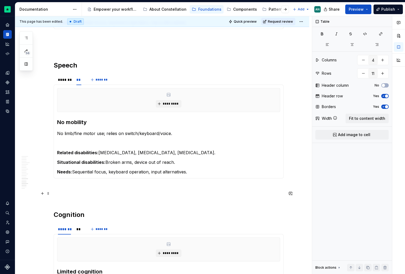
scroll to position [972, 0]
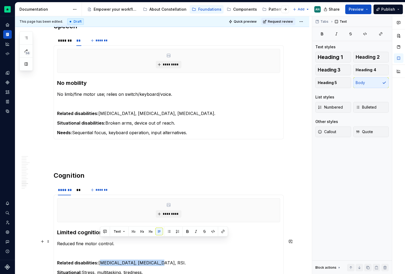
drag, startPoint x: 145, startPoint y: 240, endPoint x: 101, endPoint y: 240, distance: 44.8
click at [101, 260] on p "Related disabilities: [MEDICAL_DATA], [MEDICAL_DATA], RSI." at bounding box center [168, 263] width 223 height 6
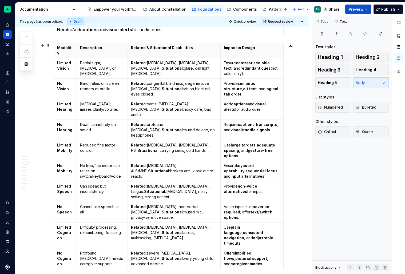
scroll to position [550, 0]
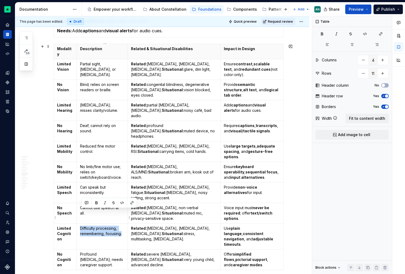
drag, startPoint x: 124, startPoint y: 218, endPoint x: 81, endPoint y: 214, distance: 42.6
click at [81, 224] on td "Difficulty processing, remembering, focusing." at bounding box center [102, 237] width 51 height 26
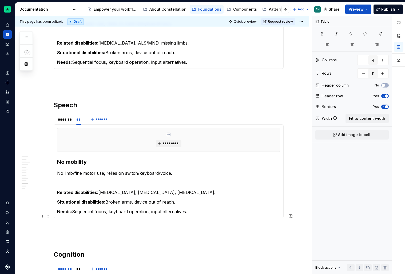
scroll to position [893, 0]
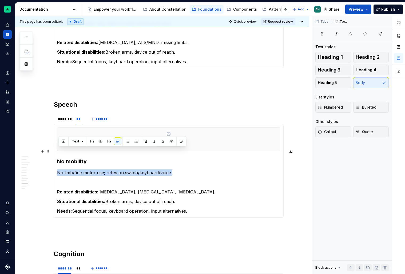
drag, startPoint x: 175, startPoint y: 152, endPoint x: 59, endPoint y: 149, distance: 116.6
click at [59, 169] on p "No limb/fine motor use; relies on switch/keyboard/voice." at bounding box center [168, 172] width 223 height 6
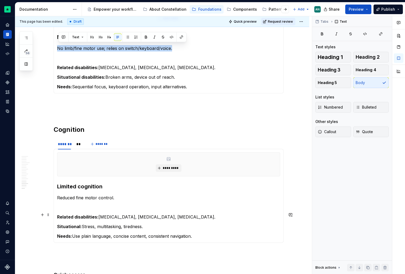
scroll to position [1018, 0]
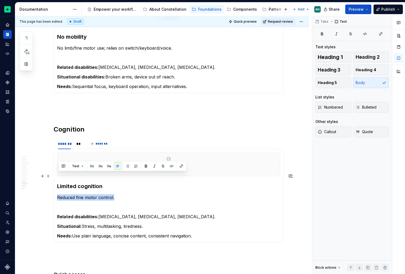
drag, startPoint x: 139, startPoint y: 176, endPoint x: 58, endPoint y: 172, distance: 80.9
click at [58, 172] on section-item-column "********* Limited cognition Reduced fine motor control. Related disabilities: […" at bounding box center [168, 195] width 223 height 87
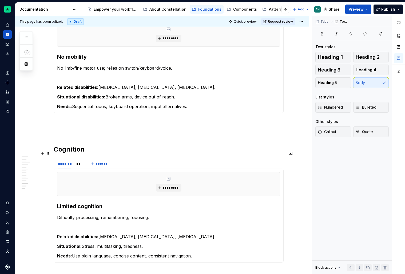
scroll to position [995, 0]
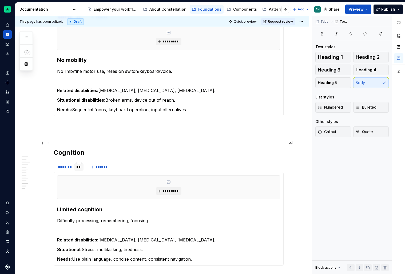
click at [81, 164] on div "**" at bounding box center [78, 166] width 5 height 5
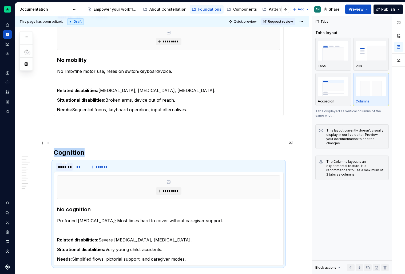
click at [67, 164] on div "*******" at bounding box center [64, 166] width 13 height 5
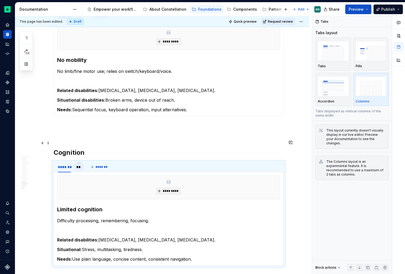
click at [80, 164] on div "**" at bounding box center [78, 166] width 5 height 5
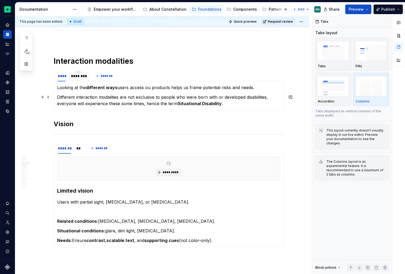
scroll to position [204, 0]
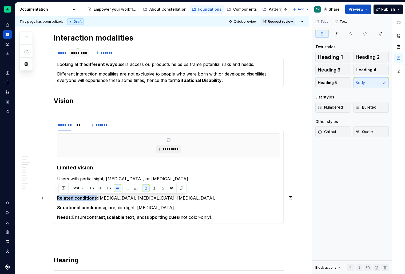
drag, startPoint x: 97, startPoint y: 198, endPoint x: 59, endPoint y: 197, distance: 37.9
click at [59, 197] on strong "Related conditions:" at bounding box center [77, 197] width 41 height 5
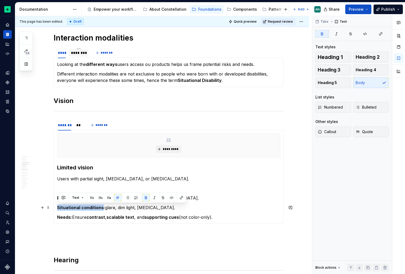
drag, startPoint x: 103, startPoint y: 208, endPoint x: 59, endPoint y: 207, distance: 43.5
click at [59, 207] on strong "Situational conditions:" at bounding box center [81, 207] width 48 height 5
drag, startPoint x: 83, startPoint y: 208, endPoint x: 59, endPoint y: 207, distance: 24.3
click at [59, 207] on p "Temporary: glare, dim light, [MEDICAL_DATA]." at bounding box center [168, 207] width 223 height 6
click at [59, 207] on strong "Temporary:" at bounding box center [69, 207] width 25 height 5
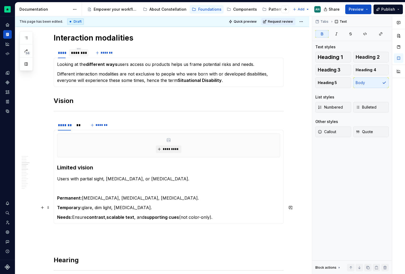
click at [149, 206] on p "Temporary: glare, dim light, [MEDICAL_DATA]." at bounding box center [168, 207] width 223 height 6
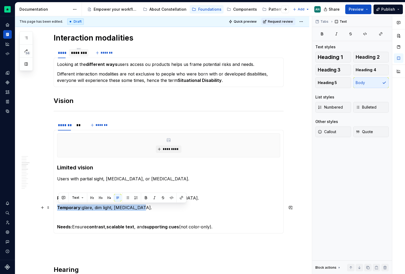
drag, startPoint x: 146, startPoint y: 206, endPoint x: 55, endPoint y: 207, distance: 90.7
click at [55, 207] on div "********* Limited vision Users with partial sight, [MEDICAL_DATA], or [MEDICAL_…" at bounding box center [169, 182] width 230 height 104
click at [65, 216] on p "To enrich screen reader interactions, please activate Accessibility in Grammarl…" at bounding box center [168, 217] width 223 height 6
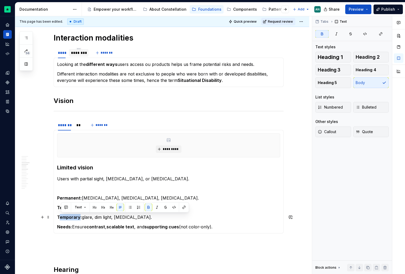
drag, startPoint x: 81, startPoint y: 217, endPoint x: 60, endPoint y: 216, distance: 20.3
click at [60, 216] on strong "Temporary:" at bounding box center [69, 216] width 25 height 5
click at [148, 80] on p "Different interaction modalities are not exclusive to people who were born with…" at bounding box center [168, 77] width 223 height 13
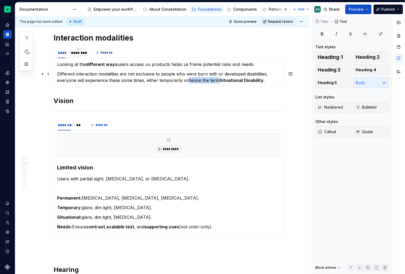
click at [218, 81] on p "Different interaction modalities are not exclusive to people who were born with…" at bounding box center [168, 77] width 223 height 13
click at [212, 81] on strong "Situational Disability" at bounding box center [211, 80] width 44 height 5
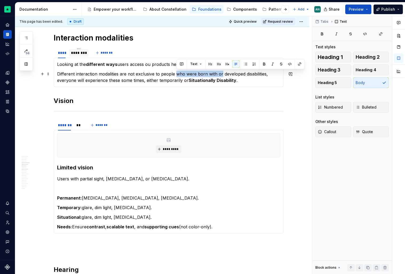
drag, startPoint x: 221, startPoint y: 74, endPoint x: 177, endPoint y: 74, distance: 44.6
click at [177, 74] on p "Different interaction modalities are not exclusive to people who were born with…" at bounding box center [168, 77] width 223 height 13
drag, startPoint x: 187, startPoint y: 74, endPoint x: 207, endPoint y: 73, distance: 19.8
click at [207, 73] on p "Different interaction modalities are not exclusive to people with developed dis…" at bounding box center [168, 77] width 223 height 13
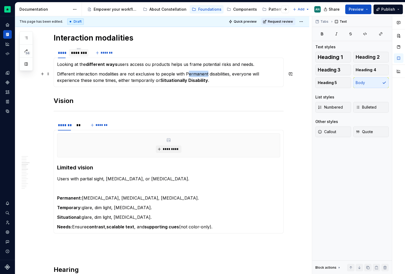
click at [188, 74] on p "Different interaction modalities are not exclusive to people with Permanent dis…" at bounding box center [168, 77] width 223 height 13
click at [186, 74] on p "Different interaction modalities are not exclusive to people with Permanent dis…" at bounding box center [168, 77] width 223 height 13
drag, startPoint x: 190, startPoint y: 81, endPoint x: 208, endPoint y: 81, distance: 17.9
click at [208, 81] on strong "Situationally Disability" at bounding box center [184, 80] width 48 height 5
click at [164, 79] on strong "Situationally" at bounding box center [173, 80] width 27 height 5
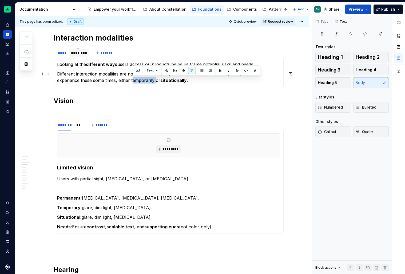
drag, startPoint x: 133, startPoint y: 80, endPoint x: 155, endPoint y: 81, distance: 22.4
click at [155, 81] on p "Different interaction modalities are not exclusive to people with Permanent dis…" at bounding box center [168, 77] width 223 height 13
click at [188, 83] on p "Different interaction modalities are not exclusive to people with Permanent dis…" at bounding box center [168, 77] width 223 height 13
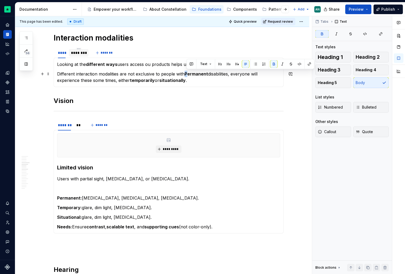
click at [186, 73] on strong "Permanent" at bounding box center [196, 73] width 23 height 5
type textarea "*"
click at [80, 125] on div "**" at bounding box center [78, 124] width 5 height 5
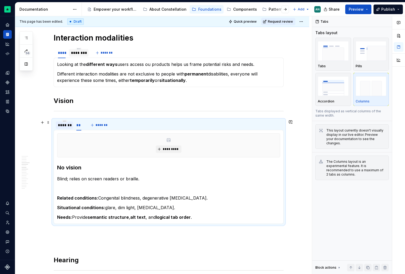
click at [64, 125] on div "*******" at bounding box center [64, 124] width 13 height 5
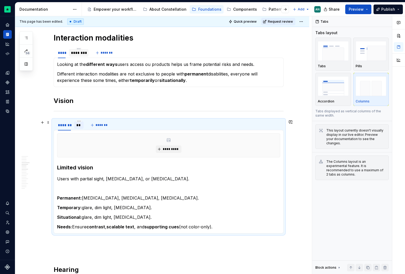
click at [76, 126] on div "**" at bounding box center [78, 124] width 9 height 7
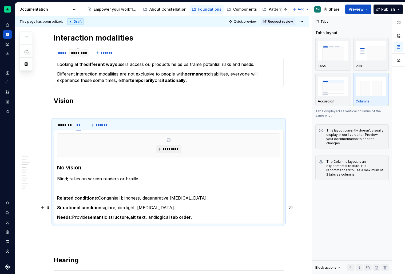
click at [59, 207] on strong "Situational conditions:" at bounding box center [81, 207] width 48 height 5
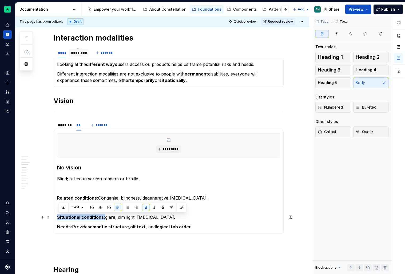
drag, startPoint x: 105, startPoint y: 219, endPoint x: 58, endPoint y: 216, distance: 46.2
click at [58, 216] on p "Situational conditions: glare, dim light, [MEDICAL_DATA]." at bounding box center [168, 217] width 223 height 6
click at [63, 215] on strong "Situational conditions:" at bounding box center [81, 216] width 48 height 5
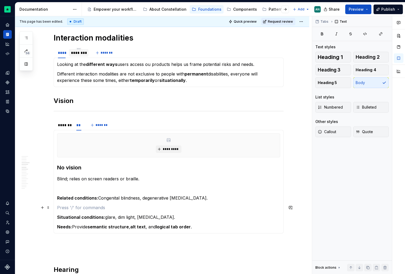
click at [63, 207] on p "To enrich screen reader interactions, please activate Accessibility in Grammarl…" at bounding box center [168, 207] width 223 height 6
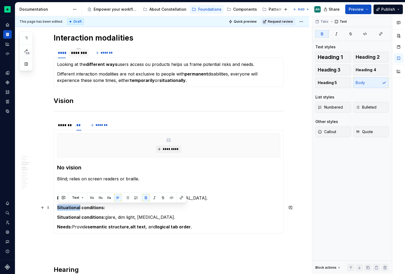
drag, startPoint x: 80, startPoint y: 208, endPoint x: 59, endPoint y: 206, distance: 20.8
click at [59, 206] on strong "Situational conditions:" at bounding box center [81, 207] width 48 height 5
drag, startPoint x: 81, startPoint y: 208, endPoint x: 104, endPoint y: 208, distance: 22.9
click at [104, 208] on strong "Temporary conditions:" at bounding box center [81, 207] width 48 height 5
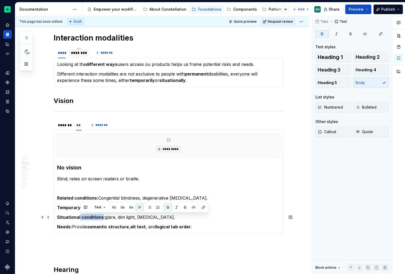
drag, startPoint x: 103, startPoint y: 217, endPoint x: 80, endPoint y: 216, distance: 23.5
click at [80, 216] on strong "Situational conditions:" at bounding box center [81, 216] width 48 height 5
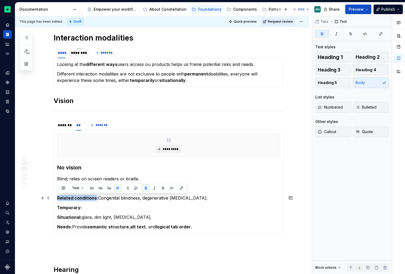
drag, startPoint x: 97, startPoint y: 198, endPoint x: 58, endPoint y: 196, distance: 39.0
click at [58, 196] on div "********* Limited vision Users with partial sight, [MEDICAL_DATA], or [MEDICAL_…" at bounding box center [169, 182] width 230 height 104
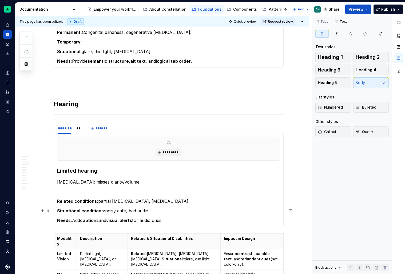
scroll to position [372, 0]
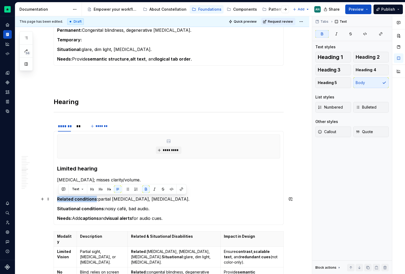
drag, startPoint x: 97, startPoint y: 199, endPoint x: 55, endPoint y: 198, distance: 41.6
click at [55, 198] on div "********* Limited hearing [MEDICAL_DATA]; misses clarity/volume. Related condit…" at bounding box center [169, 178] width 230 height 94
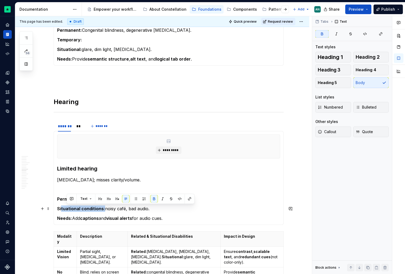
drag, startPoint x: 104, startPoint y: 208, endPoint x: 63, endPoint y: 208, distance: 41.1
click at [63, 208] on strong "Situational conditions:" at bounding box center [81, 208] width 48 height 5
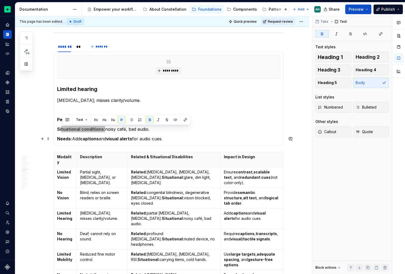
scroll to position [451, 0]
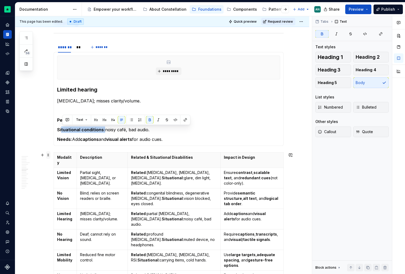
click at [50, 156] on span at bounding box center [48, 154] width 4 height 7
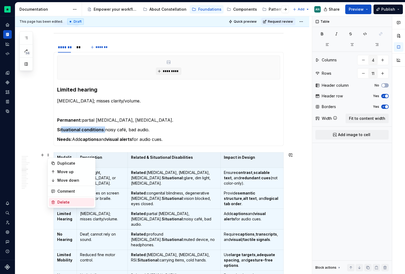
click at [62, 200] on div "Delete" at bounding box center [74, 202] width 35 height 5
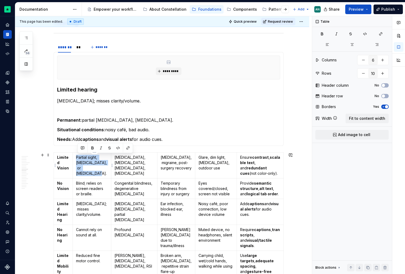
drag, startPoint x: 100, startPoint y: 171, endPoint x: 77, endPoint y: 156, distance: 26.9
click at [77, 156] on td "Partial sight, [MEDICAL_DATA], or [MEDICAL_DATA]." at bounding box center [92, 166] width 38 height 26
click at [102, 224] on td "[MEDICAL_DATA]; misses clarity/volume." at bounding box center [92, 212] width 38 height 26
click at [107, 217] on p "[MEDICAL_DATA]; misses clarity/volume." at bounding box center [92, 209] width 32 height 16
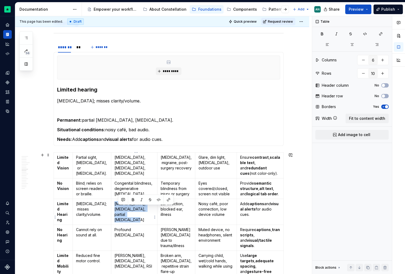
drag, startPoint x: 140, startPoint y: 225, endPoint x: 119, endPoint y: 206, distance: 28.4
click at [119, 206] on td "[MEDICAL_DATA], [MEDICAL_DATA], partial [MEDICAL_DATA]" at bounding box center [134, 212] width 46 height 26
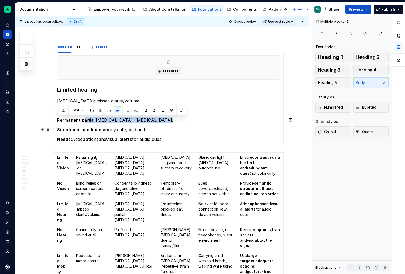
drag, startPoint x: 84, startPoint y: 120, endPoint x: 146, endPoint y: 125, distance: 63.1
click at [146, 124] on section-item-column "********* Limited hearing [MEDICAL_DATA]; misses clarity/volume. Permanent: par…" at bounding box center [168, 98] width 223 height 87
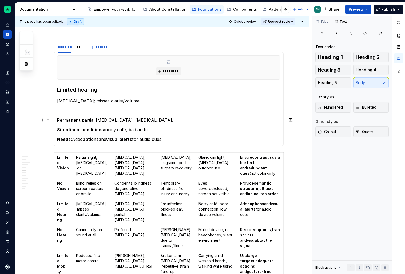
click at [141, 121] on p "Permanent: partial [MEDICAL_DATA], [MEDICAL_DATA]." at bounding box center [168, 120] width 223 height 6
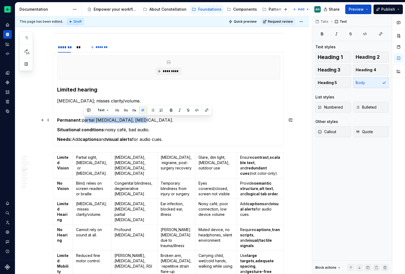
drag, startPoint x: 135, startPoint y: 119, endPoint x: 84, endPoint y: 119, distance: 50.4
click at [84, 119] on p "Permanent: partial [MEDICAL_DATA], [MEDICAL_DATA]." at bounding box center [168, 120] width 223 height 6
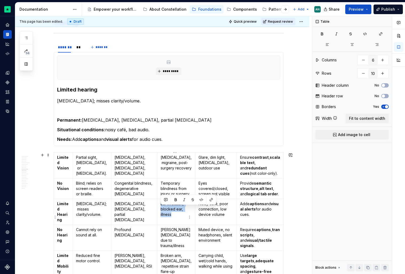
drag, startPoint x: 180, startPoint y: 220, endPoint x: 160, endPoint y: 208, distance: 23.6
click at [160, 208] on td "Ear infection, blocked ear, illness" at bounding box center [176, 212] width 38 height 26
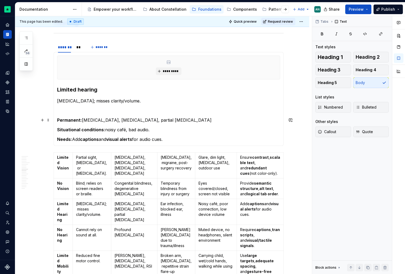
click at [191, 119] on p "Permanent: [MEDICAL_DATA], [MEDICAL_DATA], partial [MEDICAL_DATA]" at bounding box center [168, 120] width 223 height 6
click at [58, 130] on strong "Situational conditions:" at bounding box center [81, 129] width 48 height 5
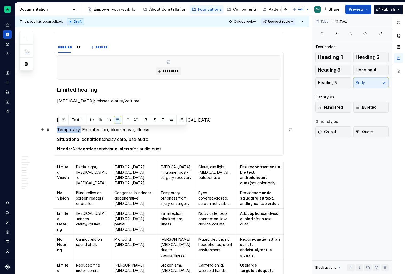
drag, startPoint x: 81, startPoint y: 130, endPoint x: 58, endPoint y: 129, distance: 22.9
click at [58, 129] on p "Temporary: Ear infection, blocked ear, illness" at bounding box center [168, 129] width 223 height 6
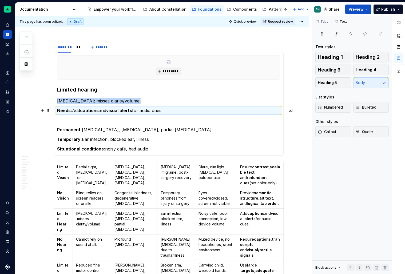
click at [113, 111] on strong "visual alerts" at bounding box center [119, 110] width 26 height 5
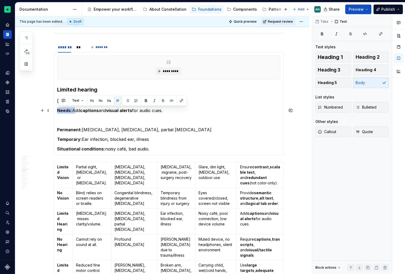
drag, startPoint x: 74, startPoint y: 110, endPoint x: 56, endPoint y: 109, distance: 18.2
click at [56, 109] on div "********* Limited hearing [MEDICAL_DATA]; misses clarity/volume. Needs: Add cap…" at bounding box center [169, 104] width 230 height 104
drag, startPoint x: 67, startPoint y: 110, endPoint x: 57, endPoint y: 110, distance: 9.9
click at [57, 110] on div "********* Limited hearing [MEDICAL_DATA]; misses clarity/volume. Add captions a…" at bounding box center [169, 104] width 230 height 104
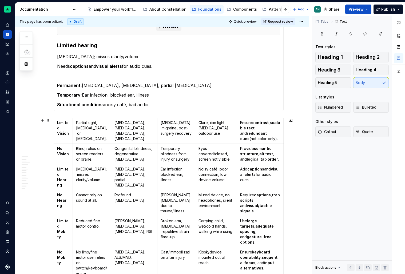
scroll to position [485, 0]
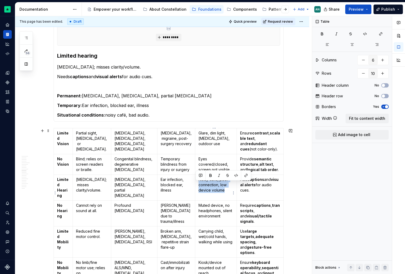
drag, startPoint x: 228, startPoint y: 199, endPoint x: 195, endPoint y: 184, distance: 36.1
click at [195, 184] on td "Noisy café, poor connection, low device volume" at bounding box center [216, 188] width 42 height 26
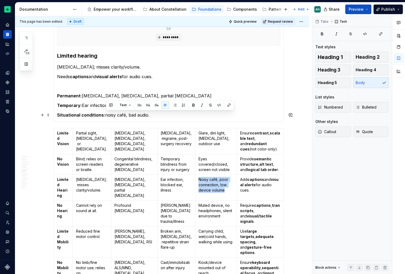
drag, startPoint x: 106, startPoint y: 115, endPoint x: 164, endPoint y: 116, distance: 57.9
click at [164, 116] on p "Situational conditions: noisy café, bad audio." at bounding box center [168, 115] width 223 height 6
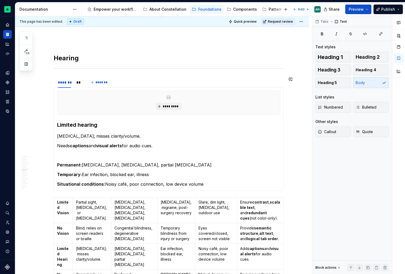
scroll to position [410, 0]
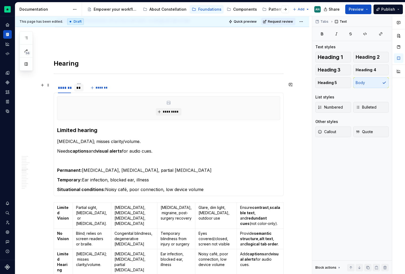
click at [78, 88] on div "**" at bounding box center [78, 87] width 5 height 5
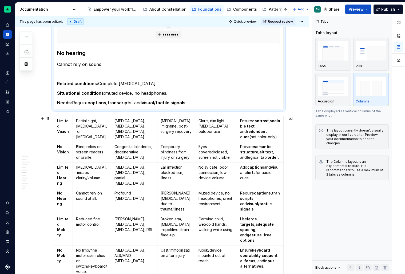
scroll to position [491, 0]
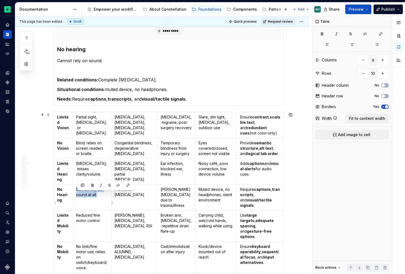
drag, startPoint x: 105, startPoint y: 201, endPoint x: 77, endPoint y: 196, distance: 29.0
click at [77, 196] on td "Cannot rely on sound at all." at bounding box center [92, 198] width 38 height 26
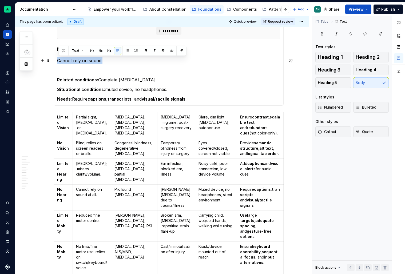
drag, startPoint x: 118, startPoint y: 60, endPoint x: 57, endPoint y: 60, distance: 60.6
click at [57, 60] on div "********* Limited hearing [MEDICAL_DATA]; misses clarity/volume. Needs captions…" at bounding box center [169, 59] width 230 height 94
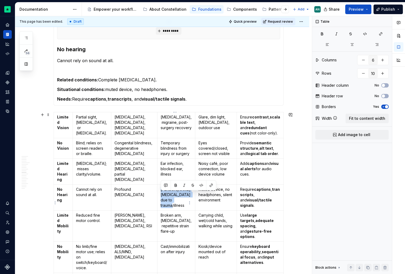
drag, startPoint x: 160, startPoint y: 194, endPoint x: 188, endPoint y: 209, distance: 31.5
click at [188, 209] on td "[PERSON_NAME][MEDICAL_DATA] due to trauma/illness" at bounding box center [176, 198] width 38 height 26
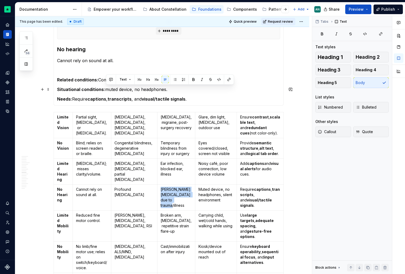
drag, startPoint x: 105, startPoint y: 88, endPoint x: 172, endPoint y: 90, distance: 66.7
click at [172, 90] on p "Situational conditions: muted device, no headphones." at bounding box center [168, 89] width 223 height 6
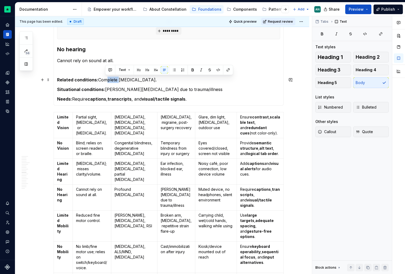
drag, startPoint x: 106, startPoint y: 80, endPoint x: 118, endPoint y: 79, distance: 12.6
click at [118, 79] on p "Related conditions: Complete [MEDICAL_DATA]." at bounding box center [168, 80] width 223 height 6
drag, startPoint x: 97, startPoint y: 80, endPoint x: 59, endPoint y: 80, distance: 37.6
click at [59, 80] on strong "Related conditions:" at bounding box center [77, 79] width 41 height 5
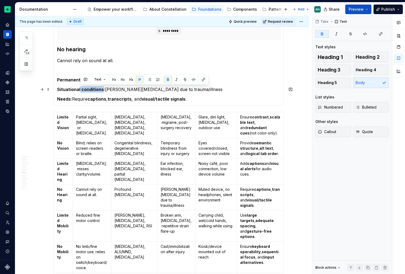
drag, startPoint x: 104, startPoint y: 90, endPoint x: 80, endPoint y: 90, distance: 23.5
click at [80, 90] on strong "Situational conditions:" at bounding box center [81, 89] width 48 height 5
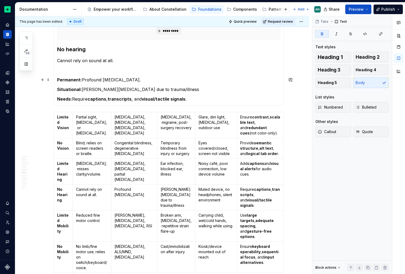
click at [126, 81] on p "Permanent: Profound [MEDICAL_DATA]." at bounding box center [168, 80] width 223 height 6
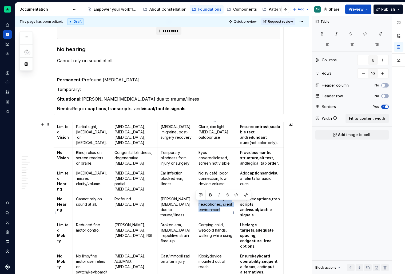
drag, startPoint x: 225, startPoint y: 216, endPoint x: 195, endPoint y: 203, distance: 32.4
click at [195, 203] on td "Muted device, no headphones, silent environment" at bounding box center [216, 207] width 42 height 26
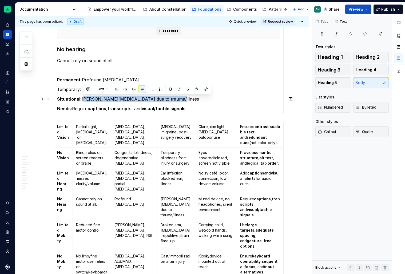
drag, startPoint x: 83, startPoint y: 98, endPoint x: 189, endPoint y: 99, distance: 105.9
click at [189, 99] on p "Situational: [PERSON_NAME][MEDICAL_DATA] due to trauma/illness" at bounding box center [168, 99] width 223 height 6
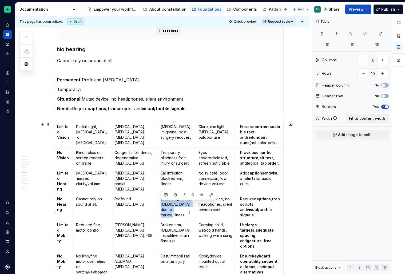
drag, startPoint x: 188, startPoint y: 221, endPoint x: 165, endPoint y: 200, distance: 31.5
click at [165, 200] on td "[PERSON_NAME][MEDICAL_DATA] due to trauma/illness" at bounding box center [176, 207] width 38 height 26
click at [90, 87] on p "Temporary:" at bounding box center [168, 89] width 223 height 6
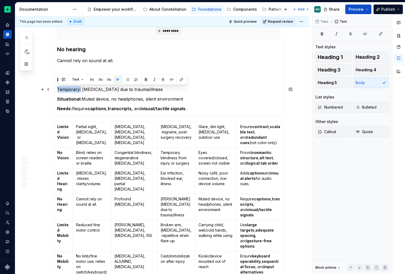
drag, startPoint x: 81, startPoint y: 89, endPoint x: 59, endPoint y: 89, distance: 22.4
click at [59, 89] on p "Temporary: [MEDICAL_DATA] due to trauma/illness" at bounding box center [168, 89] width 223 height 6
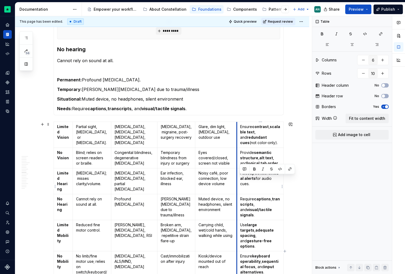
drag, startPoint x: 264, startPoint y: 190, endPoint x: 236, endPoint y: 176, distance: 30.7
click at [237, 176] on td "Add captions and visual alerts for audio cues." at bounding box center [260, 181] width 47 height 26
click at [263, 194] on td "Add captions and visual alerts for audio cues." at bounding box center [260, 181] width 47 height 26
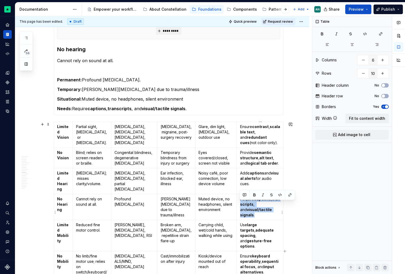
drag, startPoint x: 280, startPoint y: 217, endPoint x: 239, endPoint y: 203, distance: 42.6
click at [240, 203] on p "Require captions , transcripts , and visual/tactile signals ." at bounding box center [260, 206] width 40 height 21
click at [116, 58] on p "Cannot rely on sound at all." at bounding box center [168, 60] width 223 height 6
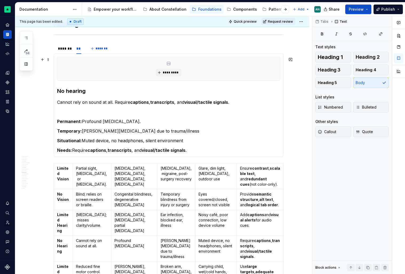
scroll to position [446, 0]
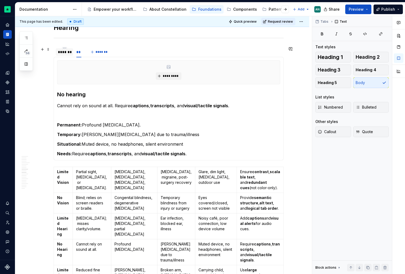
click at [63, 54] on div "*******" at bounding box center [64, 51] width 13 height 5
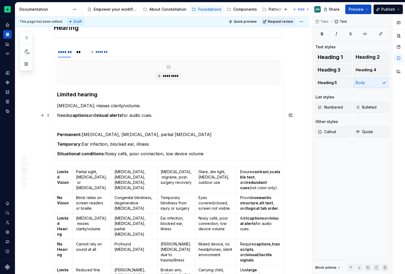
click at [59, 116] on p "Needs captions and visual alerts for audio cues." at bounding box center [168, 115] width 223 height 6
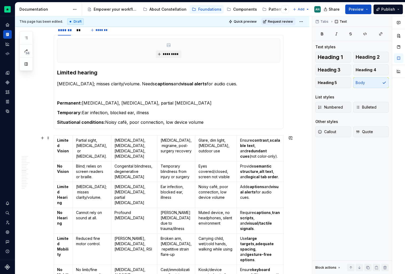
scroll to position [471, 0]
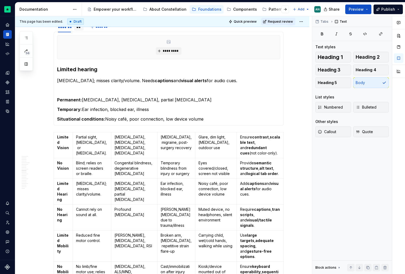
click at [78, 30] on div "**" at bounding box center [78, 26] width 9 height 7
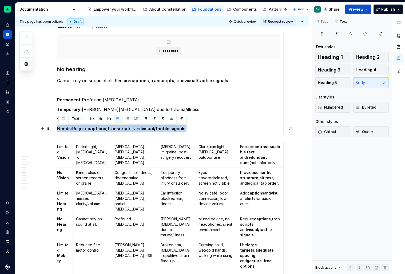
drag, startPoint x: 199, startPoint y: 129, endPoint x: 58, endPoint y: 127, distance: 141.1
click at [58, 127] on div "********* Limited hearing [MEDICAL_DATA]; misses clarity/volume. Needs captions…" at bounding box center [169, 84] width 230 height 104
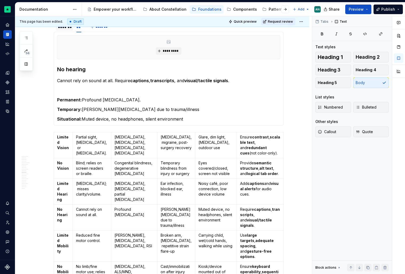
click at [69, 30] on div "*******" at bounding box center [64, 26] width 17 height 7
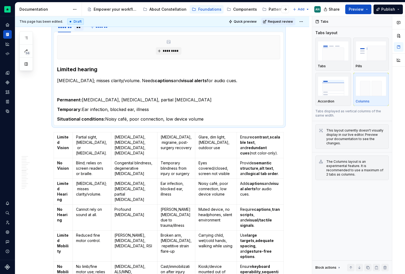
click at [79, 28] on div "**" at bounding box center [78, 26] width 5 height 5
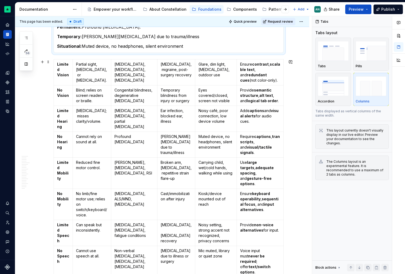
scroll to position [542, 0]
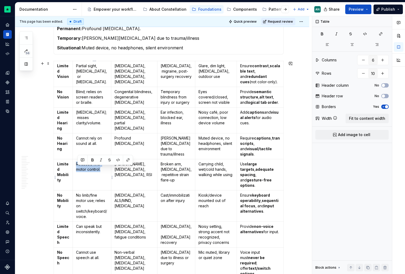
drag, startPoint x: 109, startPoint y: 179, endPoint x: 78, endPoint y: 169, distance: 32.7
click at [78, 169] on td "Reduced fine motor control." at bounding box center [92, 174] width 38 height 31
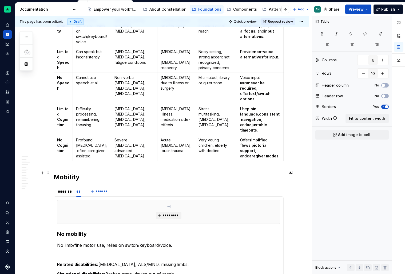
scroll to position [731, 0]
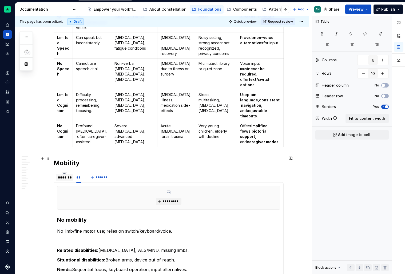
click at [69, 175] on div "*******" at bounding box center [64, 177] width 13 height 5
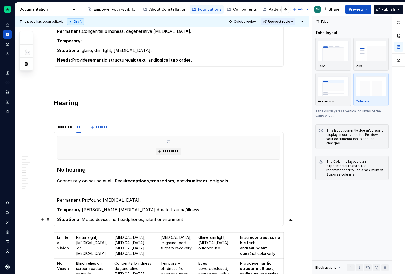
scroll to position [374, 0]
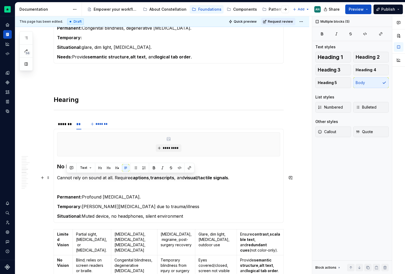
drag, startPoint x: 197, startPoint y: 217, endPoint x: 67, endPoint y: 176, distance: 136.0
click at [67, 176] on section-item-column "********* No hearing Cannot rely on sound at all. Require captions , transcript…" at bounding box center [168, 175] width 223 height 87
click at [191, 214] on p "Situational: Muted device, no headphones, silent environment" at bounding box center [168, 216] width 223 height 6
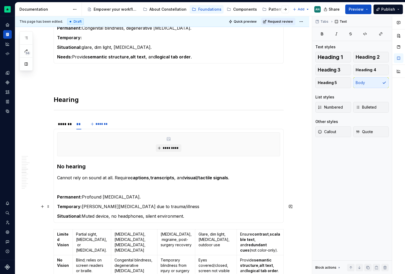
click at [181, 206] on p "Temporary: [MEDICAL_DATA] due to trauma/illness" at bounding box center [168, 206] width 223 height 6
click at [69, 122] on div "*******" at bounding box center [64, 123] width 13 height 5
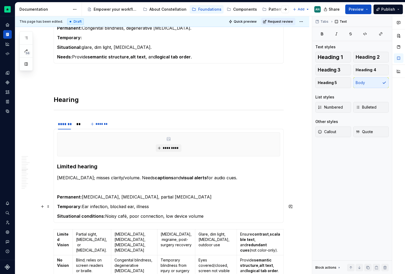
click at [191, 207] on p "Temporary: Ear infection, blocked ear, illness" at bounding box center [168, 206] width 223 height 6
click at [232, 215] on p "Situational conditions: Noisy café, poor connection, low device volume" at bounding box center [168, 216] width 223 height 6
click at [223, 196] on p "Permanent: [MEDICAL_DATA], [MEDICAL_DATA], partial [MEDICAL_DATA]" at bounding box center [168, 197] width 223 height 6
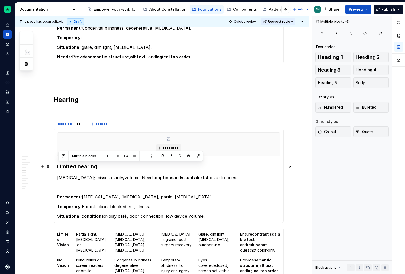
drag, startPoint x: 214, startPoint y: 216, endPoint x: 56, endPoint y: 159, distance: 168.6
click at [56, 159] on div "********* Limited hearing [MEDICAL_DATA]; misses clarity/volume. Needs captions…" at bounding box center [169, 176] width 230 height 94
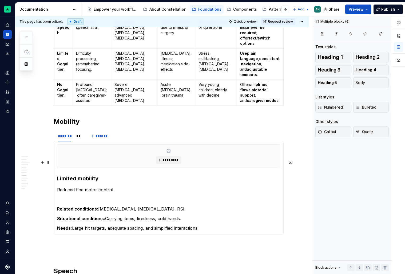
scroll to position [773, 0]
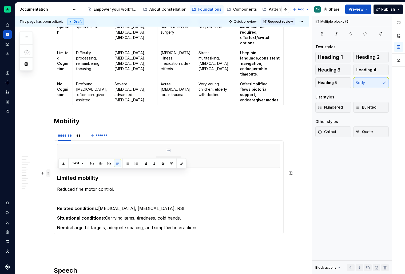
drag, startPoint x: 208, startPoint y: 212, endPoint x: 49, endPoint y: 169, distance: 164.8
click at [54, 169] on div "Accessibility is not a feature to add later or a bug to be fixed. It’s the foun…" at bounding box center [169, 76] width 230 height 1463
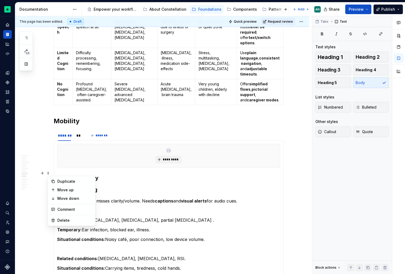
click at [104, 186] on h3 "Limited hearing" at bounding box center [168, 189] width 223 height 7
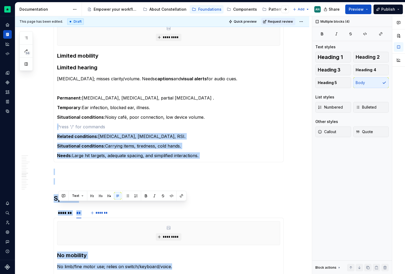
drag, startPoint x: 65, startPoint y: 230, endPoint x: 222, endPoint y: 251, distance: 159.0
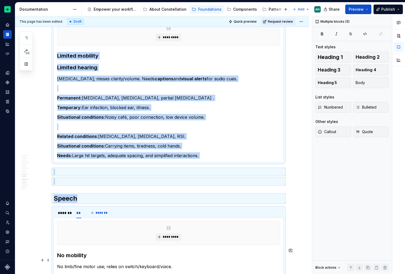
scroll to position [899, 0]
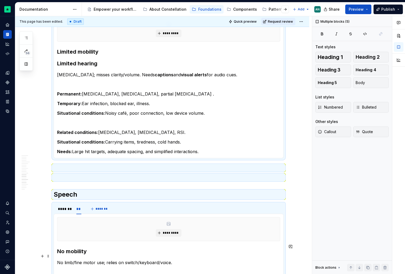
click at [223, 251] on section-item-column "********* No mobility No limb/fine motor use; relies on switch/keyboard/voice. …" at bounding box center [168, 260] width 223 height 87
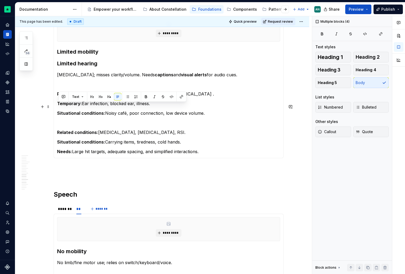
drag, startPoint x: 207, startPoint y: 134, endPoint x: 59, endPoint y: 104, distance: 150.9
click at [59, 104] on section-item-column "********* Limited mobility Limited hearing [MEDICAL_DATA]; misses clarity/volum…" at bounding box center [168, 86] width 223 height 137
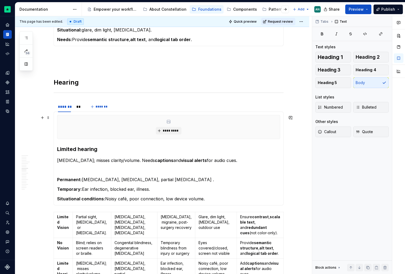
scroll to position [392, 0]
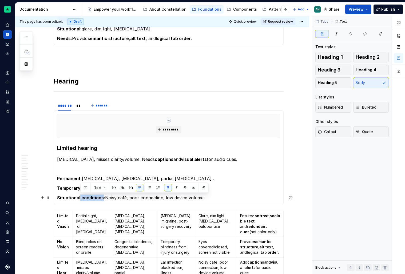
drag, startPoint x: 80, startPoint y: 197, endPoint x: 103, endPoint y: 196, distance: 22.4
click at [103, 196] on strong "Situational conditions:" at bounding box center [81, 197] width 48 height 5
click at [81, 106] on div "**" at bounding box center [78, 105] width 5 height 5
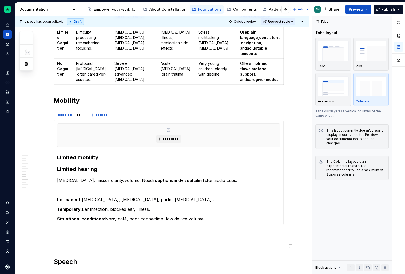
scroll to position [794, 0]
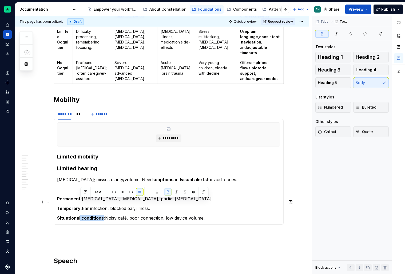
drag, startPoint x: 81, startPoint y: 202, endPoint x: 104, endPoint y: 200, distance: 23.0
click at [104, 215] on strong "Situational conditions:" at bounding box center [81, 217] width 48 height 5
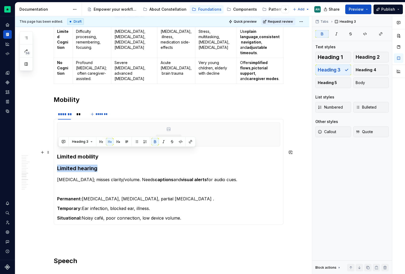
drag, startPoint x: 113, startPoint y: 152, endPoint x: 66, endPoint y: 146, distance: 46.5
click at [66, 146] on section-item-column "********* Limited mobility Limited hearing [MEDICAL_DATA]; misses clarity/volum…" at bounding box center [168, 171] width 223 height 99
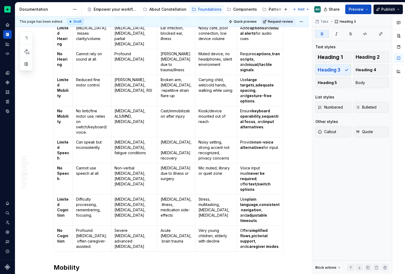
scroll to position [624, 0]
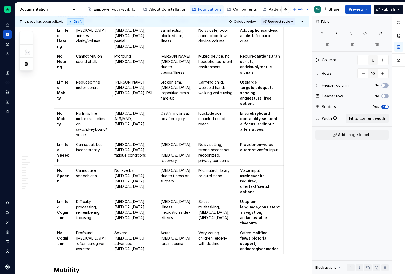
click at [101, 90] on p "Reduced fine motor control." at bounding box center [92, 85] width 32 height 11
drag, startPoint x: 104, startPoint y: 93, endPoint x: 77, endPoint y: 85, distance: 28.3
click at [77, 85] on td "Reduced fine motor control." at bounding box center [92, 92] width 38 height 31
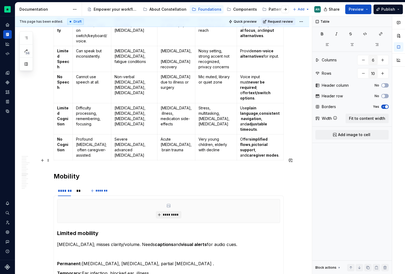
scroll to position [721, 0]
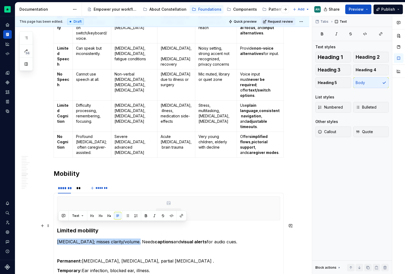
drag, startPoint x: 136, startPoint y: 225, endPoint x: 58, endPoint y: 225, distance: 77.1
click at [58, 239] on p "[MEDICAL_DATA]; misses clarity/volume. Needs captions and visual alerts for aud…" at bounding box center [168, 242] width 223 height 6
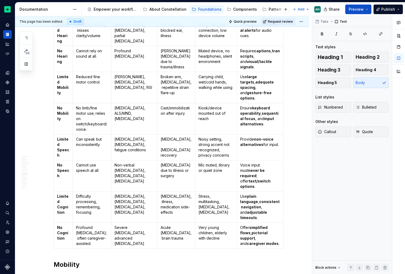
scroll to position [628, 0]
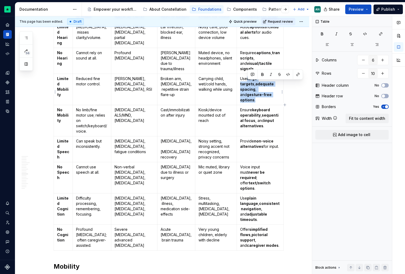
drag, startPoint x: 248, startPoint y: 82, endPoint x: 257, endPoint y: 99, distance: 19.0
click at [257, 99] on p "Use large targets , adequate spacing , and gesture-free options ." at bounding box center [260, 89] width 40 height 27
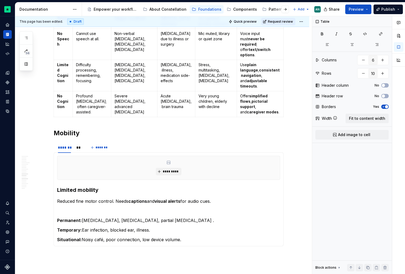
scroll to position [768, 0]
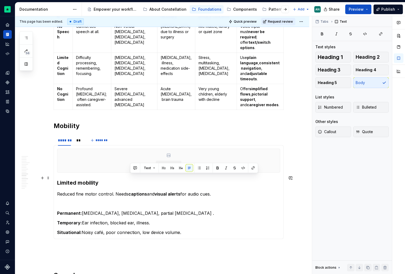
drag, startPoint x: 130, startPoint y: 179, endPoint x: 223, endPoint y: 177, distance: 92.6
click at [223, 191] on p "Reduced fine motor control. Needs captions and visual alerts for audio cues." at bounding box center [168, 194] width 223 height 6
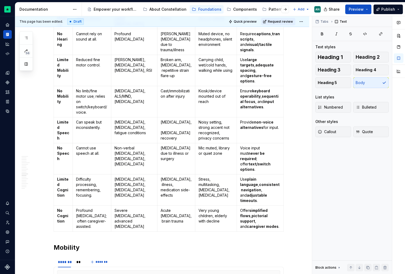
scroll to position [645, 0]
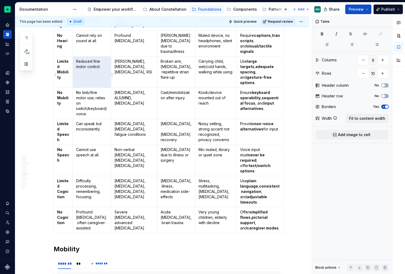
drag, startPoint x: 107, startPoint y: 71, endPoint x: 78, endPoint y: 64, distance: 30.0
click at [78, 64] on p "Reduced fine motor control." at bounding box center [92, 64] width 32 height 11
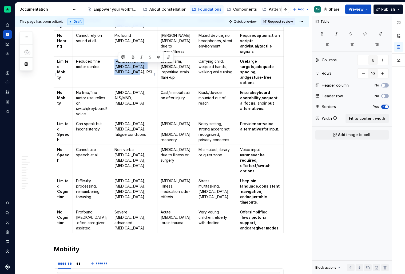
drag, startPoint x: 145, startPoint y: 78, endPoint x: 119, endPoint y: 68, distance: 27.5
click at [119, 68] on p "[PERSON_NAME], [MEDICAL_DATA], [MEDICAL_DATA], RSI" at bounding box center [133, 67] width 39 height 16
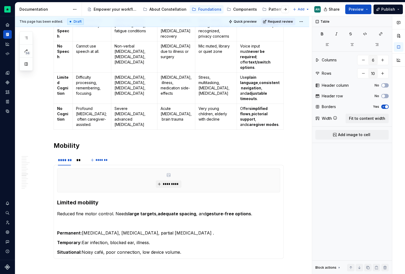
scroll to position [750, 0]
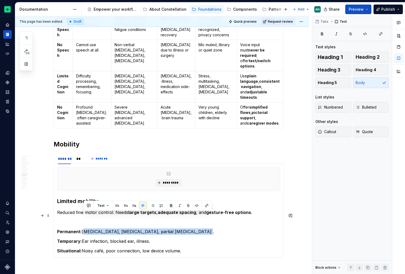
drag, startPoint x: 84, startPoint y: 217, endPoint x: 197, endPoint y: 217, distance: 112.3
click at [197, 228] on p "Permanent: [MEDICAL_DATA], [MEDICAL_DATA], partial [MEDICAL_DATA] ." at bounding box center [168, 231] width 223 height 6
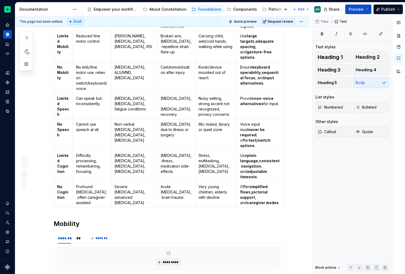
scroll to position [661, 0]
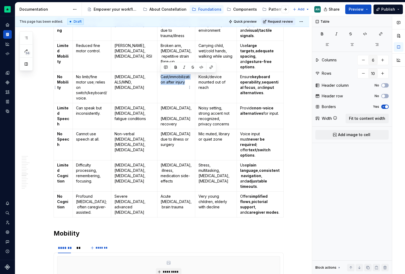
drag, startPoint x: 161, startPoint y: 76, endPoint x: 176, endPoint y: 90, distance: 20.0
click at [176, 85] on p "Cast/immobilization after injury" at bounding box center [176, 79] width 31 height 11
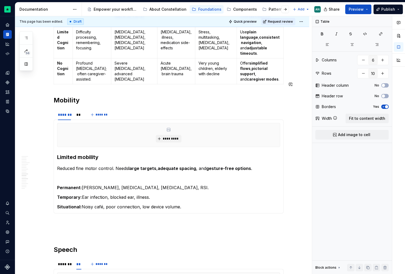
scroll to position [794, 0]
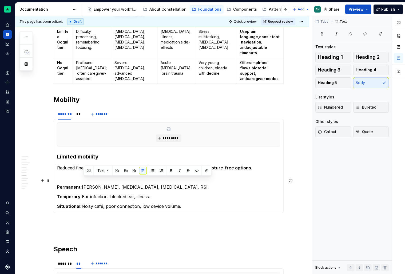
drag, startPoint x: 157, startPoint y: 180, endPoint x: 84, endPoint y: 180, distance: 72.8
click at [84, 193] on p "Temporary: Ear infection, blocked ear, illness." at bounding box center [168, 196] width 223 height 6
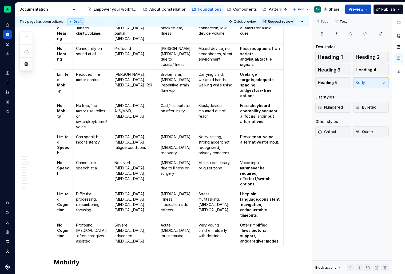
scroll to position [630, 0]
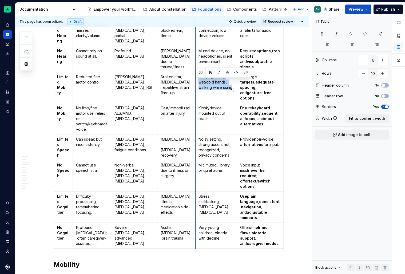
drag, startPoint x: 232, startPoint y: 93, endPoint x: 193, endPoint y: 81, distance: 40.3
click at [195, 81] on td "Carrying child, wet/cold hands, walking while using" at bounding box center [216, 87] width 42 height 31
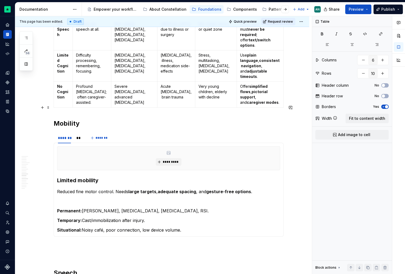
scroll to position [775, 0]
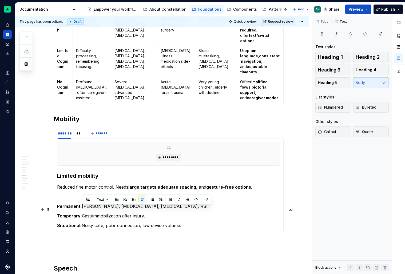
drag, startPoint x: 182, startPoint y: 209, endPoint x: 84, endPoint y: 209, distance: 97.9
click at [84, 222] on p "Situational: Noisy café, poor connection, low device volume." at bounding box center [168, 225] width 223 height 6
click at [78, 131] on div "**" at bounding box center [78, 133] width 5 height 5
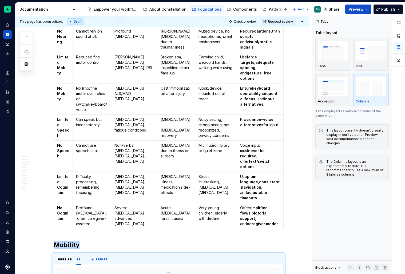
scroll to position [649, 0]
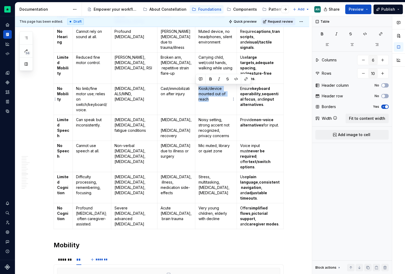
drag, startPoint x: 217, startPoint y: 100, endPoint x: 196, endPoint y: 88, distance: 24.0
click at [198, 88] on p "Kiosk/device mounted out of reach" at bounding box center [215, 94] width 35 height 16
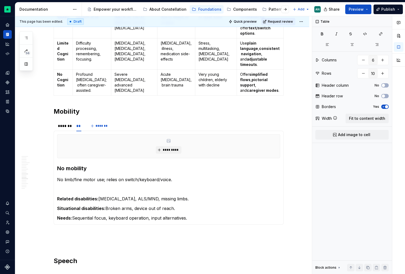
scroll to position [783, 0]
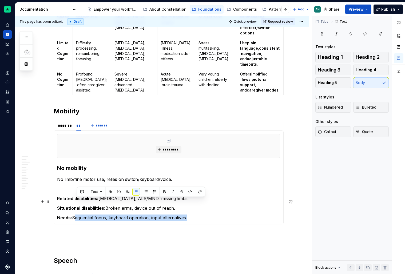
drag, startPoint x: 189, startPoint y: 201, endPoint x: 76, endPoint y: 201, distance: 113.1
click at [76, 214] on p "Needs: Sequential focus, keyboard operation, input alternatives." at bounding box center [168, 217] width 223 height 6
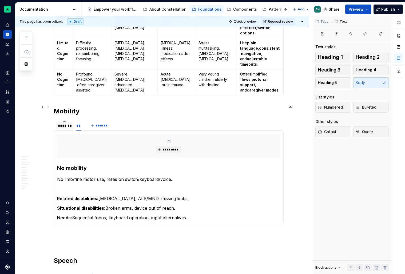
click at [68, 123] on div "*******" at bounding box center [64, 125] width 13 height 5
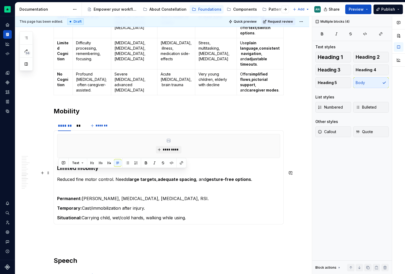
drag, startPoint x: 204, startPoint y: 202, endPoint x: 68, endPoint y: 169, distance: 139.8
click at [68, 169] on section-item-column "********* Limited mobility Reduced fine motor control. Needs large targets , ad…" at bounding box center [168, 177] width 223 height 87
click at [78, 123] on div "**" at bounding box center [78, 125] width 5 height 5
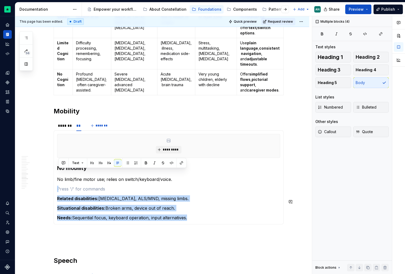
drag, startPoint x: 61, startPoint y: 173, endPoint x: 191, endPoint y: 202, distance: 133.4
click at [191, 202] on section-item-column "********* No mobility No limb/fine motor use; relies on switch/keyboard/voice. …" at bounding box center [168, 177] width 223 height 87
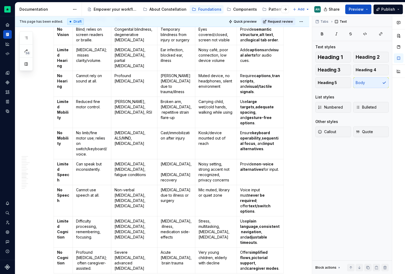
scroll to position [600, 0]
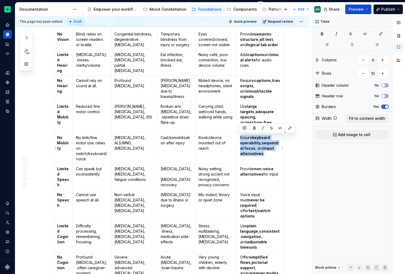
drag, startPoint x: 239, startPoint y: 138, endPoint x: 265, endPoint y: 153, distance: 29.2
click at [265, 153] on p "Ensure keyboard operability , sequential focus , and input alternatives ." at bounding box center [260, 145] width 40 height 21
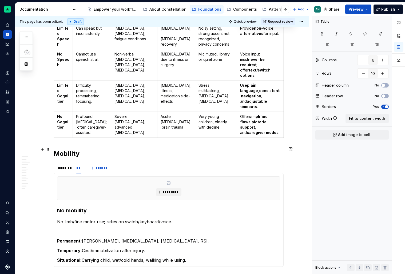
scroll to position [748, 0]
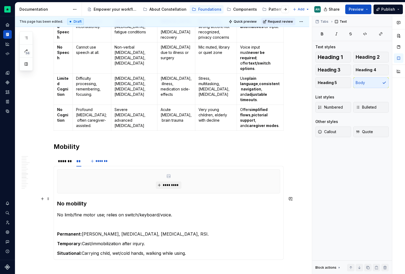
click at [107, 212] on p "No limb/fine motor use; relies on switch/keyboard/voice." at bounding box center [168, 215] width 223 height 6
drag, startPoint x: 175, startPoint y: 199, endPoint x: 181, endPoint y: 197, distance: 6.7
click at [181, 212] on p "No limb/fine motor use; relies on switch/keyboard/voice." at bounding box center [168, 215] width 223 height 6
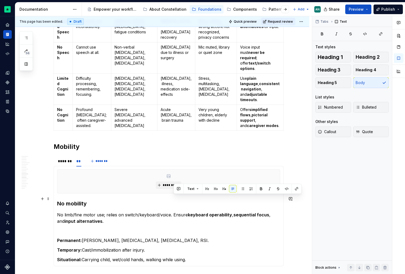
drag, startPoint x: 188, startPoint y: 199, endPoint x: 174, endPoint y: 199, distance: 14.4
click at [174, 212] on p "No limb/fine motor use; relies on switch/keyboard/voice. Ensure keyboard operab…" at bounding box center [168, 218] width 223 height 13
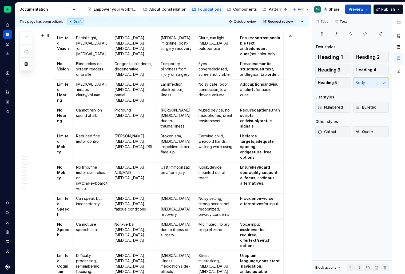
scroll to position [569, 0]
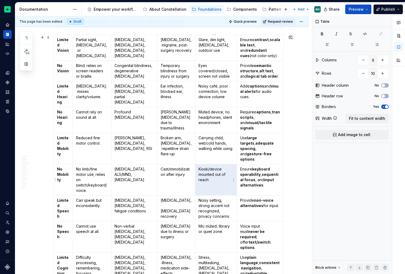
drag, startPoint x: 223, startPoint y: 181, endPoint x: 208, endPoint y: 170, distance: 18.2
click at [208, 170] on p "Kiosk/device mounted out of reach" at bounding box center [215, 174] width 35 height 16
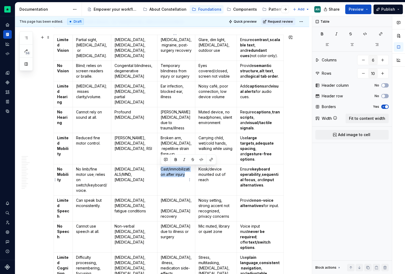
drag, startPoint x: 177, startPoint y: 181, endPoint x: 162, endPoint y: 169, distance: 19.4
click at [162, 169] on p "Cast/immobilization after injury" at bounding box center [176, 171] width 31 height 11
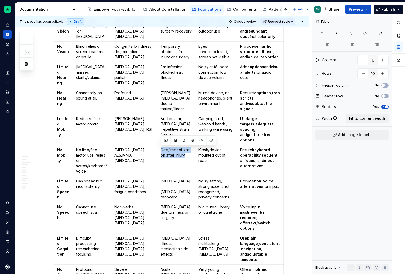
scroll to position [590, 0]
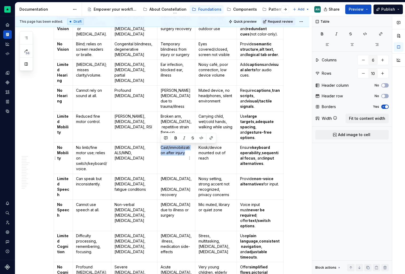
click at [174, 162] on td "Cast/immobilization after injury" at bounding box center [176, 158] width 38 height 31
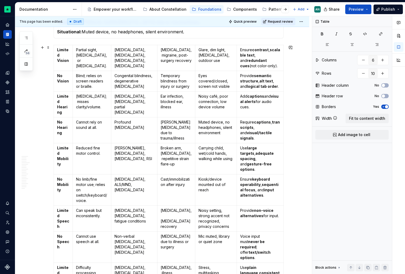
scroll to position [559, 0]
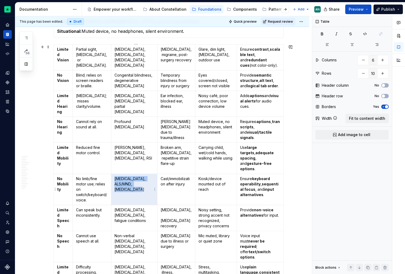
drag, startPoint x: 118, startPoint y: 178, endPoint x: 152, endPoint y: 189, distance: 35.4
click at [152, 189] on p "[MEDICAL_DATA], ALS/MND, [MEDICAL_DATA]" at bounding box center [133, 184] width 39 height 16
click at [134, 197] on td "[MEDICAL_DATA], ALS/MND, [MEDICAL_DATA]" at bounding box center [134, 189] width 46 height 31
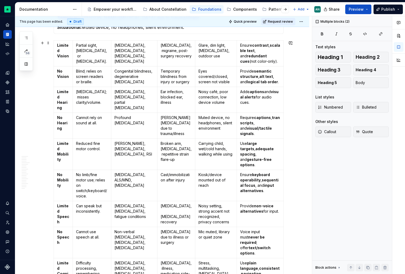
scroll to position [571, 0]
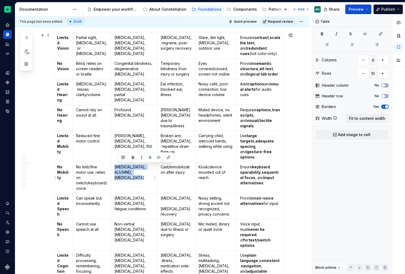
drag, startPoint x: 118, startPoint y: 168, endPoint x: 152, endPoint y: 177, distance: 36.1
click at [152, 177] on td "[MEDICAL_DATA], ALS/MND, [MEDICAL_DATA]" at bounding box center [134, 177] width 46 height 31
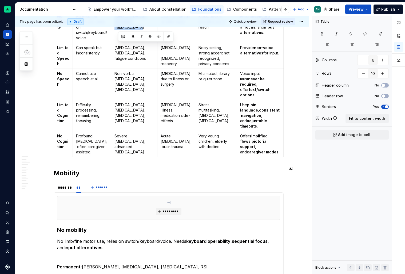
scroll to position [758, 0]
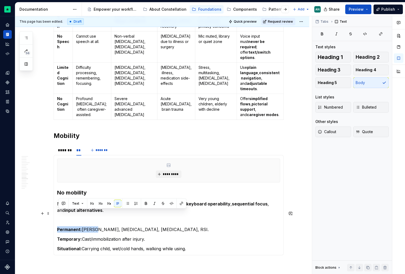
drag, startPoint x: 177, startPoint y: 210, endPoint x: 94, endPoint y: 213, distance: 83.3
click at [94, 226] on p "Permanent: [PERSON_NAME], [MEDICAL_DATA], [MEDICAL_DATA], RSI." at bounding box center [168, 229] width 223 height 6
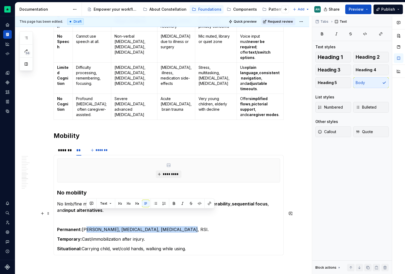
drag, startPoint x: 86, startPoint y: 213, endPoint x: 177, endPoint y: 213, distance: 91.2
click at [177, 226] on p "Permanent: [PERSON_NAME], [MEDICAL_DATA], [MEDICAL_DATA], RSI." at bounding box center [168, 229] width 223 height 6
drag, startPoint x: 177, startPoint y: 213, endPoint x: 94, endPoint y: 212, distance: 83.0
click at [94, 226] on p "Permanent: [PERSON_NAME], [MEDICAL_DATA], [MEDICAL_DATA], RSI." at bounding box center [168, 229] width 223 height 6
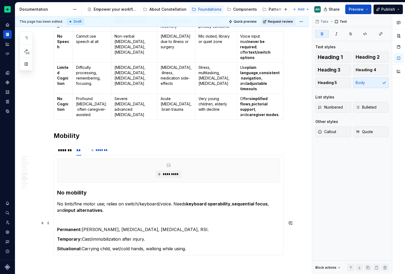
click at [136, 217] on section-item-column "********* No mobility No limb/fine motor use; relies on switch/keyboard/voice. …" at bounding box center [168, 204] width 223 height 93
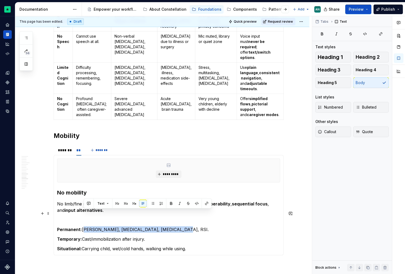
drag, startPoint x: 163, startPoint y: 212, endPoint x: 84, endPoint y: 211, distance: 79.0
click at [84, 226] on p "Permanent: [PERSON_NAME], [MEDICAL_DATA], [MEDICAL_DATA], RSI." at bounding box center [168, 229] width 223 height 6
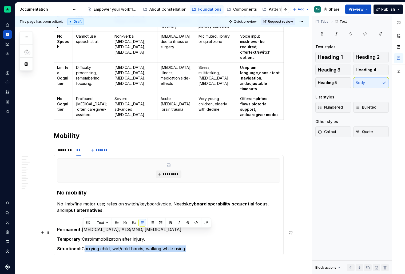
drag, startPoint x: 186, startPoint y: 233, endPoint x: 84, endPoint y: 229, distance: 102.0
click at [84, 245] on p "Situational: Carrying child, wet/cold hands, walking while using." at bounding box center [168, 248] width 223 height 6
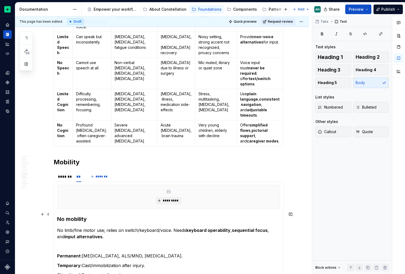
scroll to position [732, 0]
click at [68, 174] on div "*******" at bounding box center [64, 176] width 13 height 5
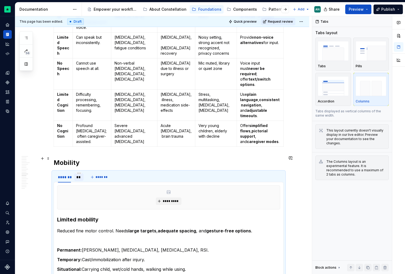
click at [77, 174] on div "**" at bounding box center [78, 176] width 5 height 5
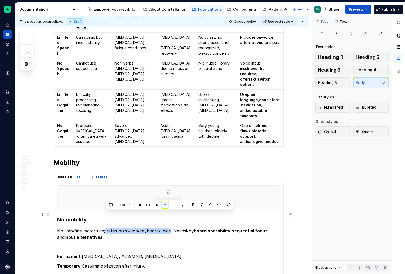
drag, startPoint x: 170, startPoint y: 214, endPoint x: 106, endPoint y: 215, distance: 64.3
click at [106, 228] on p "No limb/fine motor use; relies on switch/keyboard/voice. Needs keyboard operabi…" at bounding box center [168, 234] width 223 height 13
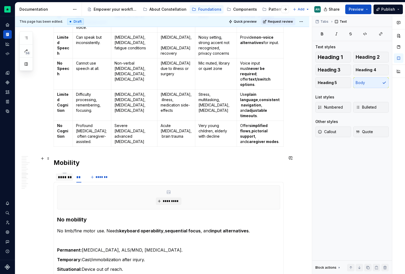
click at [64, 174] on div "*******" at bounding box center [64, 176] width 13 height 5
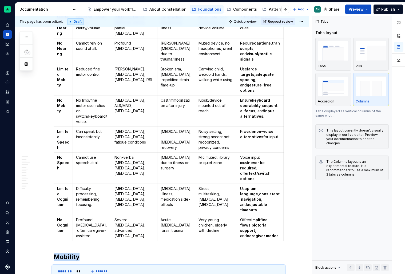
scroll to position [637, 0]
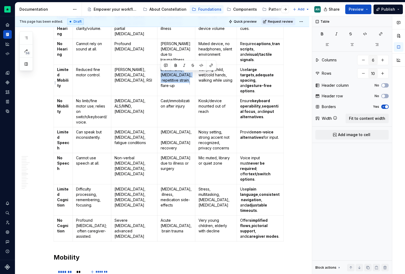
drag, startPoint x: 188, startPoint y: 91, endPoint x: 160, endPoint y: 72, distance: 33.9
click at [160, 72] on td "Broken arm, [MEDICAL_DATA], repetitive strain flare-up" at bounding box center [176, 80] width 38 height 31
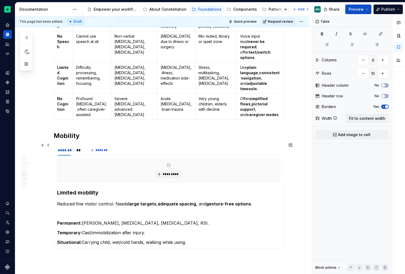
scroll to position [760, 0]
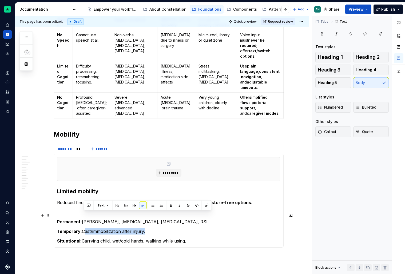
drag, startPoint x: 145, startPoint y: 216, endPoint x: 84, endPoint y: 215, distance: 61.4
click at [84, 228] on p "Temporary: Cast/immobilization after injury." at bounding box center [168, 231] width 223 height 6
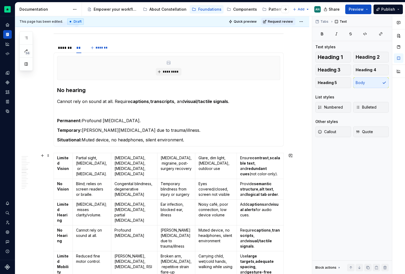
scroll to position [448, 0]
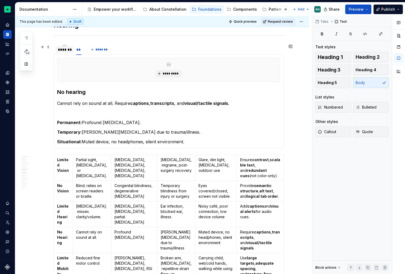
click at [67, 49] on div "*******" at bounding box center [64, 49] width 13 height 5
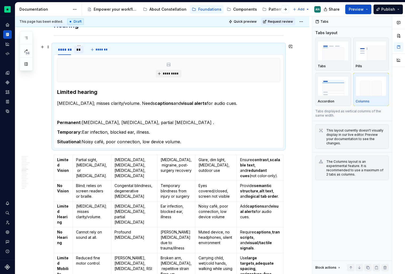
click at [80, 50] on div "**" at bounding box center [78, 49] width 5 height 5
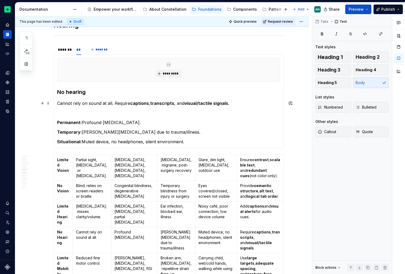
click at [130, 104] on p "Cannot rely on sound at all. Require captions , transcripts , and visual/tactil…" at bounding box center [168, 103] width 223 height 6
drag, startPoint x: 130, startPoint y: 103, endPoint x: 114, endPoint y: 102, distance: 15.5
click at [114, 102] on p "Cannot rely on sound at all. Requires captions , transcripts , and visual/tacti…" at bounding box center [168, 103] width 223 height 6
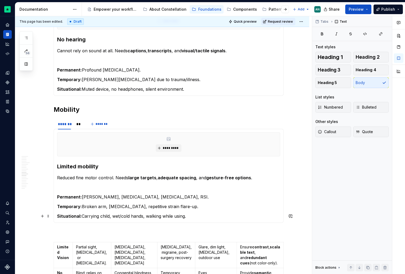
scroll to position [0, 0]
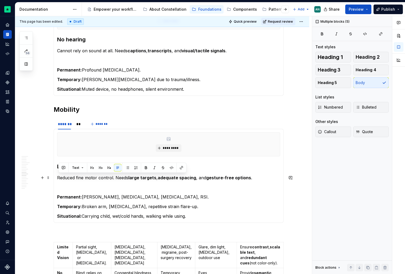
drag, startPoint x: 190, startPoint y: 214, endPoint x: 59, endPoint y: 176, distance: 136.7
click at [59, 176] on section-item-column "********* Limited mobility Reduced fine motor control. Needs large targets , ad…" at bounding box center [168, 175] width 223 height 87
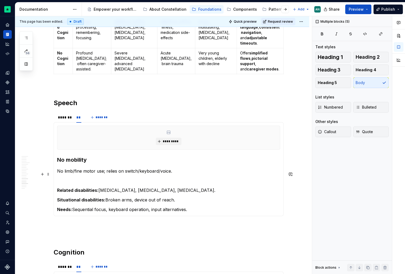
scroll to position [944, 0]
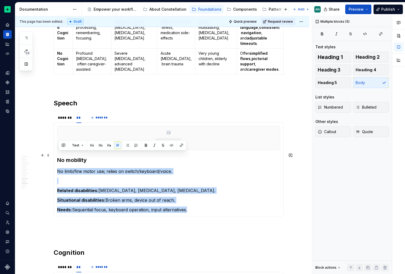
drag, startPoint x: 204, startPoint y: 193, endPoint x: 59, endPoint y: 154, distance: 150.1
click at [59, 154] on section-item-column "********* No mobility No limb/fine motor use; relies on switch/keyboard/voice. …" at bounding box center [168, 169] width 223 height 87
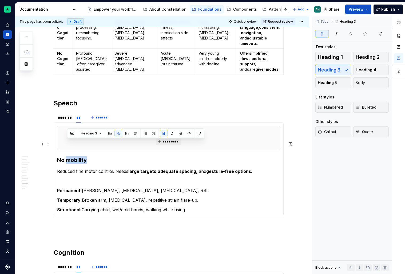
drag, startPoint x: 67, startPoint y: 143, endPoint x: 89, endPoint y: 143, distance: 21.9
click at [89, 156] on h3 "No mobility" at bounding box center [168, 159] width 223 height 7
click at [70, 157] on strong "No Speech" at bounding box center [71, 160] width 28 height 6
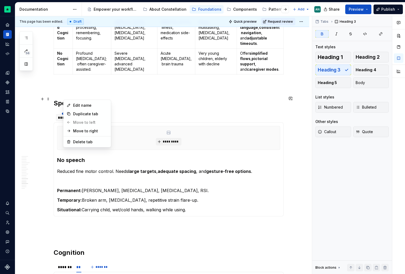
click at [63, 98] on html "Constellation Design System AN Dataset Default Documentation Accessibility guid…" at bounding box center [202, 137] width 405 height 274
click at [62, 101] on html "Constellation Design System AN Dataset Default Documentation Accessibility guid…" at bounding box center [202, 137] width 405 height 274
click at [61, 115] on div "*******" at bounding box center [64, 117] width 13 height 5
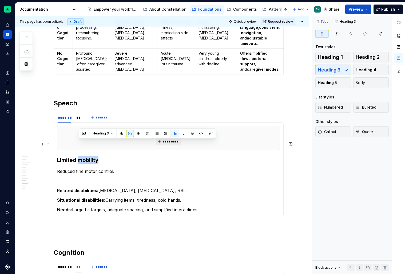
drag, startPoint x: 80, startPoint y: 143, endPoint x: 116, endPoint y: 144, distance: 35.8
click at [116, 156] on h3 "Limited mobility" at bounding box center [168, 159] width 223 height 7
click at [146, 187] on p "Related disabilities: [MEDICAL_DATA], [MEDICAL_DATA], RSI." at bounding box center [168, 190] width 223 height 6
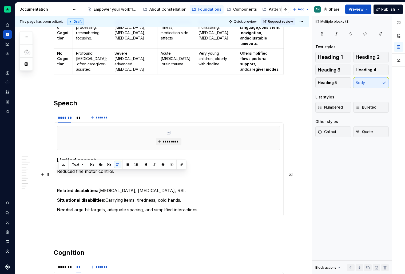
drag, startPoint x: 204, startPoint y: 193, endPoint x: 60, endPoint y: 170, distance: 145.4
click at [60, 170] on section-item-column "********* Limited speech Reduced fine motor control. Related disabilities: [MED…" at bounding box center [168, 169] width 223 height 87
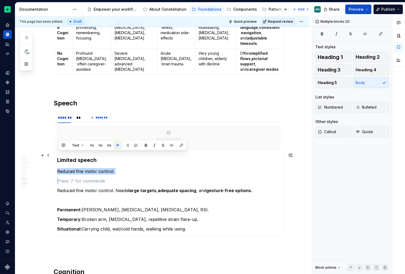
drag, startPoint x: 62, startPoint y: 167, endPoint x: 58, endPoint y: 155, distance: 12.0
click at [58, 155] on section-item-column "********* Limited speech Reduced fine motor control. Reduced fine motor control…" at bounding box center [168, 179] width 223 height 106
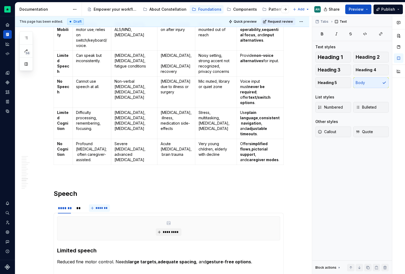
scroll to position [848, 0]
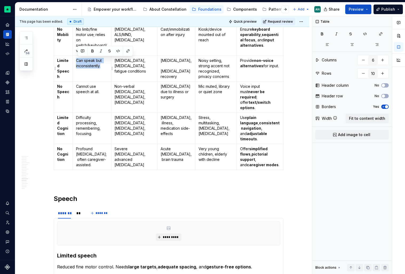
drag, startPoint x: 105, startPoint y: 69, endPoint x: 77, endPoint y: 60, distance: 29.0
click at [77, 60] on td "Can speak but inconsistently." at bounding box center [92, 69] width 38 height 26
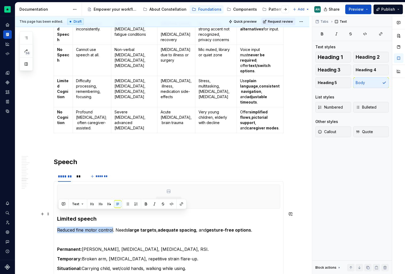
drag, startPoint x: 59, startPoint y: 214, endPoint x: 113, endPoint y: 213, distance: 54.4
click at [113, 227] on p "Reduced fine motor control. Needs large targets , adequate spacing , and gestur…" at bounding box center [168, 230] width 223 height 6
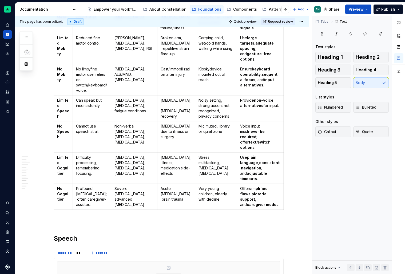
scroll to position [804, 0]
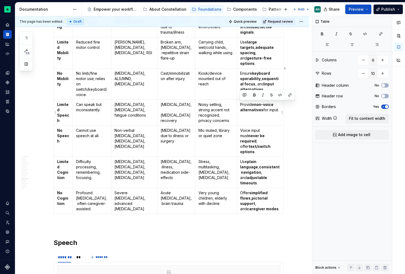
drag, startPoint x: 278, startPoint y: 110, endPoint x: 240, endPoint y: 105, distance: 38.3
click at [240, 105] on p "Provide non-voice alternatives for input." at bounding box center [260, 107] width 40 height 11
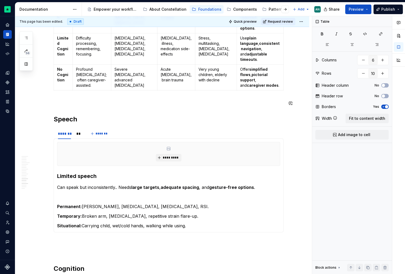
scroll to position [938, 0]
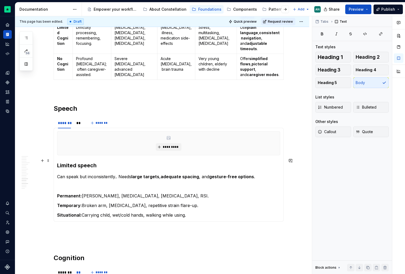
click at [118, 173] on p "Can speak but inconsistently.. Needs large targets , adequate spacing , and ges…" at bounding box center [168, 176] width 223 height 6
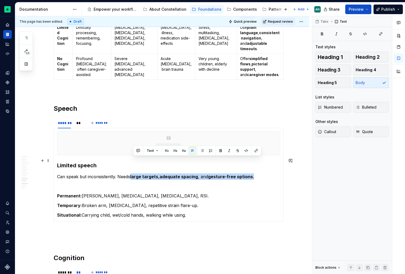
drag, startPoint x: 133, startPoint y: 161, endPoint x: 263, endPoint y: 161, distance: 129.9
click at [263, 173] on p "Can speak but inconsistently. Needs large targets , adequate spacing , and gest…" at bounding box center [168, 176] width 223 height 6
drag, startPoint x: 149, startPoint y: 162, endPoint x: 133, endPoint y: 162, distance: 16.0
click at [133, 173] on p "Can speak but inconsistently. Needs Provide non-voice alternatives for input." at bounding box center [168, 176] width 223 height 6
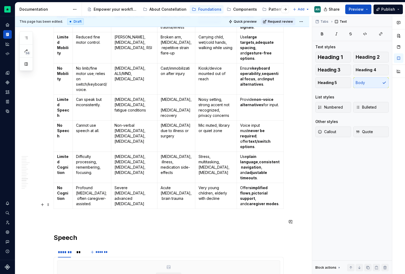
scroll to position [804, 0]
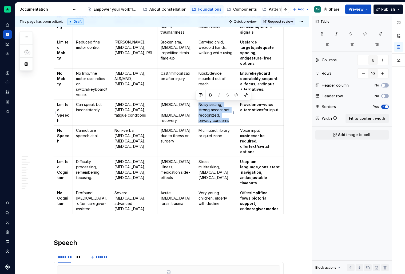
drag, startPoint x: 218, startPoint y: 118, endPoint x: 196, endPoint y: 103, distance: 27.5
click at [198, 103] on p "Noisy setting, strong accent not recognized, privacy concerns" at bounding box center [215, 112] width 35 height 21
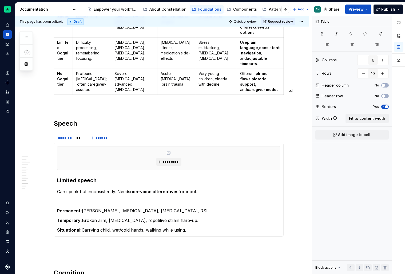
scroll to position [941, 0]
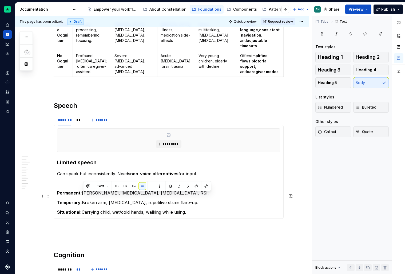
drag, startPoint x: 196, startPoint y: 197, endPoint x: 83, endPoint y: 197, distance: 112.9
click at [83, 209] on p "Situational: Carrying child, wet/cold hands, walking while using." at bounding box center [168, 212] width 223 height 6
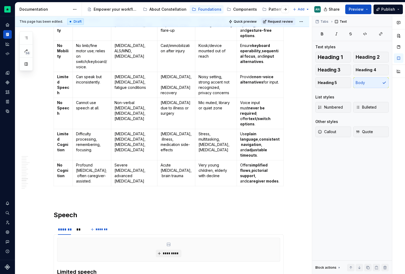
scroll to position [829, 0]
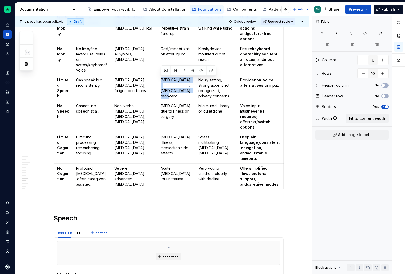
drag, startPoint x: 183, startPoint y: 90, endPoint x: 160, endPoint y: 78, distance: 26.1
click at [160, 78] on td "[MEDICAL_DATA], [MEDICAL_DATA] recovery" at bounding box center [176, 88] width 38 height 26
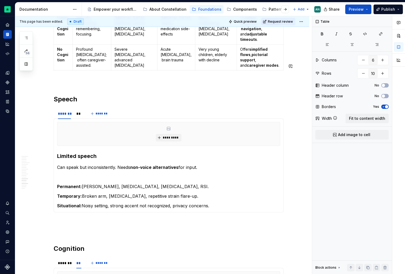
scroll to position [948, 0]
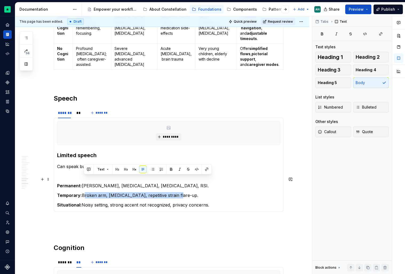
drag, startPoint x: 84, startPoint y: 180, endPoint x: 174, endPoint y: 177, distance: 90.8
click at [174, 192] on p "Temporary: Broken arm, [MEDICAL_DATA], repetitive strain flare-up." at bounding box center [168, 195] width 223 height 6
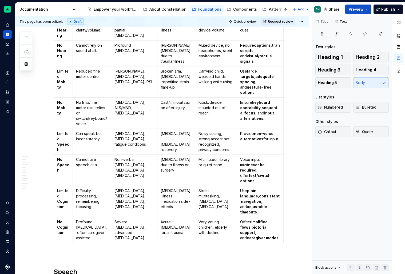
scroll to position [771, 0]
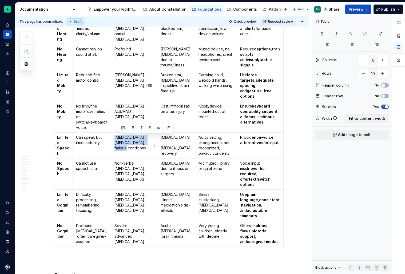
drag, startPoint x: 151, startPoint y: 143, endPoint x: 118, endPoint y: 136, distance: 33.2
click at [118, 136] on p "[MEDICAL_DATA], [MEDICAL_DATA], fatigue conditions" at bounding box center [133, 143] width 39 height 16
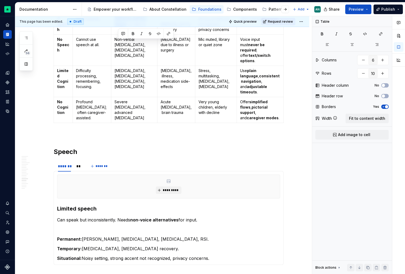
scroll to position [903, 0]
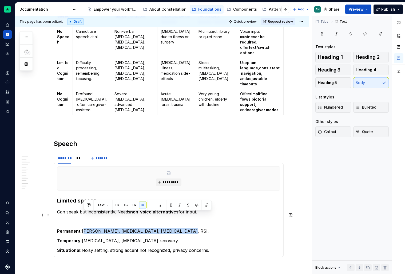
drag, startPoint x: 84, startPoint y: 216, endPoint x: 175, endPoint y: 216, distance: 91.2
click at [175, 228] on p "Permanent: [PERSON_NAME], [MEDICAL_DATA], [MEDICAL_DATA], RSI." at bounding box center [168, 231] width 223 height 6
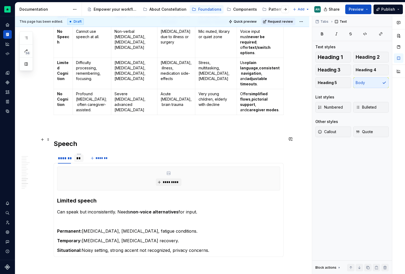
click at [81, 156] on div "**" at bounding box center [78, 158] width 5 height 5
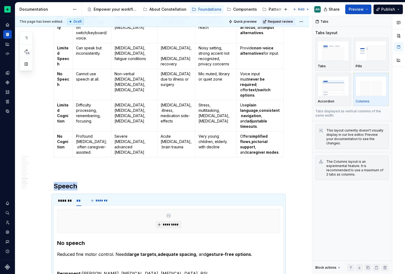
scroll to position [862, 0]
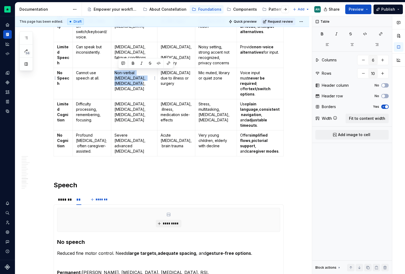
drag, startPoint x: 118, startPoint y: 72, endPoint x: 148, endPoint y: 82, distance: 31.7
click at [148, 82] on td "Non-verbal [MEDICAL_DATA], [MEDICAL_DATA], [MEDICAL_DATA]" at bounding box center [134, 83] width 46 height 31
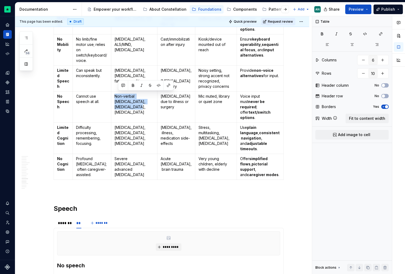
scroll to position [827, 0]
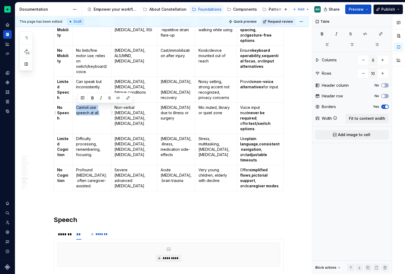
drag, startPoint x: 105, startPoint y: 115, endPoint x: 77, endPoint y: 108, distance: 29.1
click at [77, 108] on td "Cannot use speech at all." at bounding box center [92, 118] width 38 height 31
copy p "Cannot use speech at all."
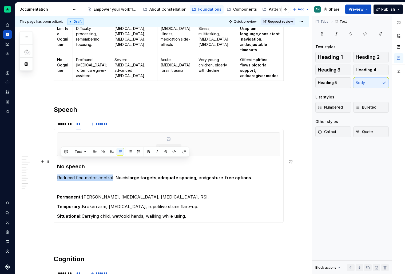
drag, startPoint x: 113, startPoint y: 162, endPoint x: 59, endPoint y: 161, distance: 53.6
click at [59, 174] on p "Reduced fine motor control. Needs large targets , adequate spacing , and gestur…" at bounding box center [168, 177] width 223 height 6
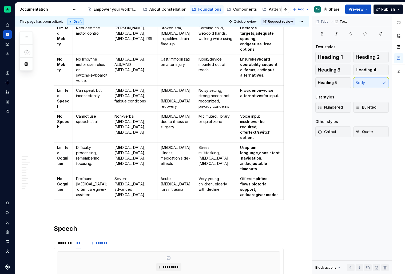
scroll to position [815, 0]
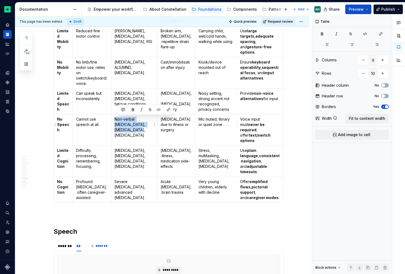
drag, startPoint x: 118, startPoint y: 118, endPoint x: 142, endPoint y: 128, distance: 25.9
click at [142, 128] on p "Non-verbal [MEDICAL_DATA], [MEDICAL_DATA], [MEDICAL_DATA]" at bounding box center [133, 127] width 39 height 21
copy p "Non-verbal [MEDICAL_DATA], [MEDICAL_DATA], [MEDICAL_DATA]"
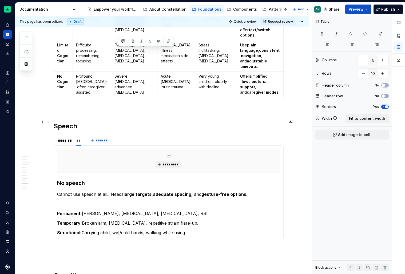
scroll to position [928, 0]
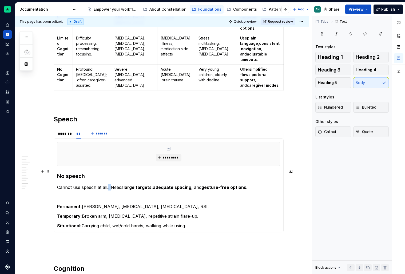
click at [111, 184] on p "Cannot use speech at all.. Needs large targets , adequate spacing , and gesture…" at bounding box center [168, 187] width 223 height 6
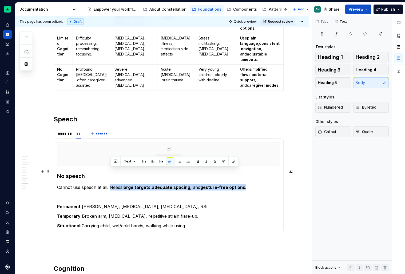
drag, startPoint x: 111, startPoint y: 171, endPoint x: 265, endPoint y: 168, distance: 154.5
click at [265, 184] on p "Cannot use speech at all. Needs large targets , adequate spacing , and gesture-…" at bounding box center [168, 187] width 223 height 6
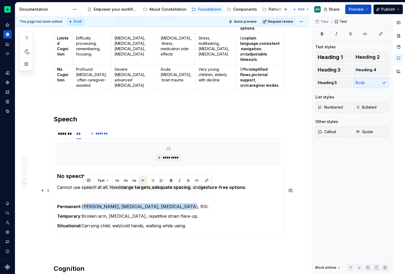
drag, startPoint x: 84, startPoint y: 190, endPoint x: 164, endPoint y: 190, distance: 80.0
click at [164, 203] on p "Permanent: [PERSON_NAME], [MEDICAL_DATA], [MEDICAL_DATA], RSI." at bounding box center [168, 206] width 223 height 6
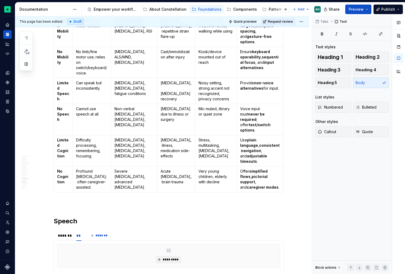
scroll to position [822, 0]
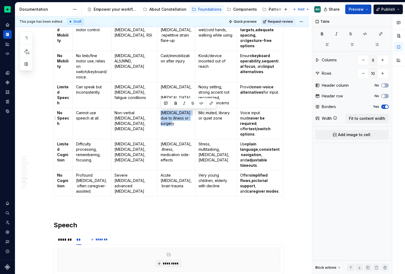
drag, startPoint x: 161, startPoint y: 113, endPoint x: 181, endPoint y: 123, distance: 22.2
click at [181, 123] on p "[MEDICAL_DATA] due to illness or surgery" at bounding box center [176, 118] width 31 height 16
copy p "[MEDICAL_DATA] due to illness or surgery"
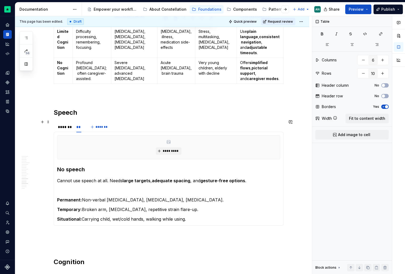
scroll to position [940, 0]
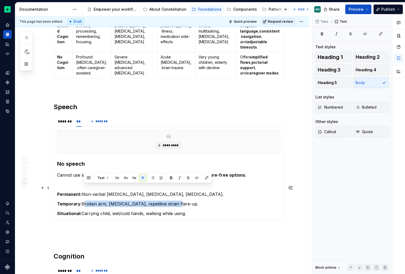
drag, startPoint x: 84, startPoint y: 188, endPoint x: 173, endPoint y: 189, distance: 89.1
click at [173, 201] on p "Temporary: Broken arm, [MEDICAL_DATA], repetitive strain flare-up." at bounding box center [168, 204] width 223 height 6
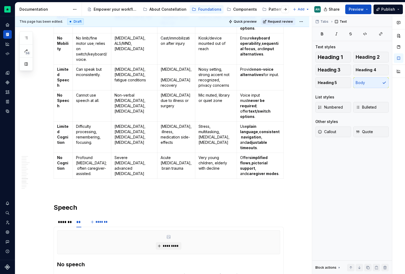
scroll to position [831, 0]
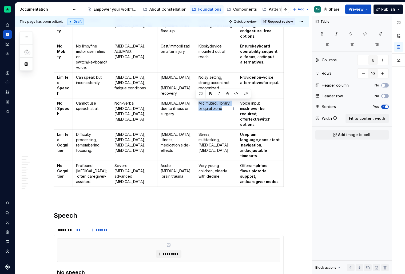
drag, startPoint x: 196, startPoint y: 103, endPoint x: 221, endPoint y: 107, distance: 25.7
click at [221, 107] on p "Mic muted, library or quiet zone" at bounding box center [215, 106] width 35 height 11
copy p "Mic muted, library or quiet zone"
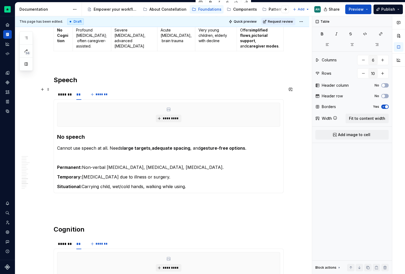
scroll to position [967, 0]
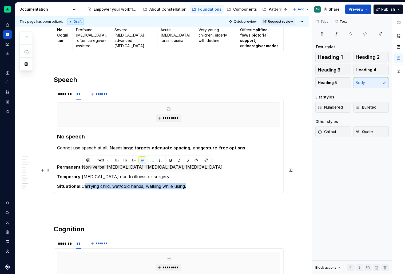
drag, startPoint x: 83, startPoint y: 170, endPoint x: 186, endPoint y: 170, distance: 103.0
click at [186, 183] on p "Situational: Carrying child, wet/cold hands, walking while using." at bounding box center [168, 186] width 223 height 6
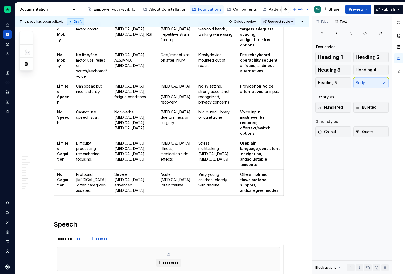
scroll to position [819, 0]
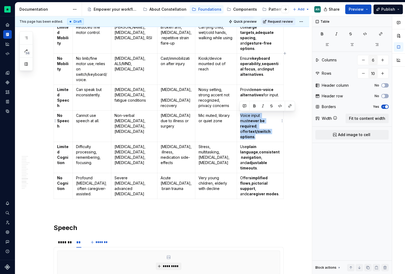
drag, startPoint x: 278, startPoint y: 124, endPoint x: 240, endPoint y: 113, distance: 39.8
click at [240, 113] on p "Voice input must never be required ; offer text/switch options ." at bounding box center [260, 126] width 40 height 27
copy p "Voice input must never be required ; offer text/switch options ."
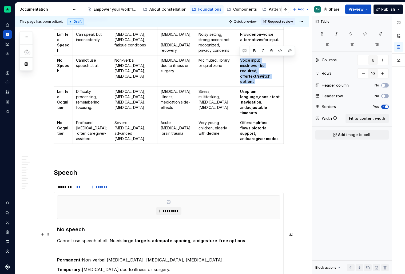
scroll to position [929, 0]
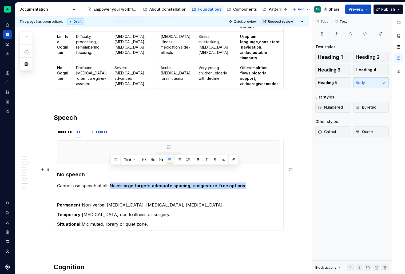
drag, startPoint x: 250, startPoint y: 170, endPoint x: 112, endPoint y: 168, distance: 138.5
click at [112, 182] on p "Cannot use speech at all. Needs large targets , adequate spacing , and gesture-…" at bounding box center [168, 185] width 223 height 6
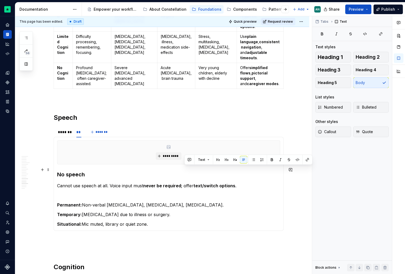
drag, startPoint x: 194, startPoint y: 170, endPoint x: 185, endPoint y: 170, distance: 9.3
click at [185, 182] on p "Cannot use speech at all. Voice input must never be required ; offer text/switc…" at bounding box center [168, 185] width 223 height 6
click at [68, 129] on div "*******" at bounding box center [64, 131] width 13 height 5
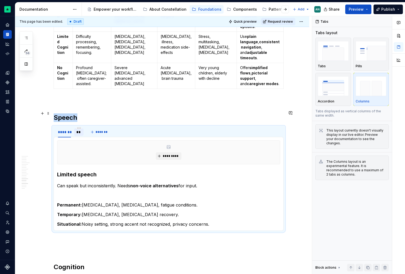
click at [79, 129] on div "**" at bounding box center [78, 131] width 5 height 5
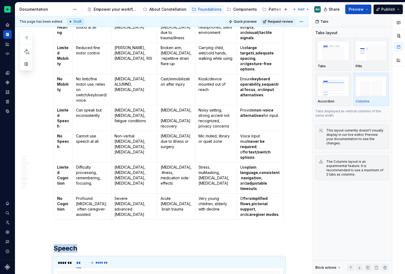
scroll to position [797, 0]
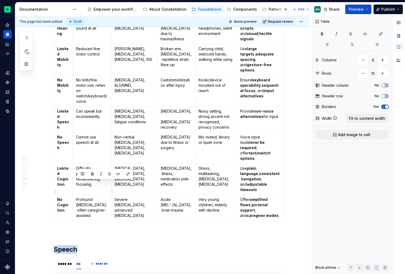
drag, startPoint x: 110, startPoint y: 200, endPoint x: 78, endPoint y: 182, distance: 36.3
click at [78, 197] on p "Profound [MEDICAL_DATA]; often caregiver-assisted." at bounding box center [92, 207] width 32 height 21
copy p "Profound intellectual disability; often caregiver-assisted"
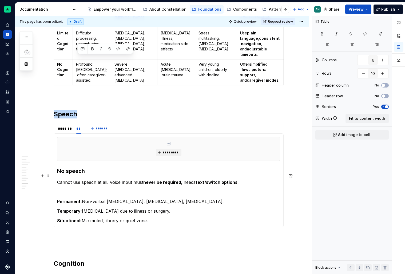
scroll to position [1021, 0]
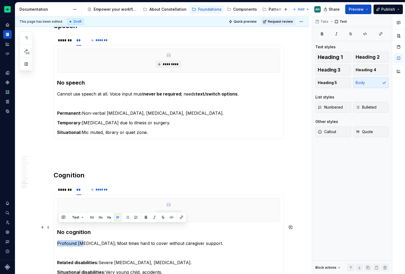
drag, startPoint x: 59, startPoint y: 226, endPoint x: 82, endPoint y: 226, distance: 22.1
click at [82, 240] on p "Profound [MEDICAL_DATA]; Most times hard to cover without caregiver support." at bounding box center [168, 243] width 223 height 6
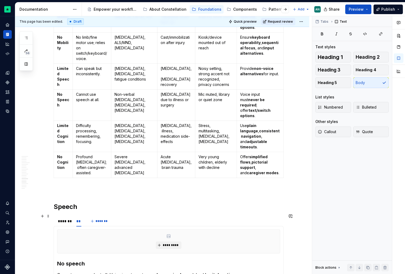
scroll to position [840, 0]
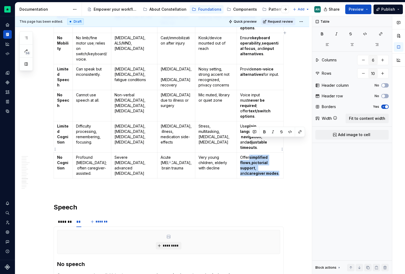
drag, startPoint x: 274, startPoint y: 154, endPoint x: 250, endPoint y: 141, distance: 27.5
click at [250, 155] on p "Offer simplified flows , pictorial support , and caregiver modes ." at bounding box center [260, 165] width 40 height 21
copy p "simplified flows , pictorial support , and caregiver modes ."
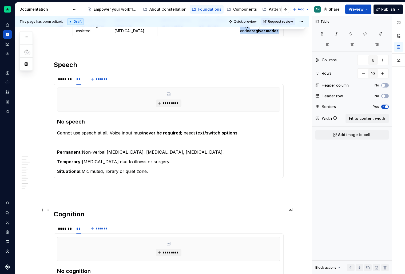
scroll to position [934, 0]
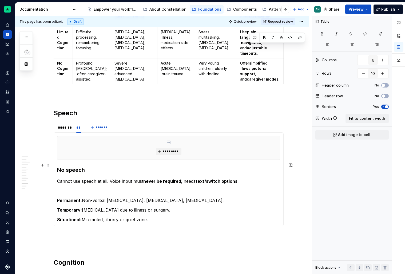
click at [240, 178] on p "Cannot use speech at all. Voice input must never be required ; needs text/switc…" at bounding box center [168, 181] width 223 height 6
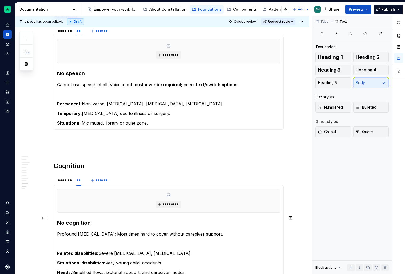
scroll to position [1031, 0]
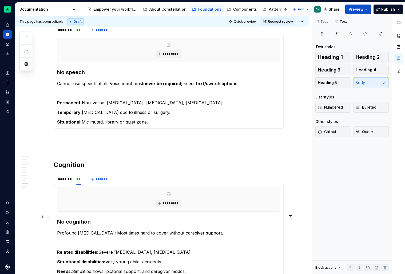
click at [233, 230] on p "Profound [MEDICAL_DATA]; Most times hard to cover without caregiver support." at bounding box center [168, 233] width 223 height 6
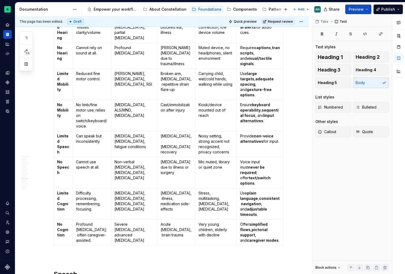
scroll to position [776, 0]
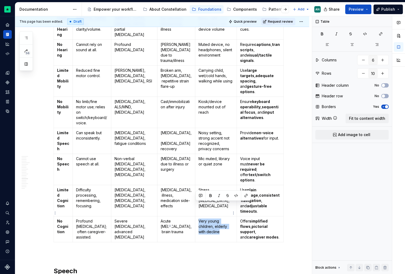
drag, startPoint x: 223, startPoint y: 218, endPoint x: 194, endPoint y: 207, distance: 31.0
click at [195, 216] on td "Very young children, elderly with decline" at bounding box center [216, 229] width 42 height 26
copy p "Very young children, elderly with decline"
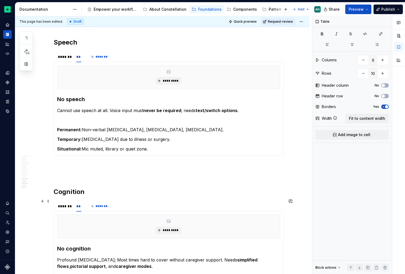
scroll to position [1013, 0]
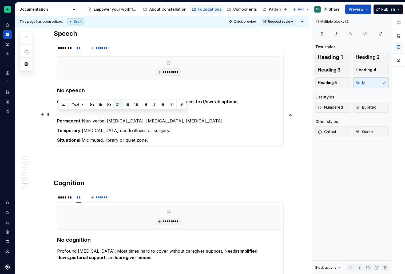
drag, startPoint x: 162, startPoint y: 129, endPoint x: 59, endPoint y: 111, distance: 105.3
click at [59, 111] on div "********* Limited speech Can speak but inconsistently. Needs non-voice alternat…" at bounding box center [169, 100] width 230 height 94
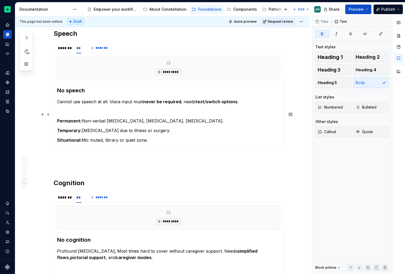
click at [70, 128] on strong "Temporary:" at bounding box center [69, 130] width 25 height 5
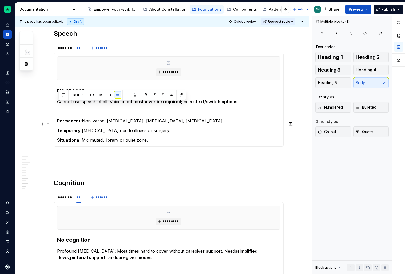
drag, startPoint x: 59, startPoint y: 104, endPoint x: 163, endPoint y: 122, distance: 105.1
click at [163, 122] on section-item-column "********* No speech Cannot use speech at all. Voice input must never be require…" at bounding box center [168, 99] width 223 height 87
copy section-item-column "Permanent: Non-verbal autism, tracheostomy, apraxia. Temporary: Loss of voice d…"
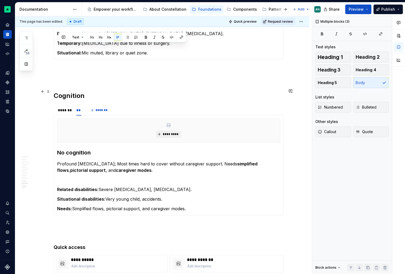
scroll to position [1102, 0]
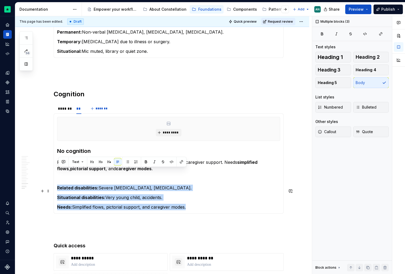
drag, startPoint x: 58, startPoint y: 171, endPoint x: 193, endPoint y: 190, distance: 136.3
click at [193, 190] on div "********* Limited cognition Difficulty processing, remembering, focusing. Relat…" at bounding box center [169, 163] width 230 height 100
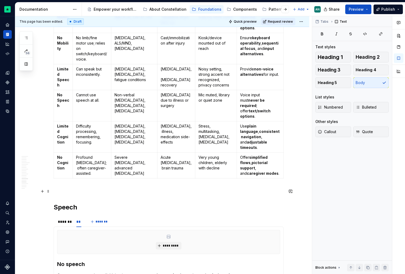
scroll to position [839, 0]
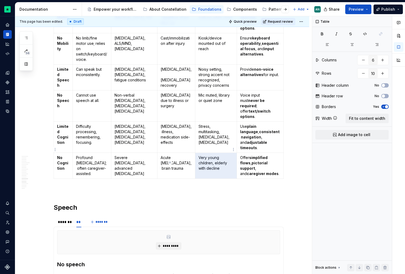
drag, startPoint x: 219, startPoint y: 151, endPoint x: 195, endPoint y: 140, distance: 26.0
click at [195, 153] on td "Very young children, elderly with decline" at bounding box center [216, 166] width 42 height 26
drag, startPoint x: 195, startPoint y: 140, endPoint x: 227, endPoint y: 154, distance: 35.1
click at [227, 154] on td "Very young children, elderly with decline" at bounding box center [216, 166] width 42 height 26
copy p "Very young children, elderly with decline"
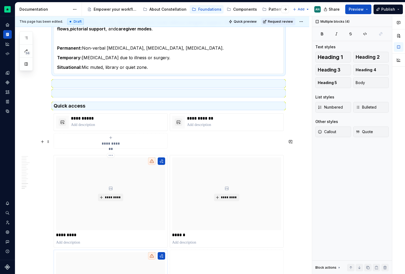
scroll to position [1277, 0]
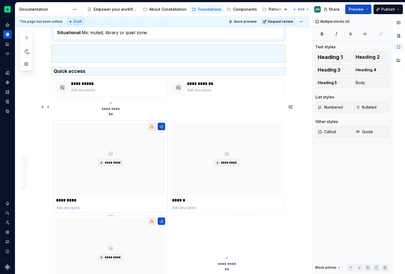
drag, startPoint x: 149, startPoint y: 255, endPoint x: 124, endPoint y: 158, distance: 99.8
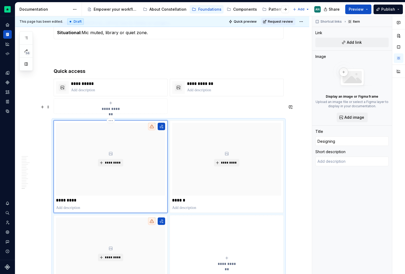
click at [124, 158] on div "*********" at bounding box center [110, 159] width 109 height 73
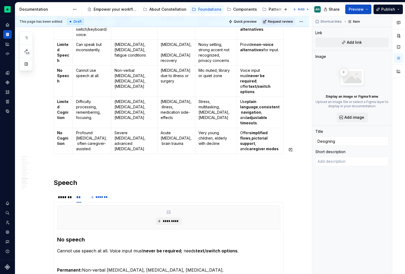
scroll to position [861, 0]
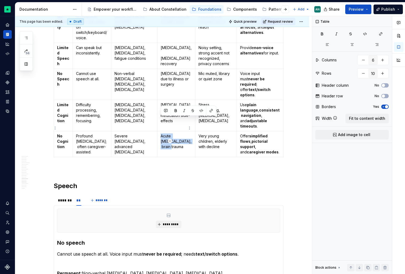
drag, startPoint x: 185, startPoint y: 126, endPoint x: 160, endPoint y: 120, distance: 25.9
click at [160, 131] on td "Acute [MEDICAL_DATA], brain trauma" at bounding box center [176, 144] width 38 height 26
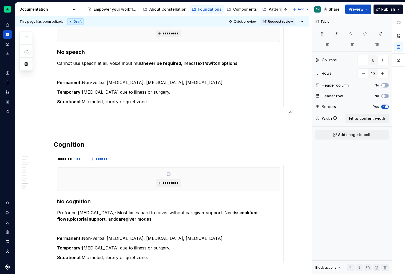
scroll to position [1054, 0]
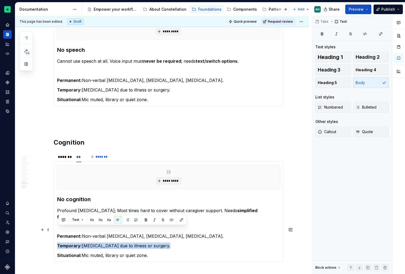
drag, startPoint x: 171, startPoint y: 229, endPoint x: 58, endPoint y: 226, distance: 112.6
click at [58, 226] on div "********* Limited cognition Difficulty processing, remembering, focusing. Relat…" at bounding box center [169, 212] width 230 height 100
drag, startPoint x: 84, startPoint y: 228, endPoint x: 165, endPoint y: 227, distance: 81.1
click at [165, 243] on p "Temporary: Loss of voice due to illness or surgery." at bounding box center [168, 246] width 223 height 6
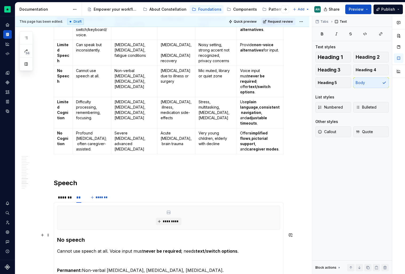
scroll to position [863, 0]
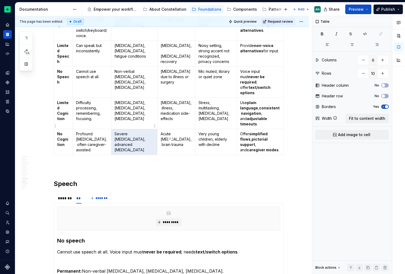
drag, startPoint x: 153, startPoint y: 130, endPoint x: 119, endPoint y: 118, distance: 36.4
click at [119, 131] on p "Severe [MEDICAL_DATA], advanced [MEDICAL_DATA]" at bounding box center [133, 141] width 39 height 21
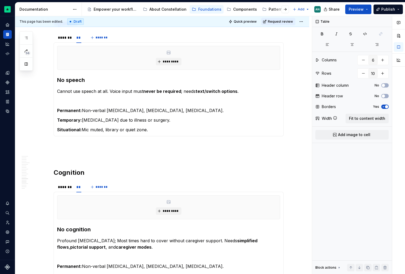
scroll to position [1121, 0]
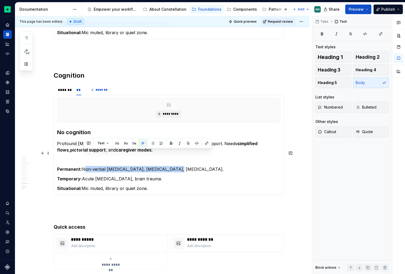
drag, startPoint x: 84, startPoint y: 154, endPoint x: 177, endPoint y: 154, distance: 92.6
click at [177, 166] on p "Permanent: Non-verbal autism, tracheostomy, apraxia." at bounding box center [168, 169] width 223 height 6
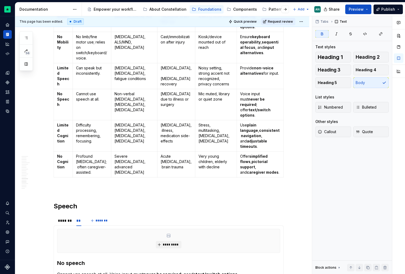
scroll to position [841, 0]
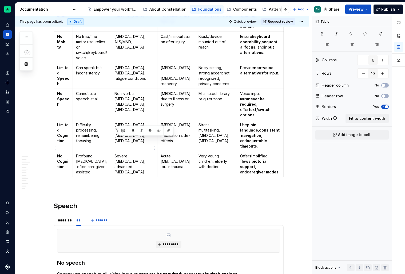
drag, startPoint x: 118, startPoint y: 140, endPoint x: 153, endPoint y: 150, distance: 36.1
click at [153, 153] on p "Severe [MEDICAL_DATA], advanced [MEDICAL_DATA]" at bounding box center [133, 163] width 39 height 21
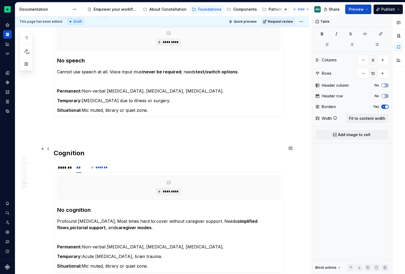
scroll to position [1065, 0]
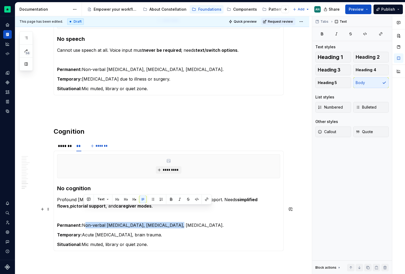
drag, startPoint x: 84, startPoint y: 210, endPoint x: 169, endPoint y: 211, distance: 85.4
click at [169, 222] on p "Permanent: Non-verbal autism, tracheostomy, apraxia." at bounding box center [168, 225] width 223 height 6
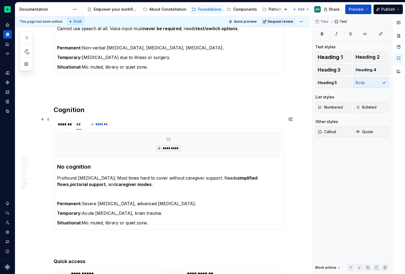
scroll to position [1084, 0]
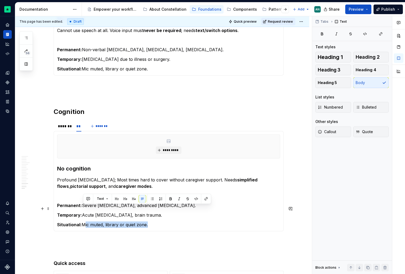
drag, startPoint x: 84, startPoint y: 210, endPoint x: 146, endPoint y: 208, distance: 62.2
click at [146, 221] on p "Situational: Mic muted, library or quiet zone." at bounding box center [168, 224] width 223 height 6
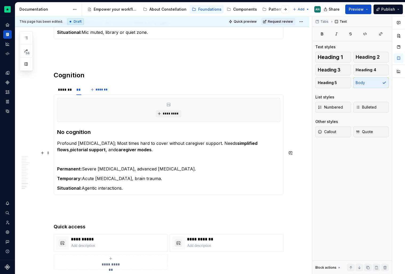
scroll to position [1121, 0]
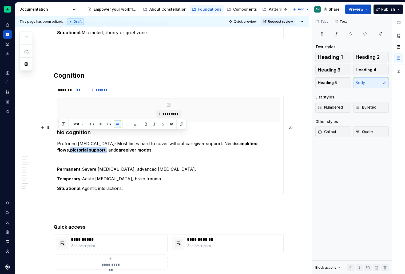
drag, startPoint x: 94, startPoint y: 134, endPoint x: 59, endPoint y: 134, distance: 34.7
click at [59, 140] on p "Profound intellectual disability; Most times hard to cover without caregiver su…" at bounding box center [168, 146] width 223 height 13
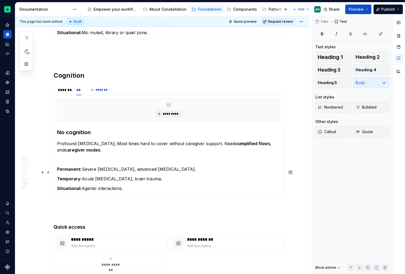
click at [124, 185] on p "Situational: Agentic interactions." at bounding box center [168, 188] width 223 height 6
click at [140, 176] on p "Temporary: Acute delirium, brain trauma." at bounding box center [168, 179] width 223 height 6
click at [71, 87] on div "*******" at bounding box center [64, 89] width 13 height 5
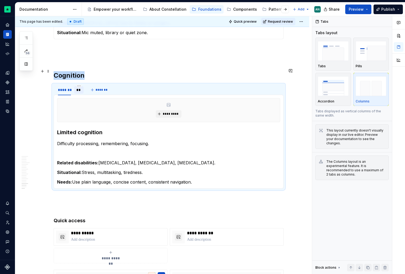
click at [78, 87] on div "**" at bounding box center [78, 89] width 5 height 5
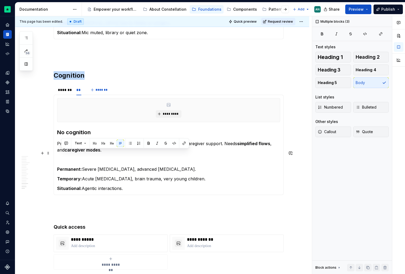
drag, startPoint x: 128, startPoint y: 173, endPoint x: 60, endPoint y: 152, distance: 70.8
click at [60, 152] on section-item-column "********* No cognition Profound intellectual disability; Most times hard to cov…" at bounding box center [168, 144] width 223 height 93
drag, startPoint x: 58, startPoint y: 152, endPoint x: 131, endPoint y: 175, distance: 76.5
click at [131, 175] on section-item-column "********* No cognition Profound intellectual disability; Most times hard to cov…" at bounding box center [168, 144] width 223 height 93
click at [67, 86] on div "*******" at bounding box center [64, 89] width 17 height 7
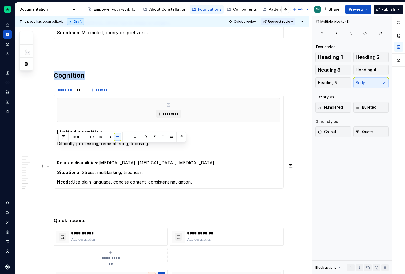
drag, startPoint x: 59, startPoint y: 146, endPoint x: 205, endPoint y: 165, distance: 147.1
click at [205, 165] on section-item-column "********* Limited cognition Difficulty processing, remembering, focusing. Relat…" at bounding box center [168, 141] width 223 height 87
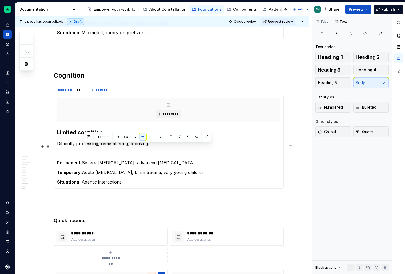
drag, startPoint x: 84, startPoint y: 147, endPoint x: 187, endPoint y: 146, distance: 103.5
click at [187, 160] on p "Permanent: Severe intellectual disability, advanced dementia." at bounding box center [168, 163] width 223 height 6
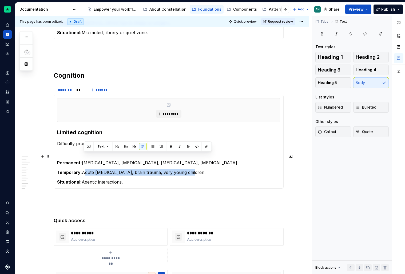
drag, startPoint x: 84, startPoint y: 157, endPoint x: 202, endPoint y: 157, distance: 118.7
click at [202, 169] on p "Temporary: Acute delirium, brain trauma, very young children." at bounding box center [168, 172] width 223 height 6
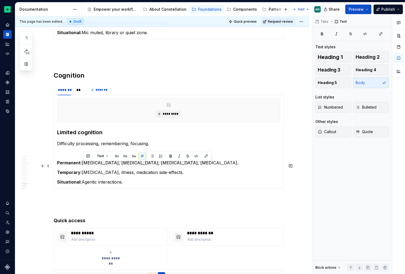
drag, startPoint x: 83, startPoint y: 166, endPoint x: 145, endPoint y: 166, distance: 62.2
click at [145, 179] on p "Situational: Agentic interactions." at bounding box center [168, 182] width 223 height 6
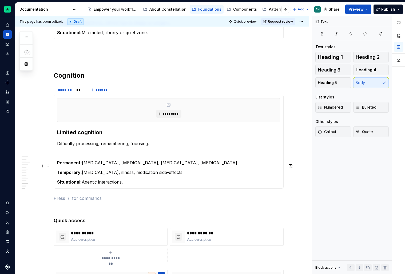
click at [95, 179] on p "Situational: Agentic interactions." at bounding box center [168, 182] width 223 height 6
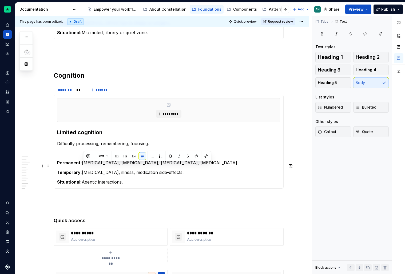
drag, startPoint x: 84, startPoint y: 167, endPoint x: 126, endPoint y: 166, distance: 43.0
click at [126, 179] on p "Situational: Agentic interactions." at bounding box center [168, 182] width 223 height 6
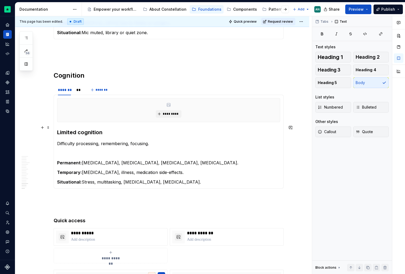
click at [156, 140] on p "Difficulty processing, remembering, focusing." at bounding box center [168, 143] width 223 height 6
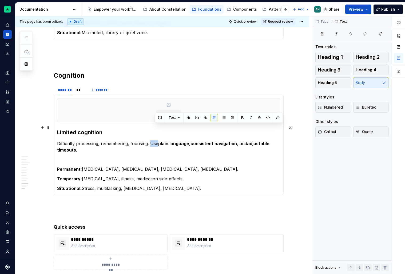
drag, startPoint x: 159, startPoint y: 128, endPoint x: 152, endPoint y: 127, distance: 7.5
click at [152, 140] on p "Difficulty processing, remembering, focusing. Use plain language , consistent n…" at bounding box center [168, 146] width 223 height 13
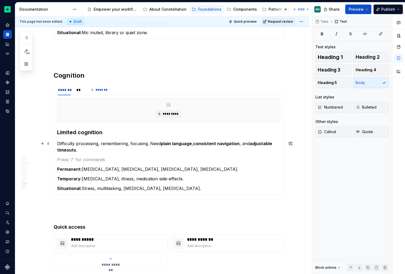
click at [100, 156] on p "To enrich screen reader interactions, please activate Accessibility in Grammarl…" at bounding box center [168, 159] width 223 height 6
click at [81, 87] on div "**" at bounding box center [78, 89] width 5 height 5
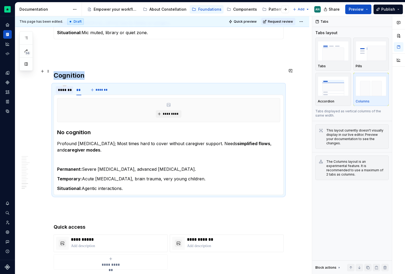
click at [66, 87] on div "*******" at bounding box center [64, 89] width 13 height 5
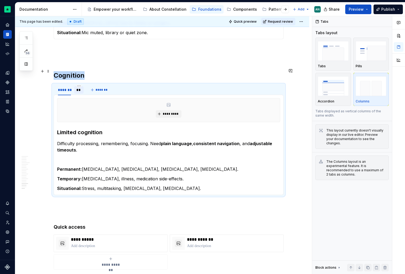
click at [81, 87] on div "**" at bounding box center [78, 89] width 5 height 5
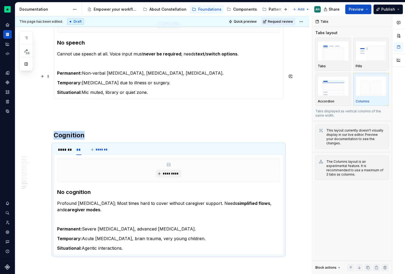
scroll to position [1058, 0]
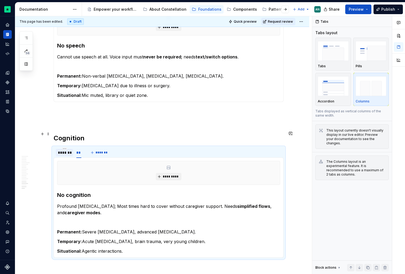
click at [67, 150] on div "*******" at bounding box center [64, 152] width 13 height 5
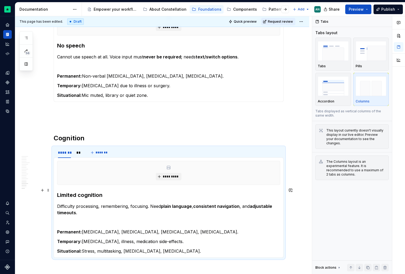
click at [162, 203] on p "Difficulty processing, remembering, focusing. Need plain language , consistent …" at bounding box center [168, 209] width 223 height 13
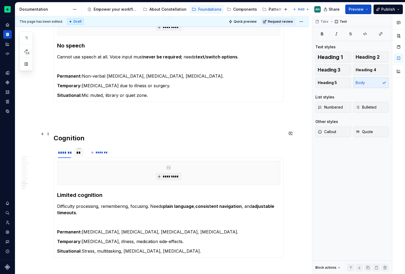
click at [79, 150] on div "**" at bounding box center [78, 152] width 5 height 5
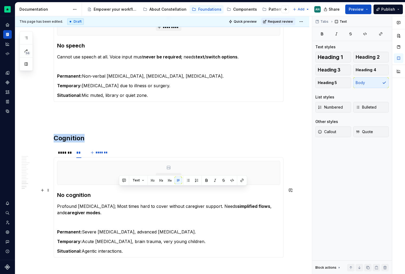
drag, startPoint x: 225, startPoint y: 190, endPoint x: 119, endPoint y: 191, distance: 106.2
click at [119, 203] on p "Profound intellectual disability; Most times hard to cover without caregiver su…" at bounding box center [168, 209] width 223 height 13
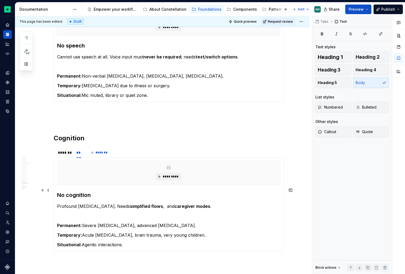
click at [173, 203] on p "Profound intellectual disability. Needs simplified flows , and caregiver modes ." at bounding box center [168, 206] width 223 height 6
click at [119, 203] on p "Profound intellectual disability. Needs simplified flows and caregiver modes ." at bounding box center [168, 206] width 223 height 6
click at [64, 150] on div "*******" at bounding box center [64, 152] width 13 height 5
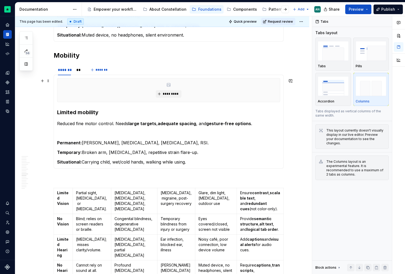
scroll to position [555, 0]
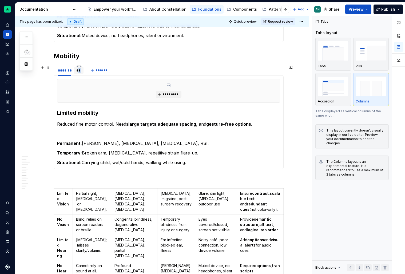
click at [81, 73] on div "**" at bounding box center [78, 70] width 9 height 7
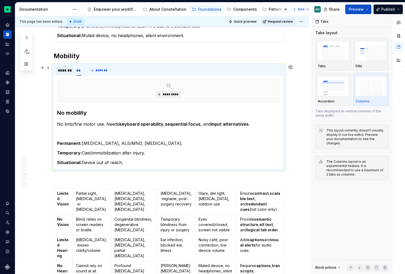
click at [65, 70] on div "*******" at bounding box center [64, 70] width 13 height 5
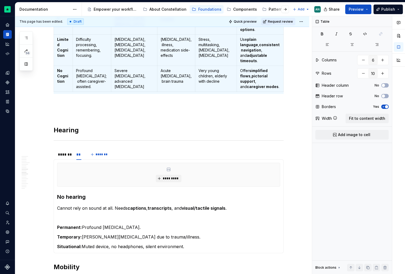
scroll to position [626, 0]
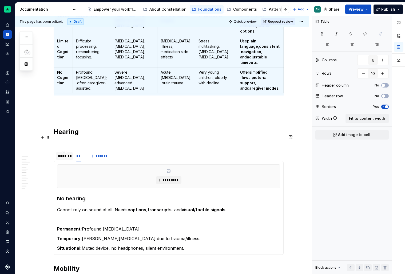
click at [68, 153] on div "*******" at bounding box center [64, 155] width 13 height 5
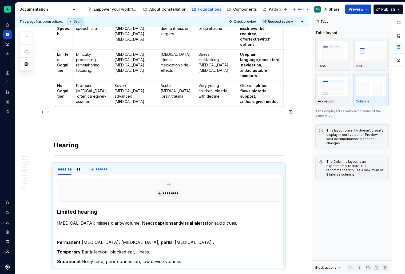
scroll to position [612, 0]
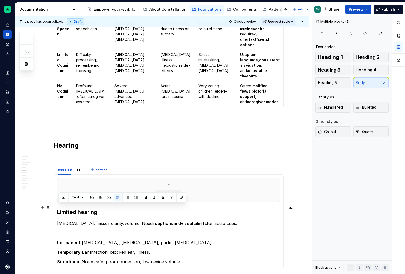
drag, startPoint x: 194, startPoint y: 246, endPoint x: 59, endPoint y: 203, distance: 141.9
click at [59, 203] on section-item-column "********* Limited hearing Hard of hearing; misses clarity/volume. Needs caption…" at bounding box center [168, 221] width 223 height 87
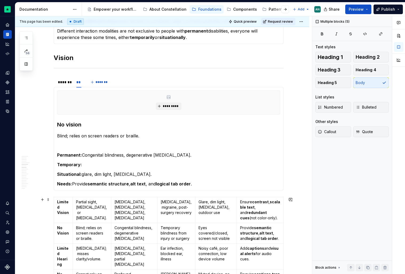
scroll to position [247, 0]
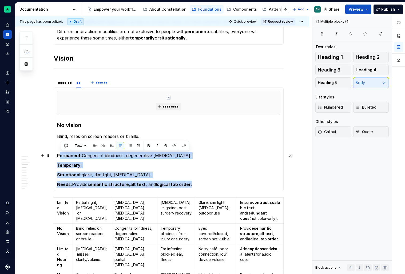
drag, startPoint x: 204, startPoint y: 184, endPoint x: 60, endPoint y: 153, distance: 147.4
click at [60, 153] on section-item-column "********* No vision Blind; relies on screen readers or braille. Permanent: Cong…" at bounding box center [168, 139] width 223 height 97
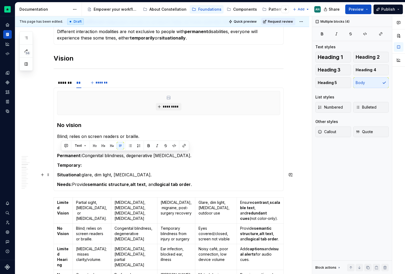
click at [181, 170] on section-item-column "********* No vision Blind; relies on screen readers or braille. Permanent: Cong…" at bounding box center [168, 139] width 223 height 97
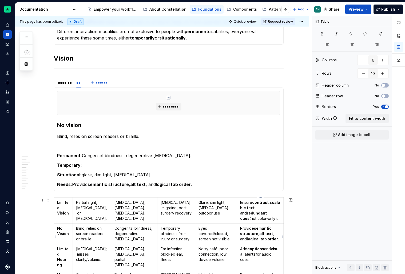
click at [240, 227] on p "Provide semantic structure , alt text , and logical tab order ." at bounding box center [260, 234] width 40 height 16
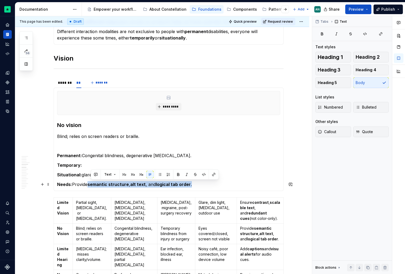
drag, startPoint x: 91, startPoint y: 184, endPoint x: 196, endPoint y: 184, distance: 105.4
click at [196, 184] on p "Needs: Provide semantic structure , alt text , and logical tab order ." at bounding box center [168, 184] width 223 height 6
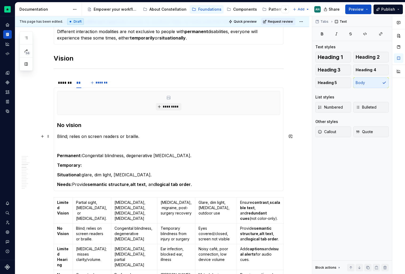
click at [156, 135] on p "Blind; relies on screen readers or braille." at bounding box center [168, 136] width 223 height 6
click at [85, 166] on p "Temporary:" at bounding box center [168, 165] width 223 height 6
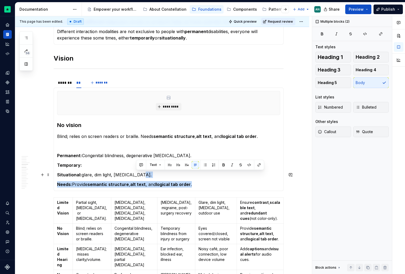
drag, startPoint x: 195, startPoint y: 185, endPoint x: 163, endPoint y: 174, distance: 33.8
click at [163, 174] on section-item-column "********* No vision Blind; relies on screen readers or braille. Needs semantic …" at bounding box center [168, 139] width 223 height 97
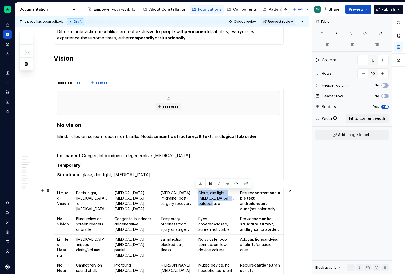
drag, startPoint x: 229, startPoint y: 199, endPoint x: 194, endPoint y: 194, distance: 34.5
click at [195, 194] on td "Glare, dim light, [MEDICAL_DATA], outdoor use" at bounding box center [216, 201] width 42 height 26
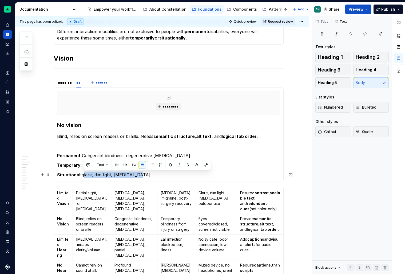
drag, startPoint x: 82, startPoint y: 175, endPoint x: 134, endPoint y: 175, distance: 51.2
click at [134, 175] on p "Situational: glare, dim light, eye strain." at bounding box center [168, 175] width 223 height 6
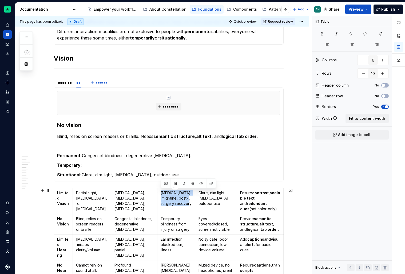
drag, startPoint x: 176, startPoint y: 209, endPoint x: 160, endPoint y: 193, distance: 22.8
click at [160, 193] on td "[MEDICAL_DATA], migraine, post-surgery recovery" at bounding box center [176, 201] width 38 height 26
click at [85, 165] on p "Temporary:" at bounding box center [168, 165] width 223 height 6
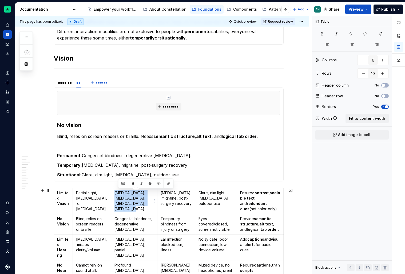
drag, startPoint x: 145, startPoint y: 209, endPoint x: 117, endPoint y: 193, distance: 31.8
click at [117, 193] on td "[MEDICAL_DATA], [MEDICAL_DATA], [MEDICAL_DATA], [MEDICAL_DATA]" at bounding box center [134, 201] width 46 height 26
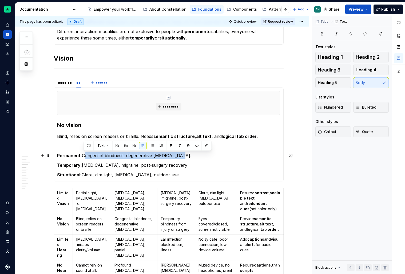
drag, startPoint x: 84, startPoint y: 155, endPoint x: 179, endPoint y: 154, distance: 95.2
click at [179, 154] on p "Permanent: Congenital blindness, degenerative eye disease." at bounding box center [168, 155] width 223 height 6
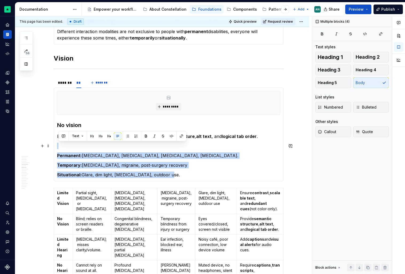
drag, startPoint x: 184, startPoint y: 178, endPoint x: 58, endPoint y: 146, distance: 129.0
click at [58, 146] on section-item-column "********* No vision Blind; relies on screen readers or braille. Needs semantic …" at bounding box center [168, 134] width 223 height 87
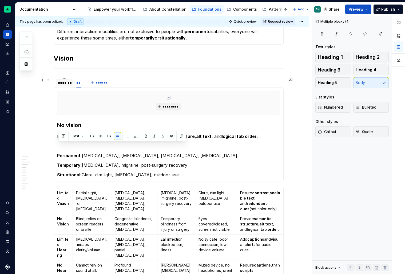
click at [62, 82] on div "*******" at bounding box center [64, 82] width 13 height 5
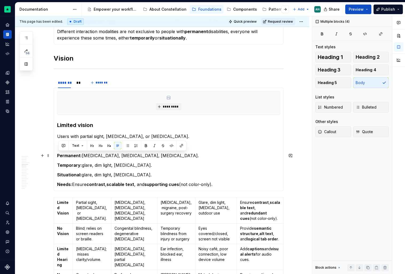
drag, startPoint x: 220, startPoint y: 186, endPoint x: 59, endPoint y: 152, distance: 164.9
click at [59, 152] on section-item-column "********* Limited vision Users with partial sight, low vision, or color blindne…" at bounding box center [168, 139] width 223 height 97
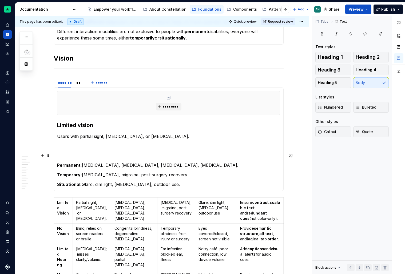
click at [71, 156] on p "To enrich screen reader interactions, please activate Accessibility in Grammarl…" at bounding box center [168, 155] width 223 height 6
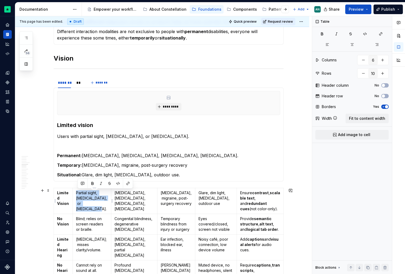
drag, startPoint x: 100, startPoint y: 205, endPoint x: 78, endPoint y: 193, distance: 25.3
click at [78, 193] on p "Partial sight, [MEDICAL_DATA], or [MEDICAL_DATA]." at bounding box center [92, 200] width 32 height 21
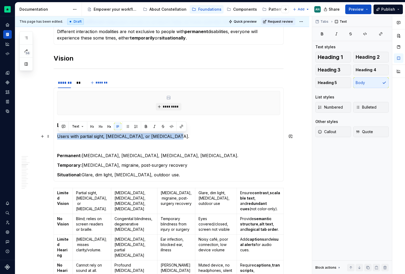
drag, startPoint x: 60, startPoint y: 135, endPoint x: 216, endPoint y: 134, distance: 156.3
click at [216, 134] on p "Users with partial sight, [MEDICAL_DATA], or [MEDICAL_DATA]." at bounding box center [168, 136] width 223 height 6
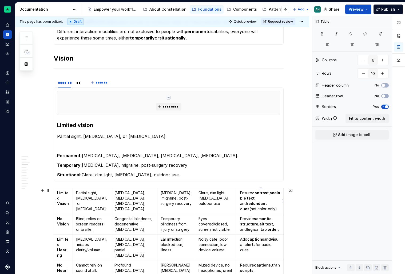
click at [241, 194] on p "Ensure contrast , scalable text , and redundant cues (not color-only)." at bounding box center [260, 200] width 40 height 21
drag, startPoint x: 240, startPoint y: 193, endPoint x: 269, endPoint y: 205, distance: 31.5
click at [269, 205] on p "Ensure contrast , scalable text , and redundant cues (not color-only)." at bounding box center [260, 200] width 40 height 21
click at [151, 136] on p "Partial sight, [MEDICAL_DATA], or [MEDICAL_DATA]." at bounding box center [168, 136] width 223 height 6
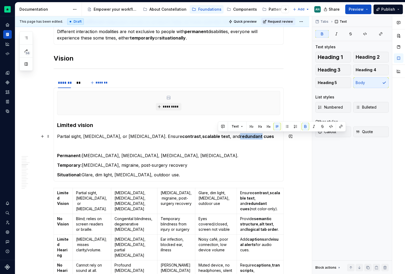
drag, startPoint x: 218, startPoint y: 136, endPoint x: 239, endPoint y: 137, distance: 21.1
click at [240, 137] on strong "redundant cues" at bounding box center [257, 136] width 34 height 5
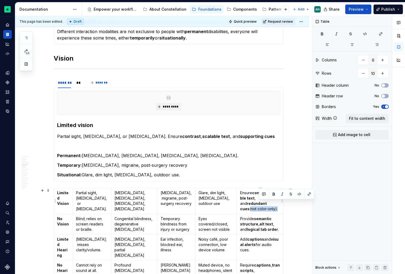
drag, startPoint x: 269, startPoint y: 204, endPoint x: 259, endPoint y: 208, distance: 11.2
click at [259, 208] on p "Ensure contrast , scalable text , and redundant cues (not color-only)." at bounding box center [260, 200] width 40 height 21
click at [256, 138] on p "Partial sight, low vision, or color blindness. Ensure contrast , scalable text …" at bounding box center [168, 136] width 223 height 6
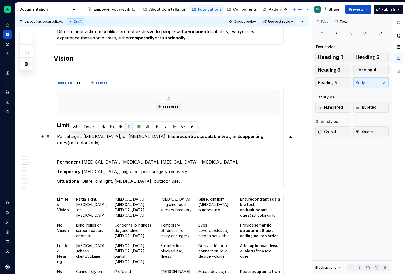
drag, startPoint x: 253, startPoint y: 137, endPoint x: 253, endPoint y: 145, distance: 7.2
click at [253, 145] on p "Partial sight, low vision, or color blindness. Ensure contrast , scalable text …" at bounding box center [168, 139] width 223 height 13
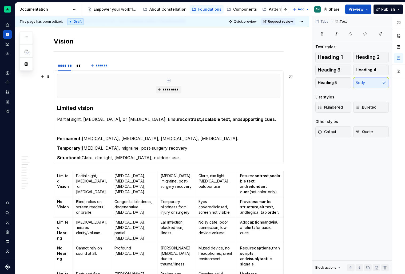
scroll to position [263, 0]
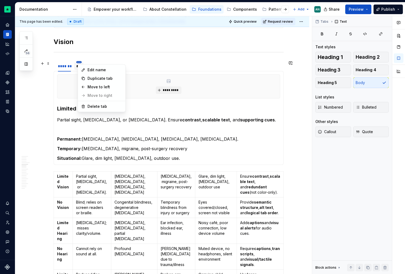
click at [81, 63] on html "Constellation Design System AN Dataset Default Documentation Accessibility guid…" at bounding box center [202, 137] width 405 height 274
click at [78, 64] on html "Constellation Design System AN Dataset Default Documentation Accessibility guid…" at bounding box center [202, 137] width 405 height 274
click at [160, 68] on div "******* ** *******" at bounding box center [169, 66] width 230 height 11
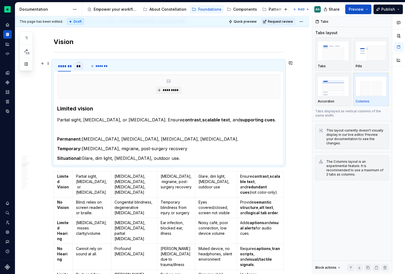
click at [83, 66] on div "**" at bounding box center [78, 65] width 9 height 7
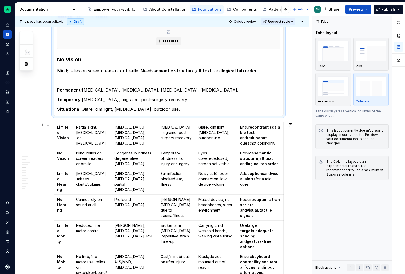
scroll to position [320, 0]
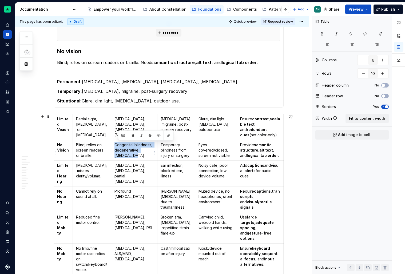
drag, startPoint x: 138, startPoint y: 163, endPoint x: 118, endPoint y: 145, distance: 26.6
click at [118, 145] on p "Congenital blindness, degenerative [MEDICAL_DATA]" at bounding box center [133, 150] width 39 height 16
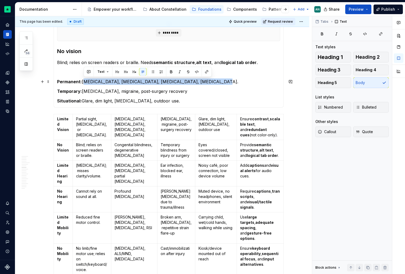
drag, startPoint x: 84, startPoint y: 82, endPoint x: 219, endPoint y: 80, distance: 135.5
click at [219, 80] on p "Permanent: Cataracts, macular degeneration, glaucoma, color blindness." at bounding box center [168, 81] width 223 height 6
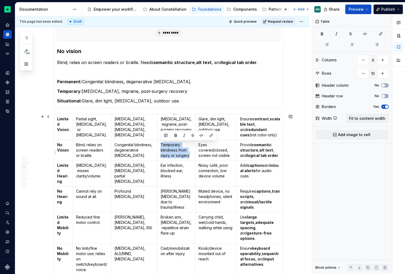
drag, startPoint x: 178, startPoint y: 162, endPoint x: 160, endPoint y: 145, distance: 24.5
click at [160, 145] on td "Temporary blindness from injury or surgery" at bounding box center [176, 150] width 38 height 21
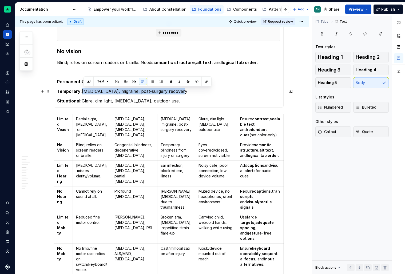
drag, startPoint x: 83, startPoint y: 89, endPoint x: 185, endPoint y: 89, distance: 101.9
click at [185, 89] on p "Temporary: Eye infection, migraine, post-surgery recovery" at bounding box center [168, 91] width 223 height 6
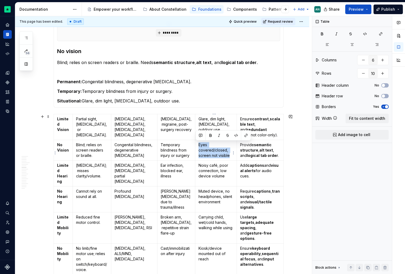
drag, startPoint x: 194, startPoint y: 146, endPoint x: 230, endPoint y: 157, distance: 37.1
click at [230, 157] on td "Eyes covered/closed, screen not visible" at bounding box center [216, 150] width 42 height 21
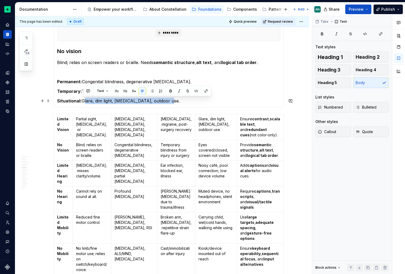
drag, startPoint x: 83, startPoint y: 101, endPoint x: 175, endPoint y: 101, distance: 92.0
click at [175, 101] on p "Situational: Glare, dim light, eye strain, outdoor use." at bounding box center [168, 101] width 223 height 6
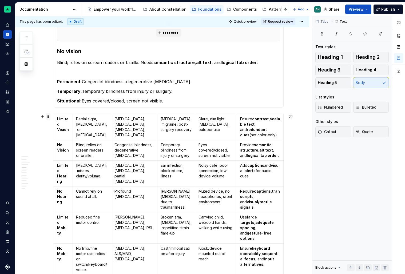
click at [50, 117] on span at bounding box center [48, 116] width 4 height 7
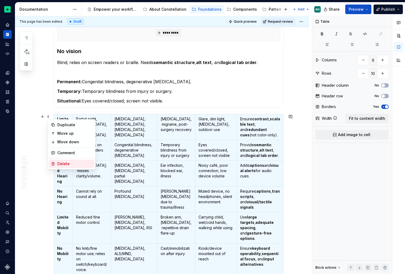
click at [69, 163] on div "Delete" at bounding box center [74, 163] width 35 height 5
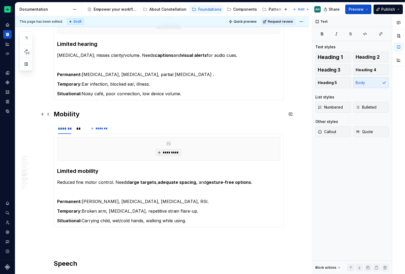
scroll to position [487, 0]
click at [56, 113] on h2 "Mobility" at bounding box center [169, 114] width 230 height 9
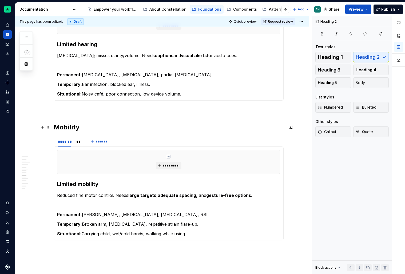
click at [81, 128] on h2 "Mobility" at bounding box center [169, 127] width 230 height 9
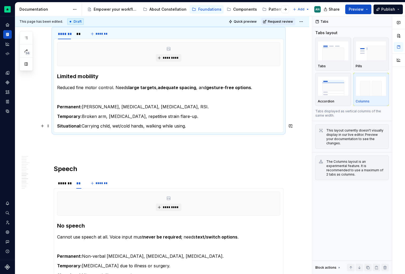
scroll to position [606, 0]
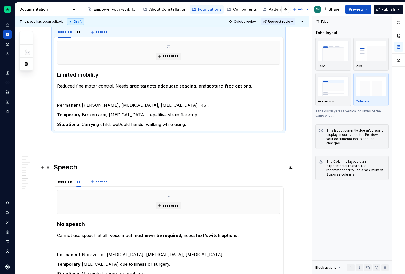
click at [82, 168] on h2 "Speech" at bounding box center [169, 167] width 230 height 9
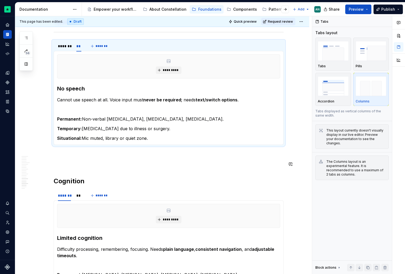
scroll to position [755, 0]
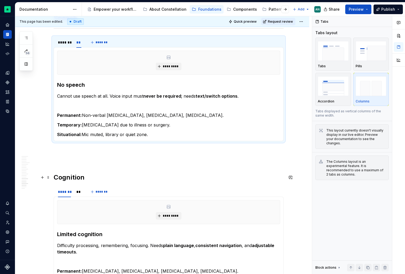
click at [103, 179] on h2 "Cognition" at bounding box center [169, 177] width 230 height 9
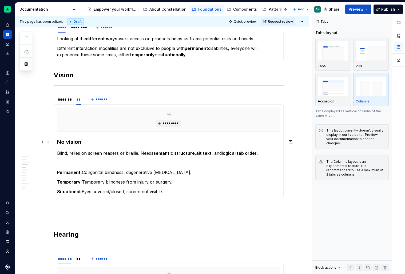
scroll to position [0, 0]
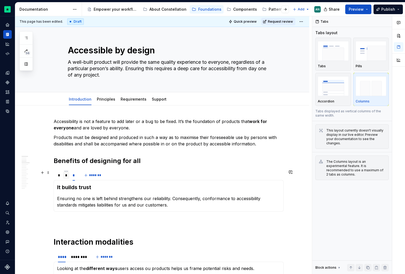
click at [67, 176] on div "*" at bounding box center [66, 175] width 2 height 5
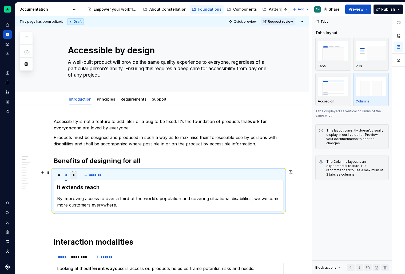
click at [73, 177] on div "*" at bounding box center [73, 175] width 7 height 7
click at [61, 177] on div "*" at bounding box center [59, 175] width 6 height 7
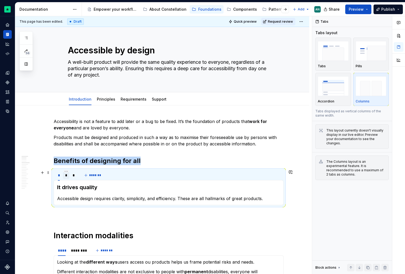
click at [67, 177] on div "*" at bounding box center [66, 175] width 2 height 5
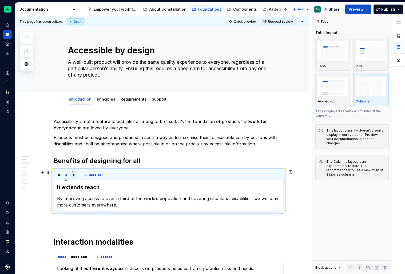
click at [73, 175] on div "*" at bounding box center [73, 175] width 7 height 7
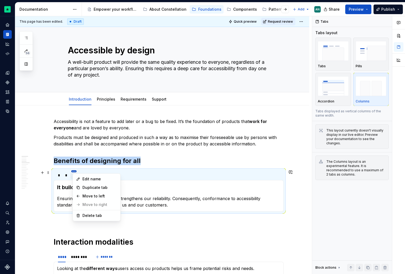
click at [74, 170] on html "Constellation Design System AN Dataset Default Documentation Accessibility guid…" at bounding box center [202, 137] width 405 height 274
click at [73, 175] on div "Edit name Duplicate tab Move to left Move to right Delete tab" at bounding box center [97, 197] width 48 height 48
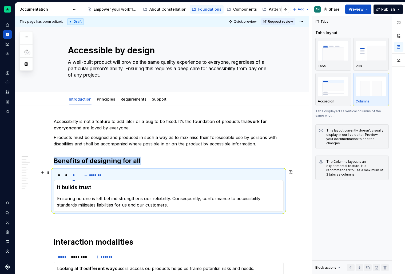
click at [96, 171] on html "Constellation Design System AN Dataset Default Documentation Accessibility guid…" at bounding box center [202, 137] width 405 height 274
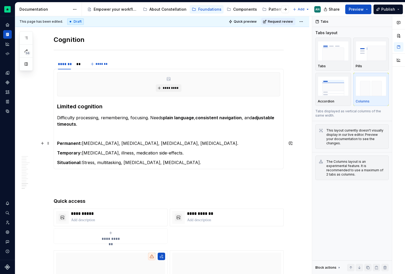
scroll to position [885, 0]
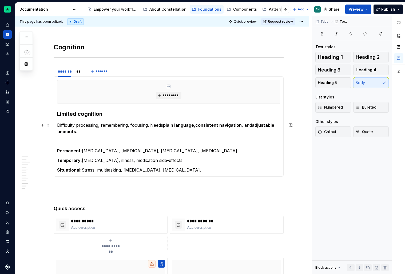
click at [245, 125] on p "Difficulty processing, remembering, focusing. Needs plain language , consistent…" at bounding box center [168, 128] width 223 height 13
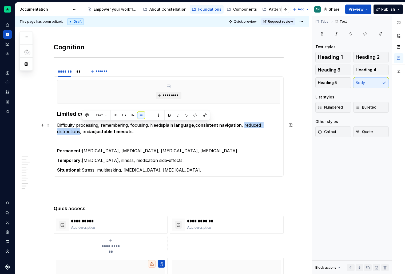
drag, startPoint x: 82, startPoint y: 132, endPoint x: 246, endPoint y: 126, distance: 164.2
click at [246, 126] on p "Difficulty processing, remembering, focusing. Needs plain language , consistent…" at bounding box center [168, 128] width 223 height 13
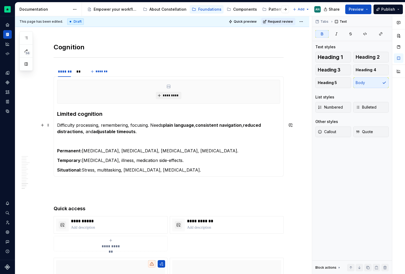
click at [101, 134] on p "Difficulty processing, remembering, focusing. Needs plain language , consistent…" at bounding box center [168, 128] width 223 height 13
drag, startPoint x: 95, startPoint y: 132, endPoint x: 135, endPoint y: 132, distance: 40.0
click at [135, 132] on p "Difficulty processing, remembering, focusing. Needs plain language , consistent…" at bounding box center [168, 128] width 223 height 13
click at [177, 125] on strong "plain language" at bounding box center [178, 124] width 31 height 5
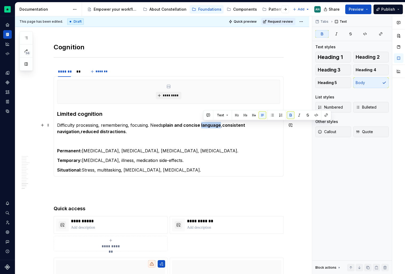
drag, startPoint x: 202, startPoint y: 126, endPoint x: 222, endPoint y: 125, distance: 20.0
click at [222, 125] on p "Difficulty processing, remembering, focusing. Needs plain and concise language …" at bounding box center [168, 128] width 223 height 13
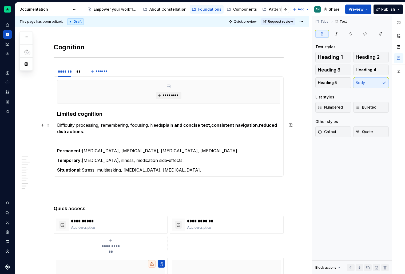
click at [197, 134] on p "Difficulty processing, remembering, focusing. Needs plain and concise text , co…" at bounding box center [168, 128] width 223 height 13
click at [260, 126] on p "Difficulty processing, remembering, focusing. Needs plain and concise text , co…" at bounding box center [168, 128] width 223 height 13
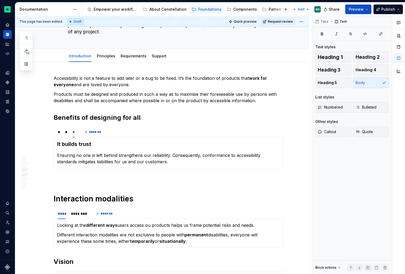
scroll to position [0, 0]
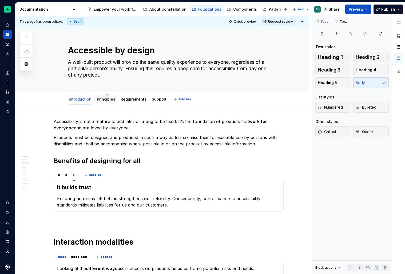
click at [110, 100] on link "Principles" at bounding box center [106, 99] width 18 height 5
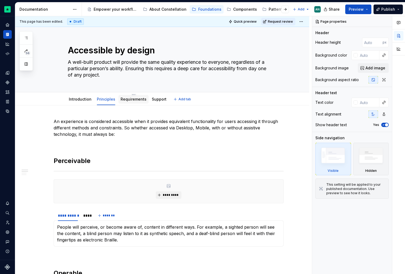
click at [125, 102] on div "Requirements" at bounding box center [134, 99] width 26 height 5
click at [128, 98] on link "Requirements" at bounding box center [134, 99] width 26 height 5
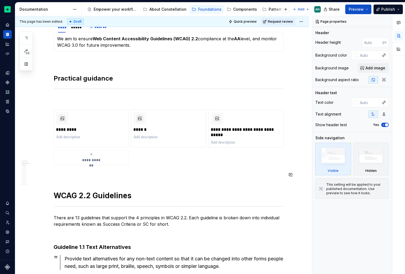
scroll to position [119, 0]
type textarea "*"
